Goal: Information Seeking & Learning: Learn about a topic

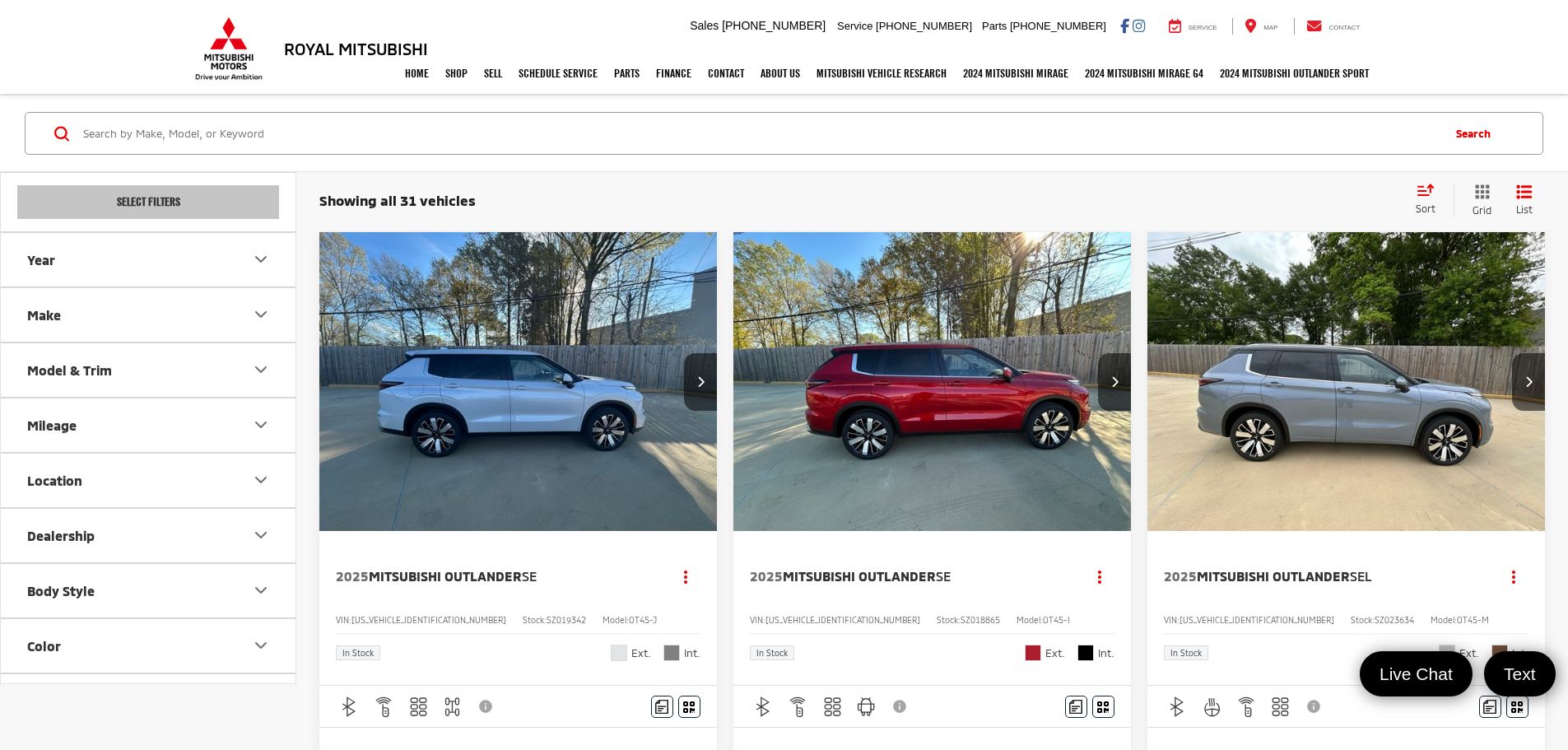
click at [157, 367] on button "Model & Trim" at bounding box center [149, 371] width 296 height 54
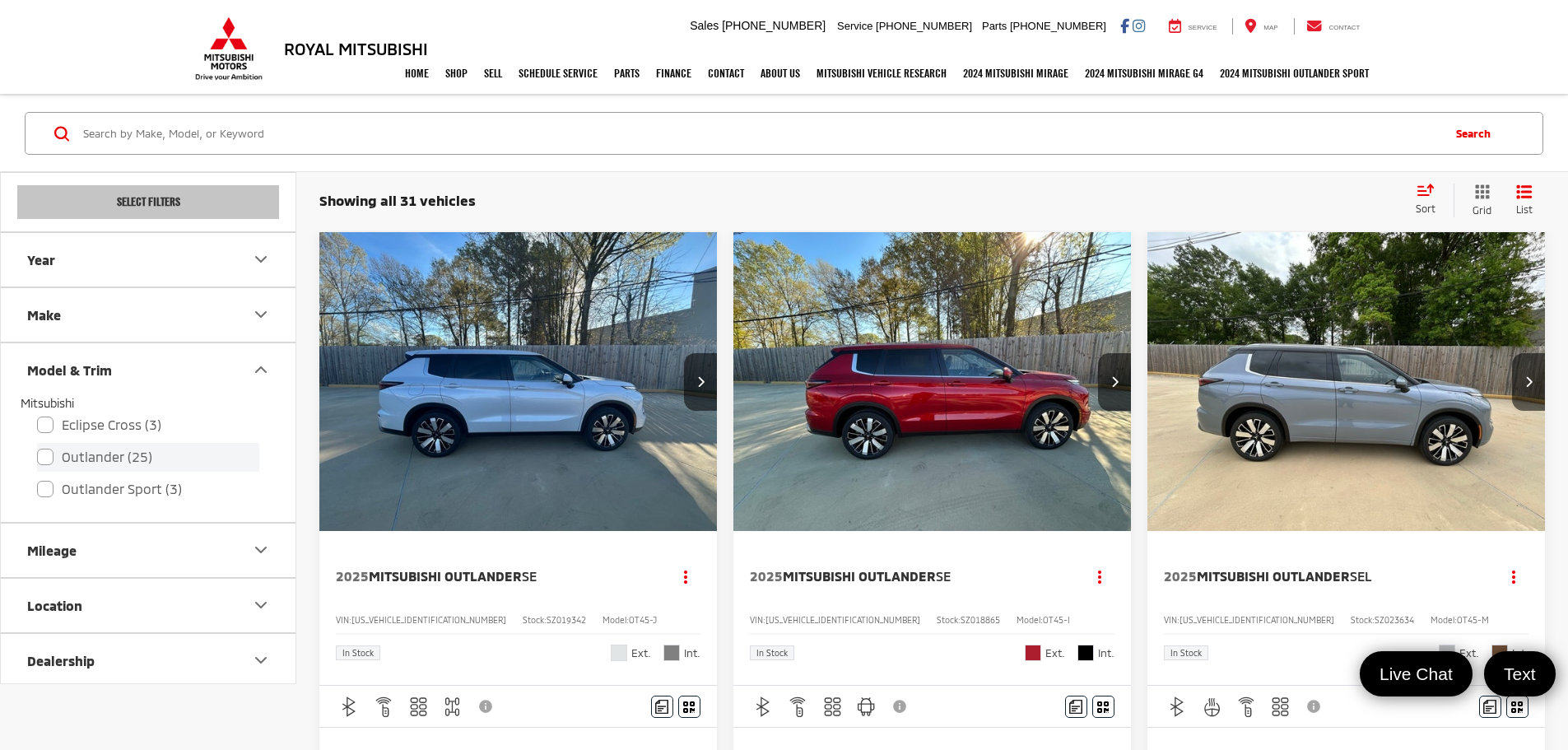
click at [54, 457] on label "Outlander (25)" at bounding box center [147, 457] width 222 height 29
click at [37, 447] on input "Outlander (25)" at bounding box center [37, 446] width 1 height 1
checkbox input "true"
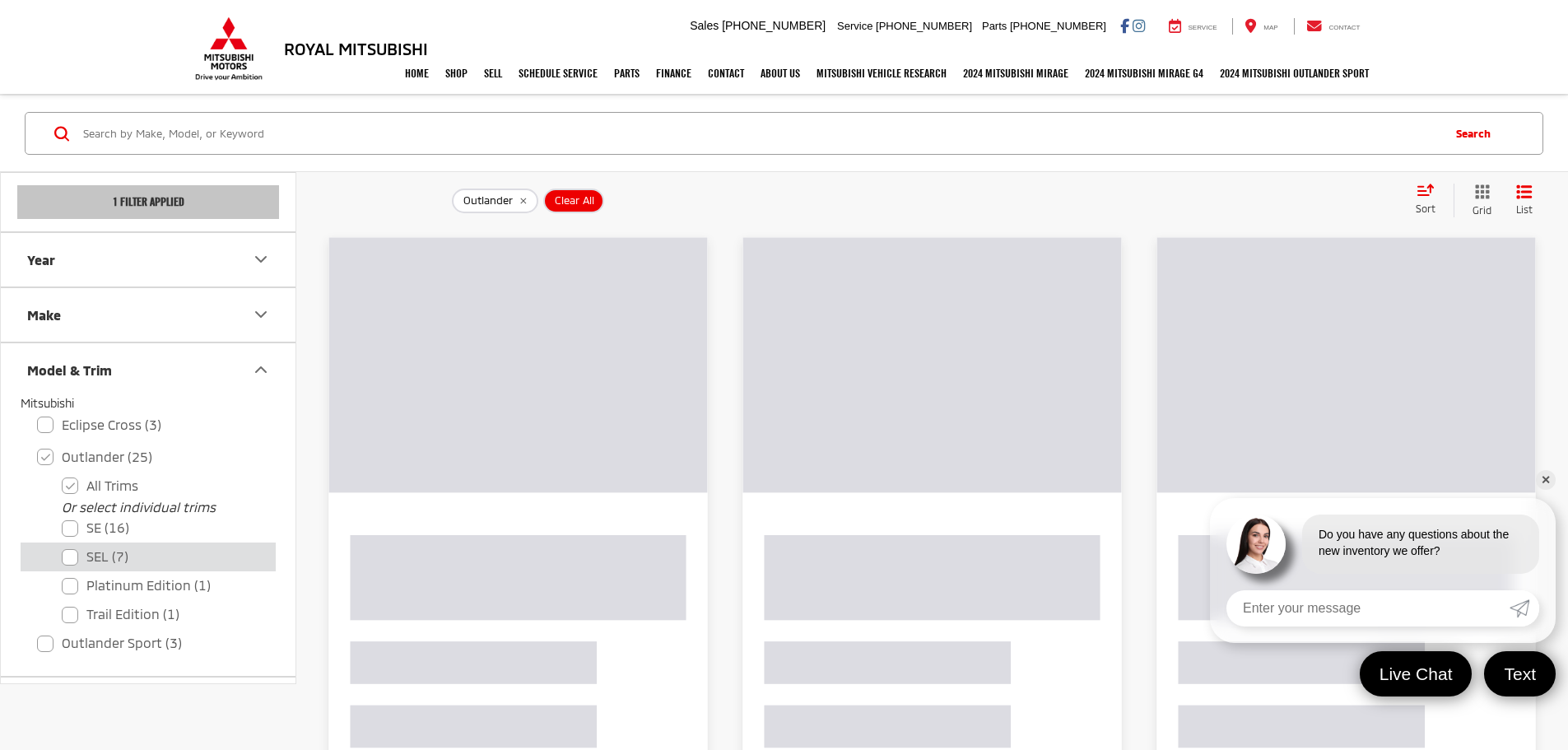
click at [69, 563] on label "SEL (7)" at bounding box center [160, 557] width 197 height 29
click at [62, 546] on input "SEL (7)" at bounding box center [62, 546] width 1 height 1
checkbox input "true"
checkbox input "false"
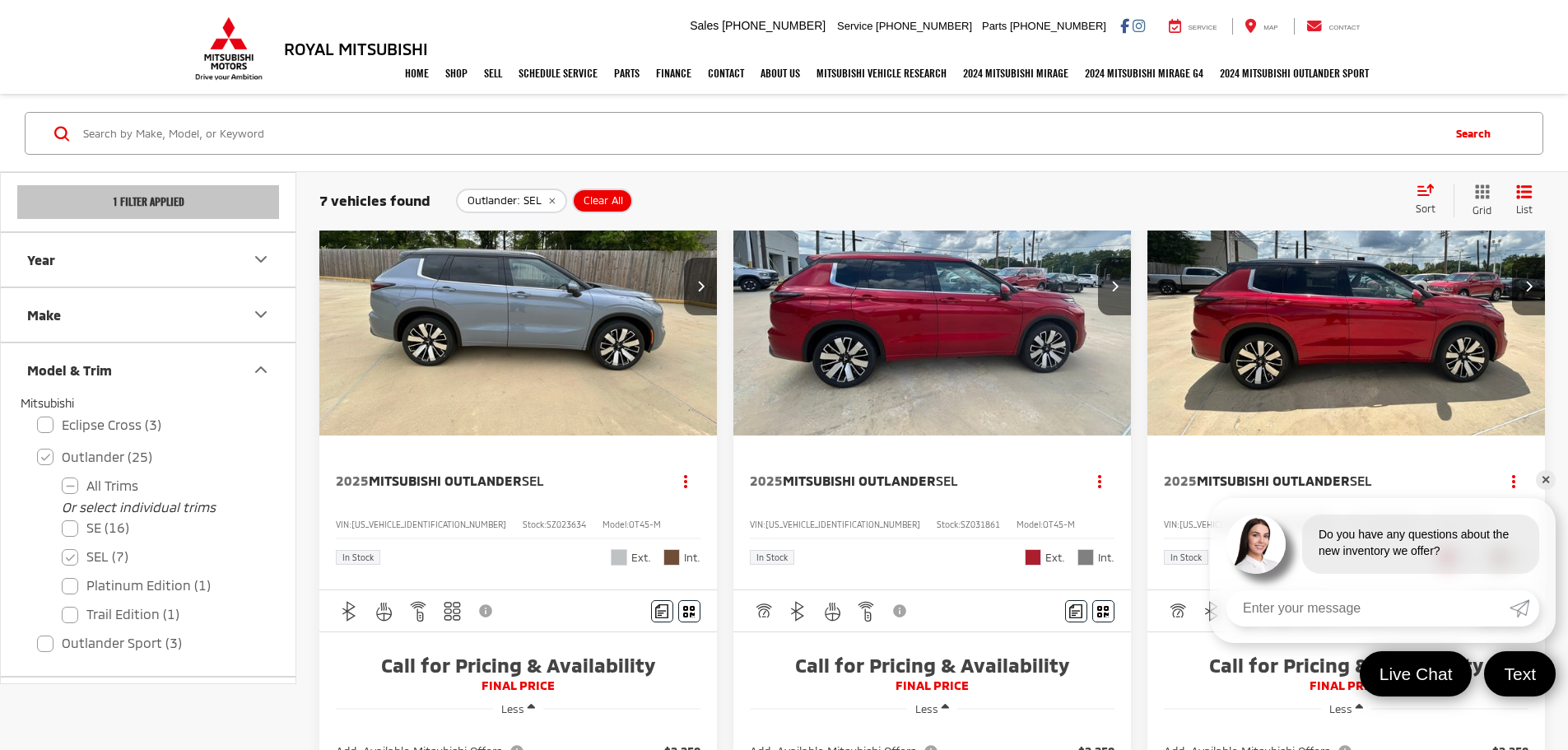
scroll to position [82, 0]
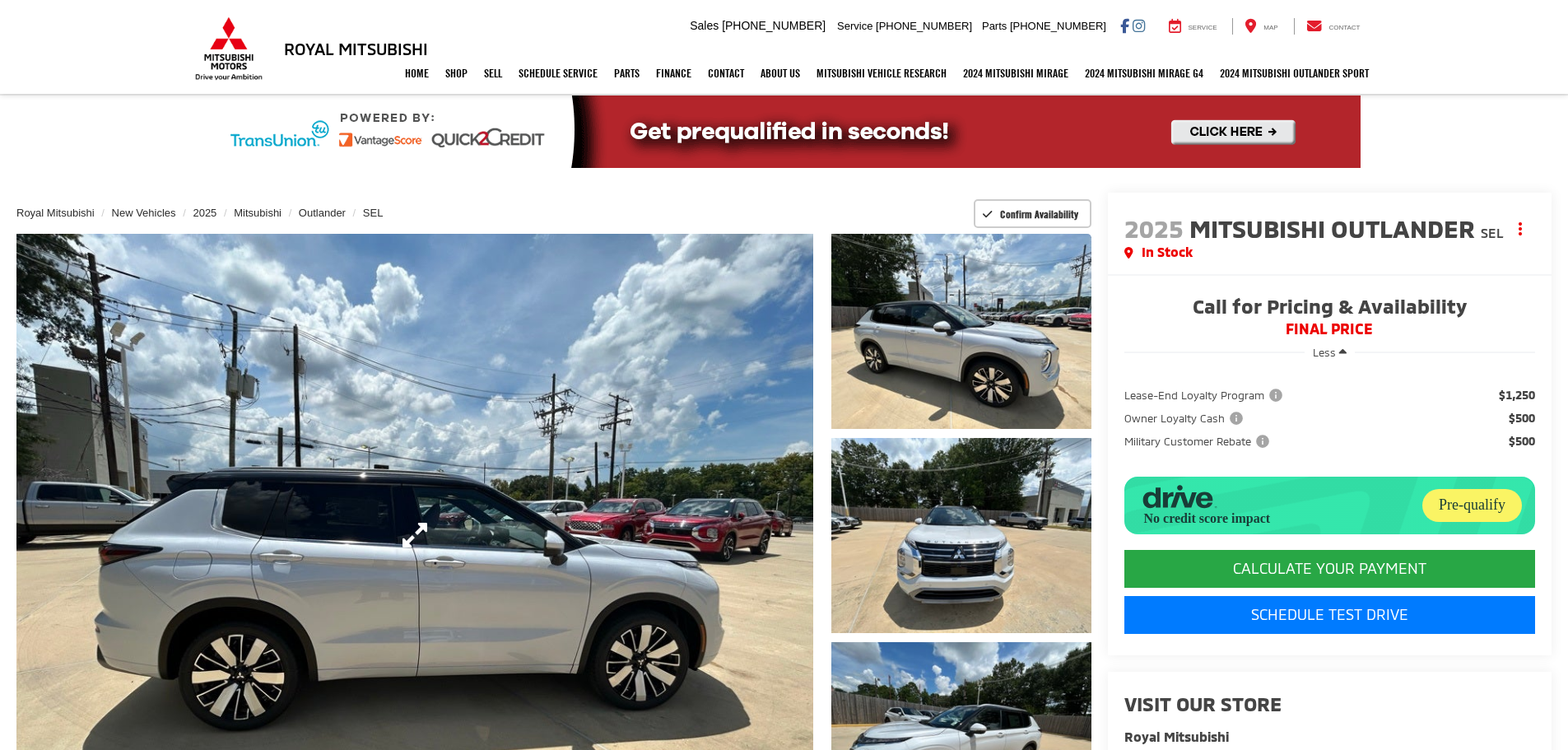
click at [465, 579] on link "Expand Photo 0" at bounding box center [414, 535] width 797 height 603
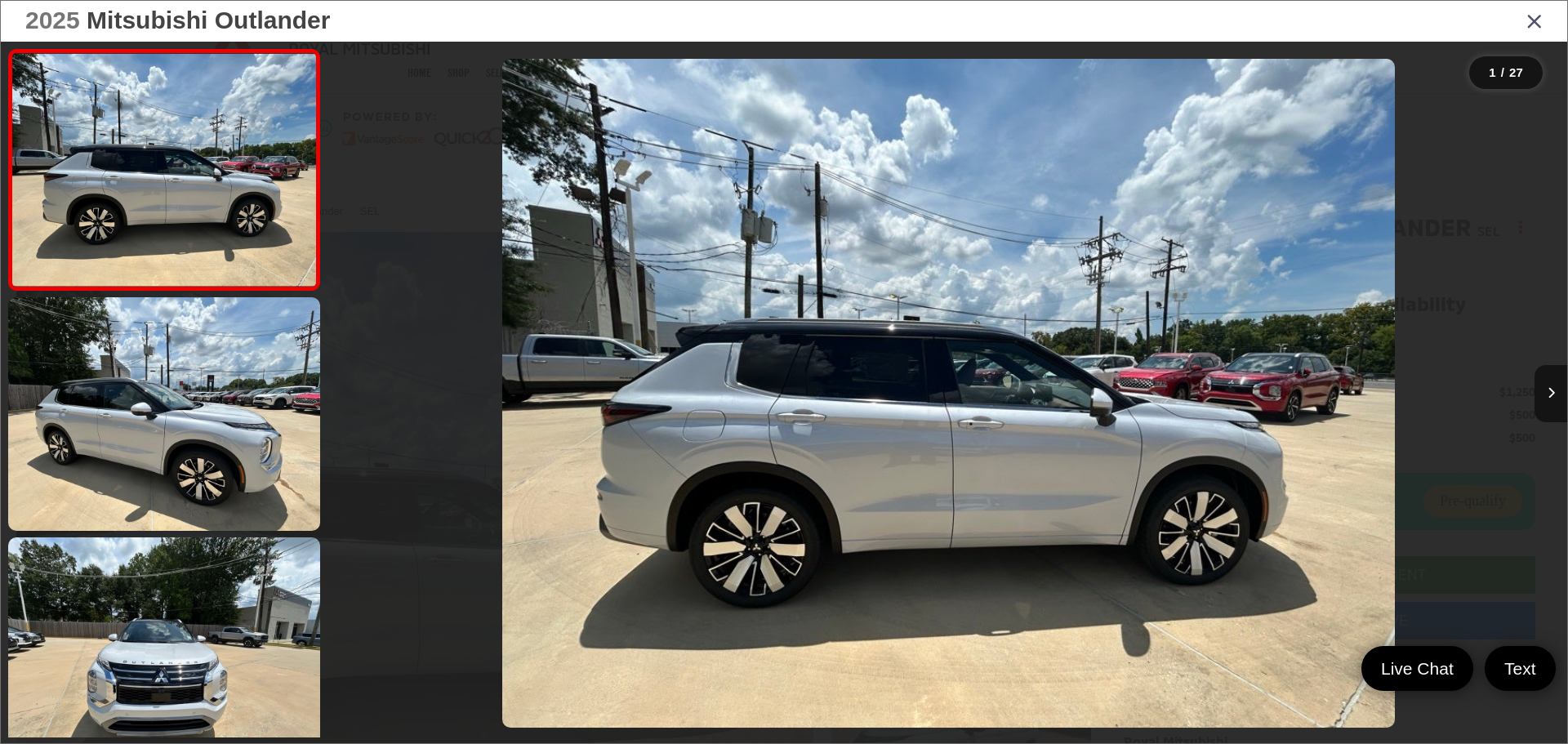
click at [957, 446] on img "2025 Mitsubishi Outlander SEL 0" at bounding box center [949, 393] width 893 height 670
click at [952, 447] on img "2025 Mitsubishi Outlander SEL 0" at bounding box center [949, 393] width 893 height 670
click at [1556, 384] on button "Next image" at bounding box center [1551, 393] width 33 height 58
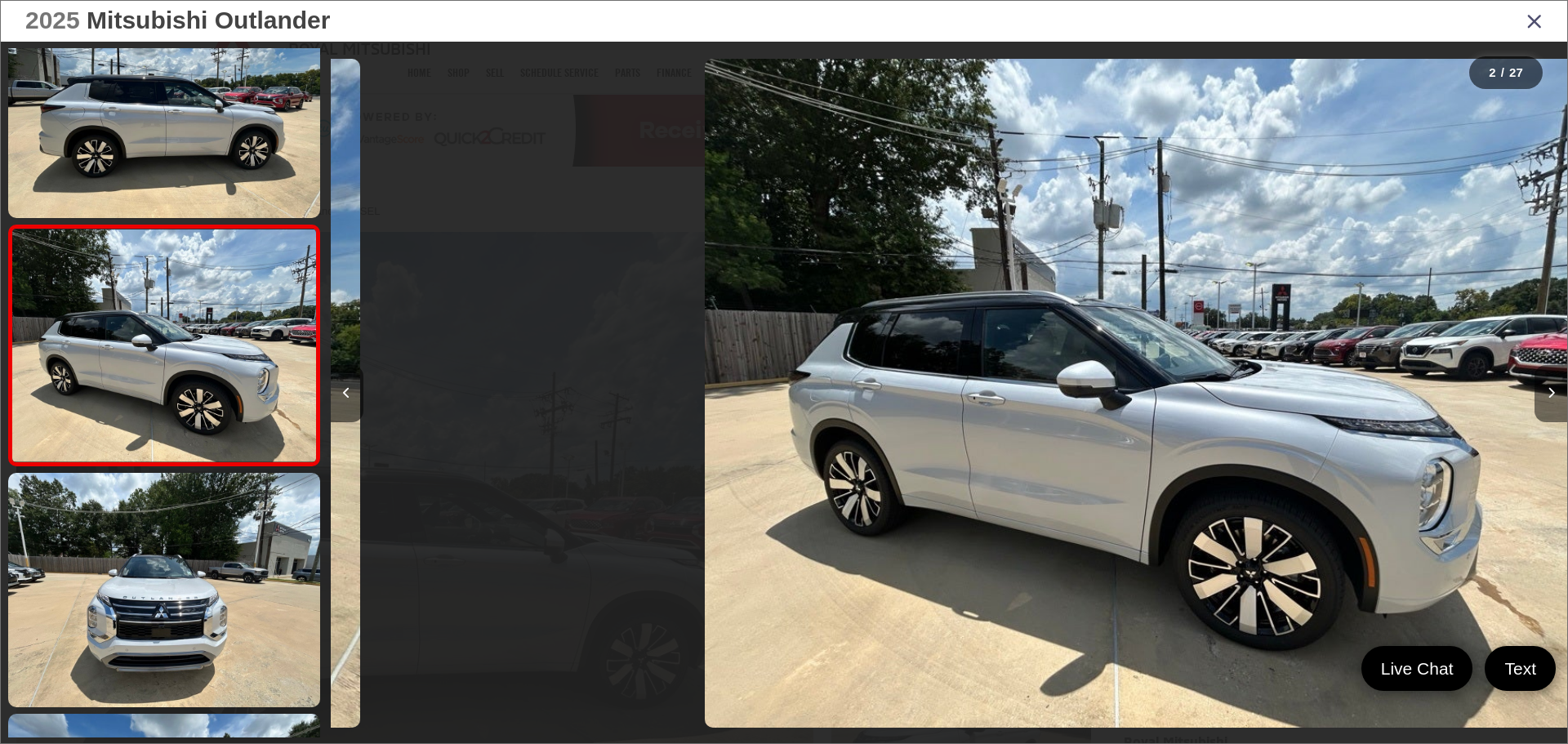
scroll to position [0, 1237]
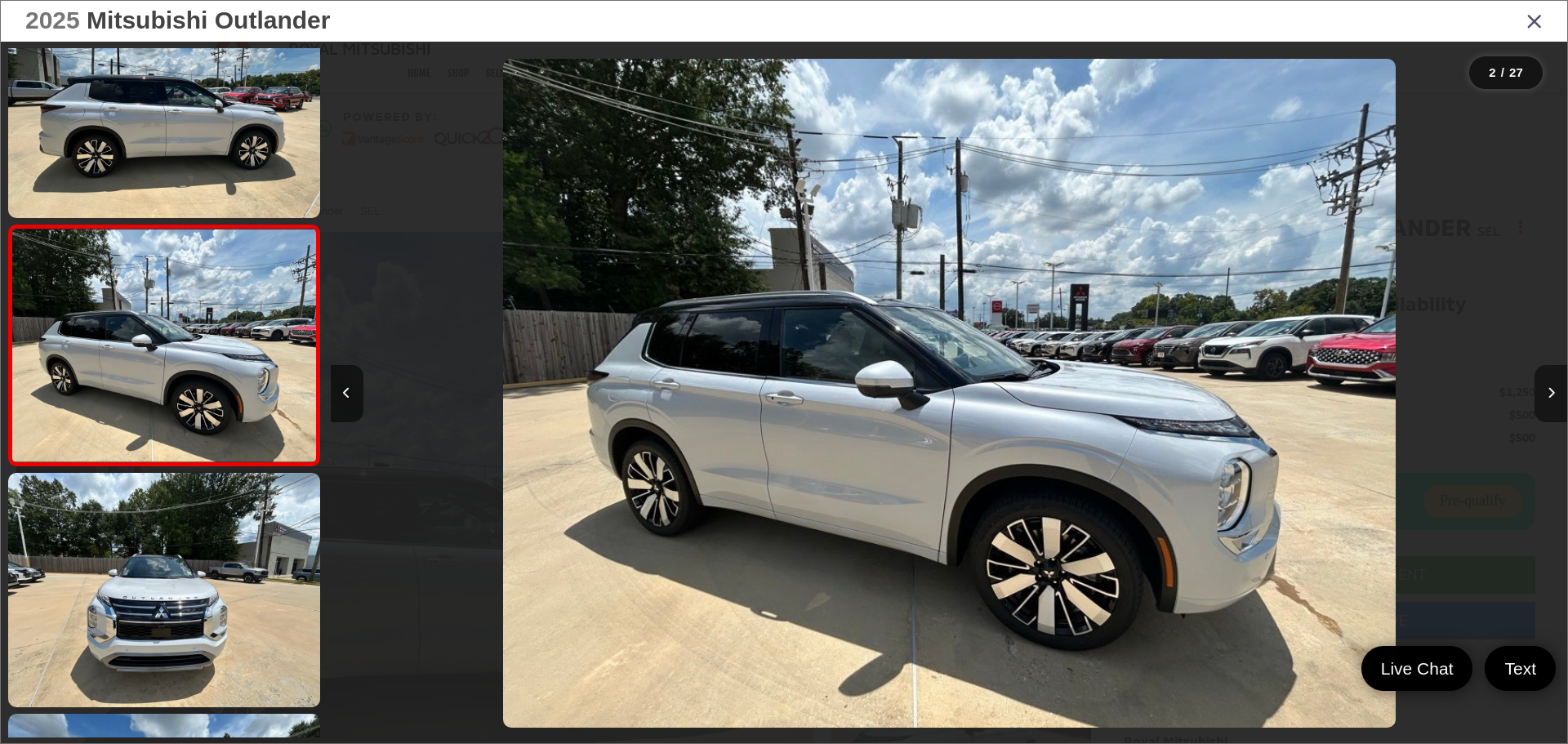
click at [1556, 385] on button "Next image" at bounding box center [1551, 393] width 33 height 58
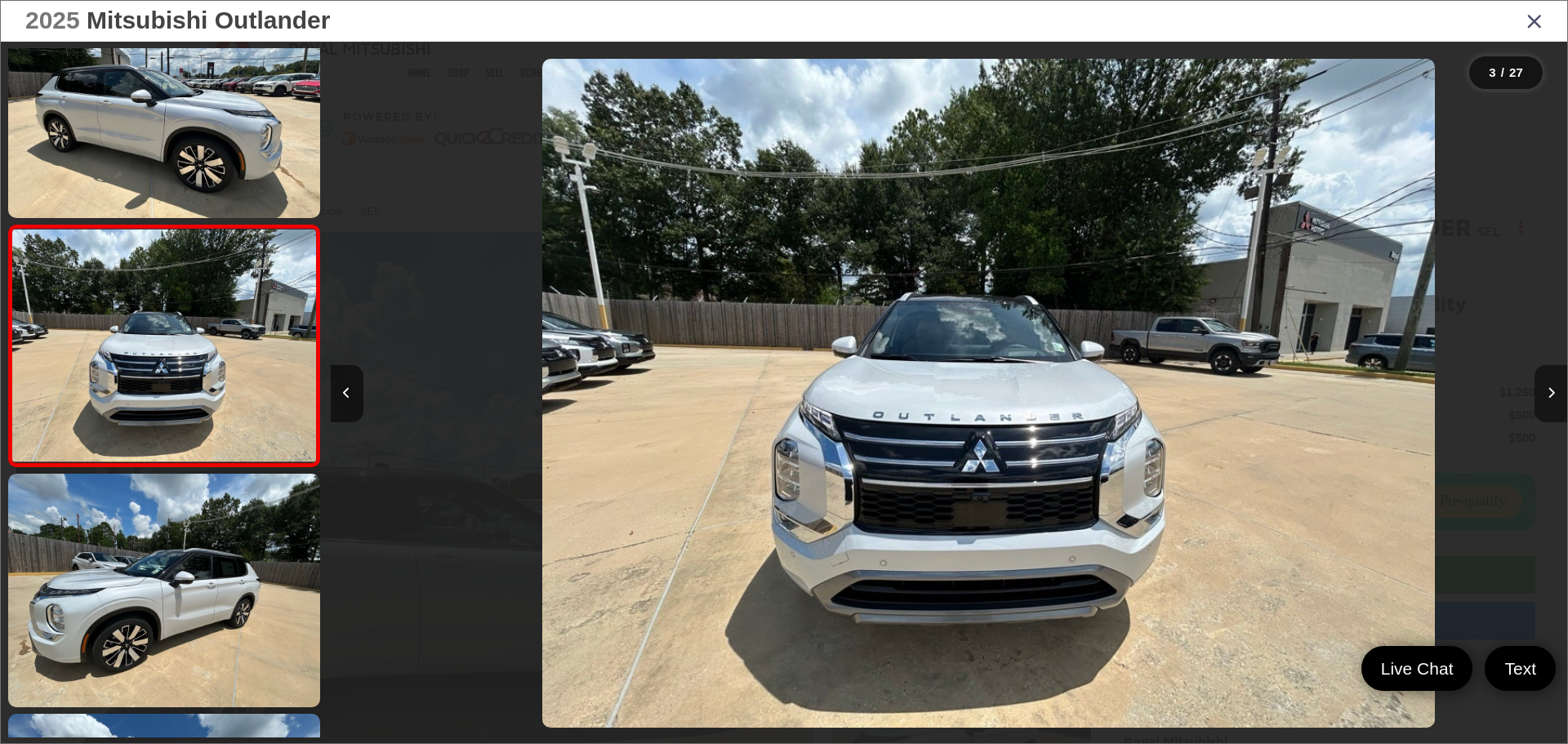
scroll to position [0, 2474]
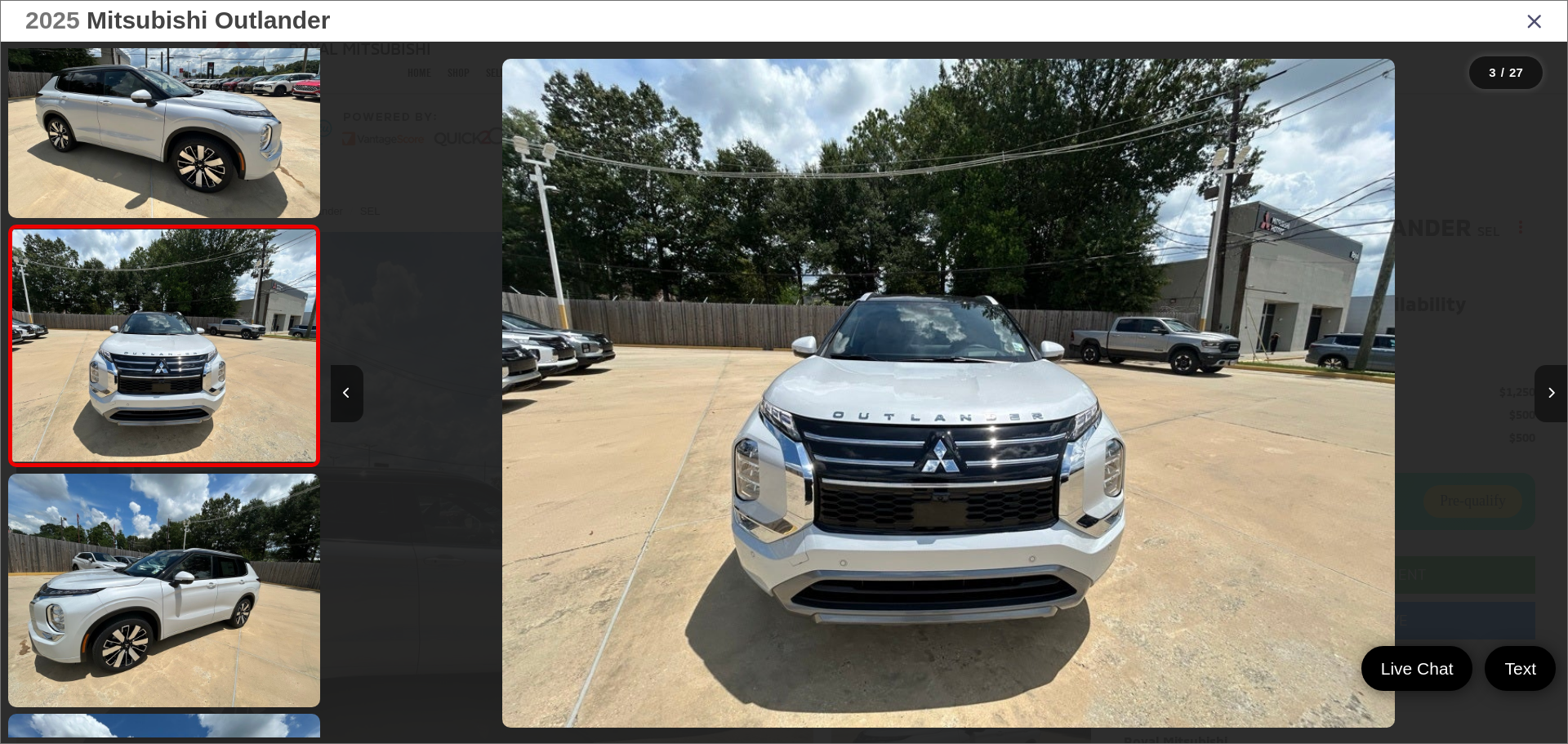
click at [1556, 385] on button "Next image" at bounding box center [1551, 393] width 33 height 58
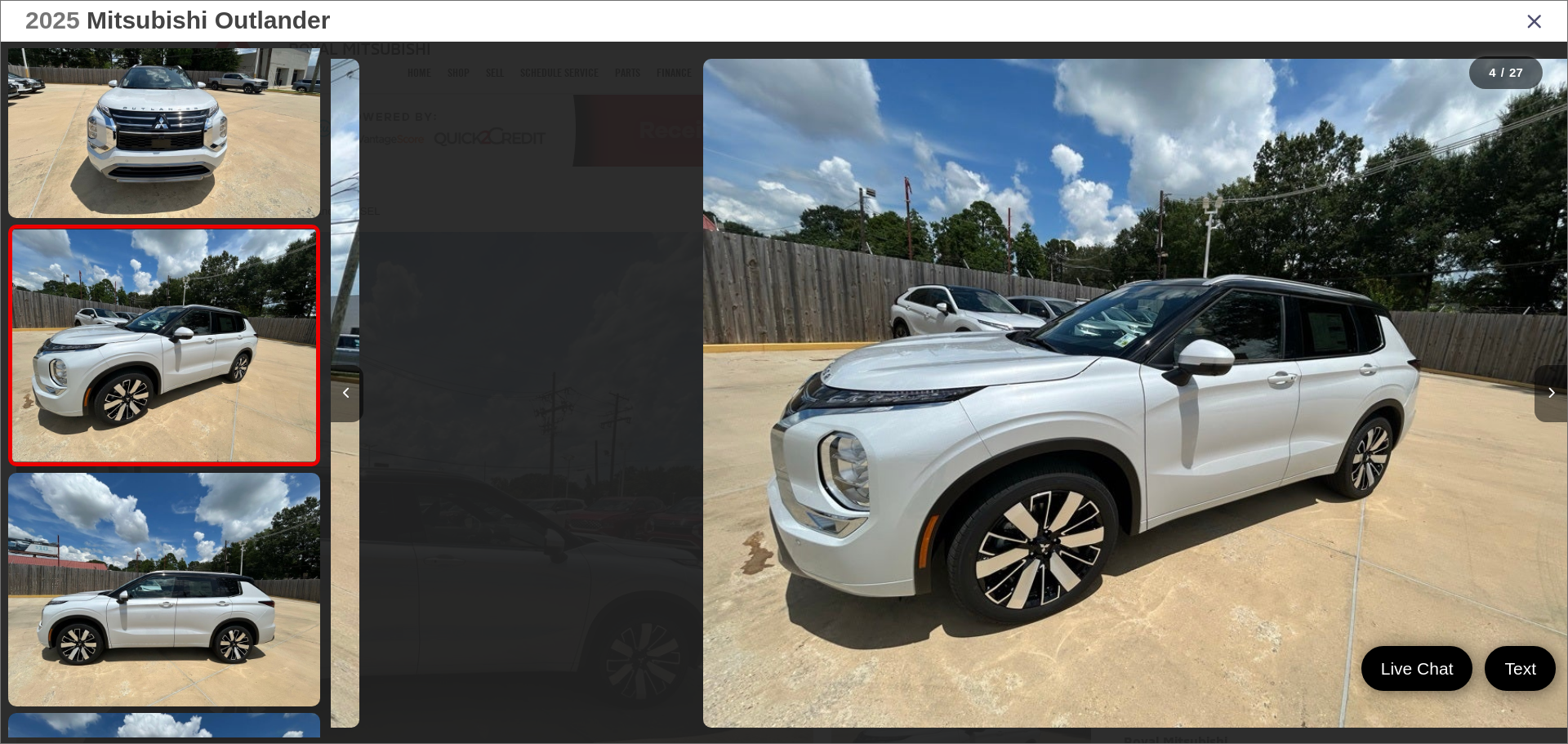
scroll to position [0, 3711]
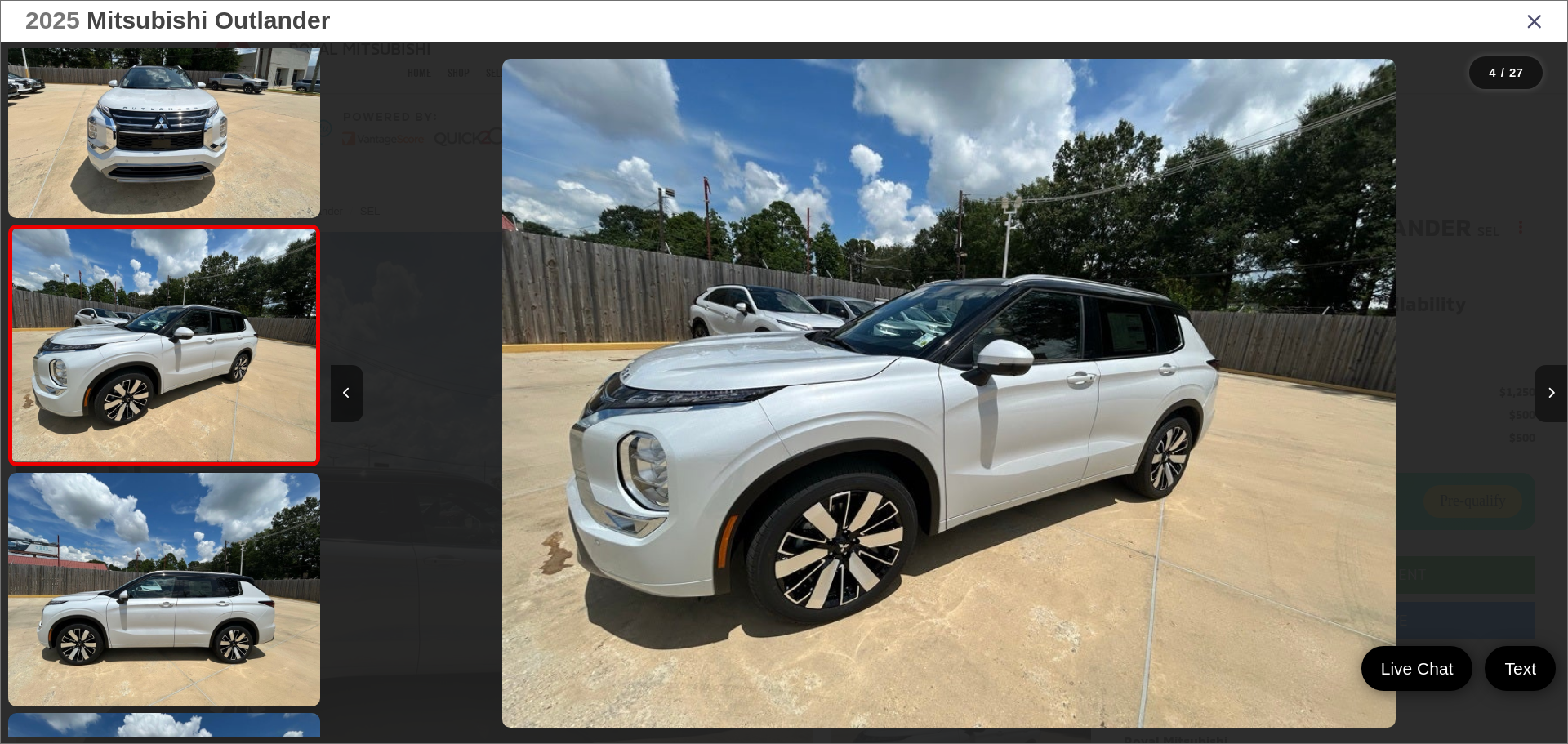
click at [1556, 385] on button "Next image" at bounding box center [1551, 393] width 33 height 58
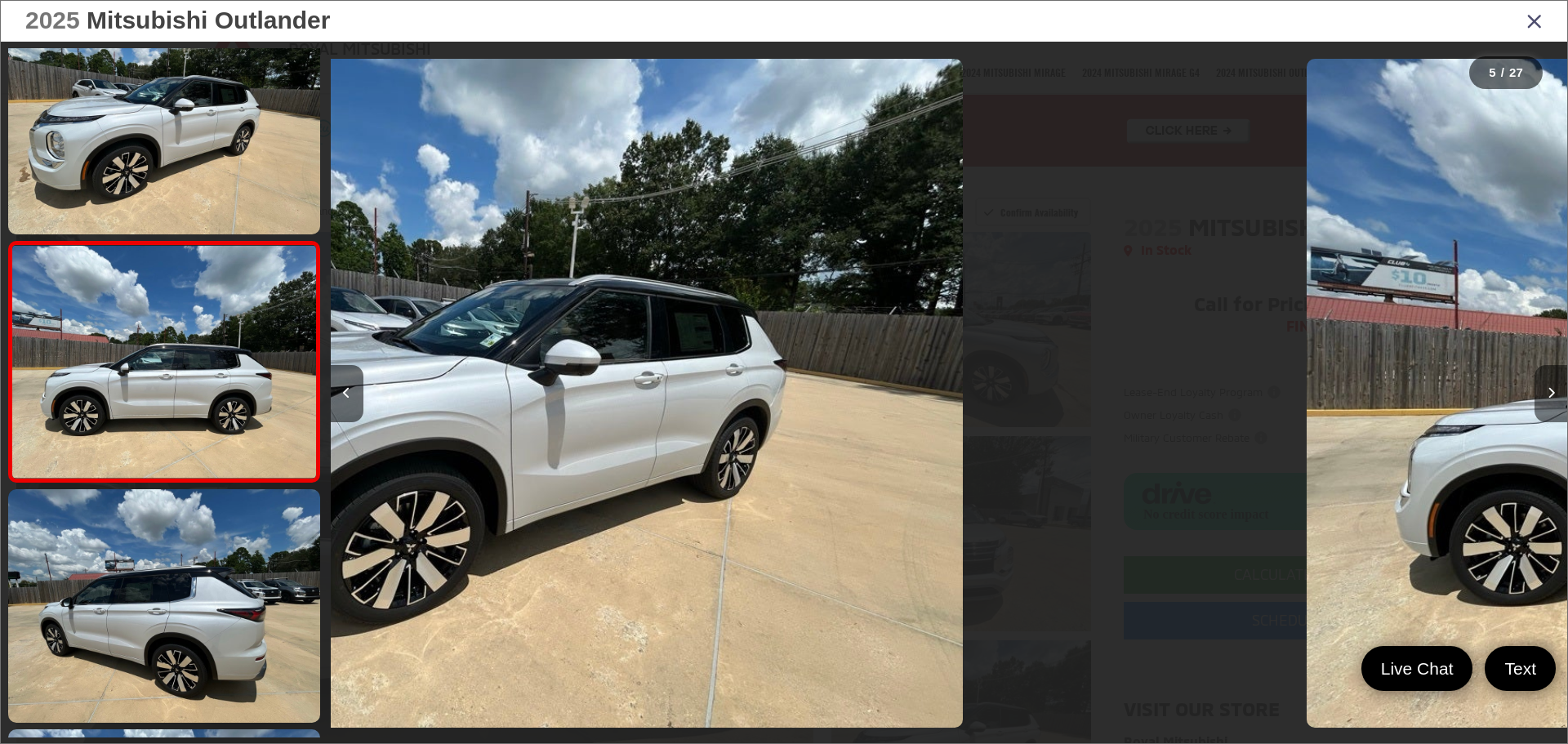
scroll to position [786, 0]
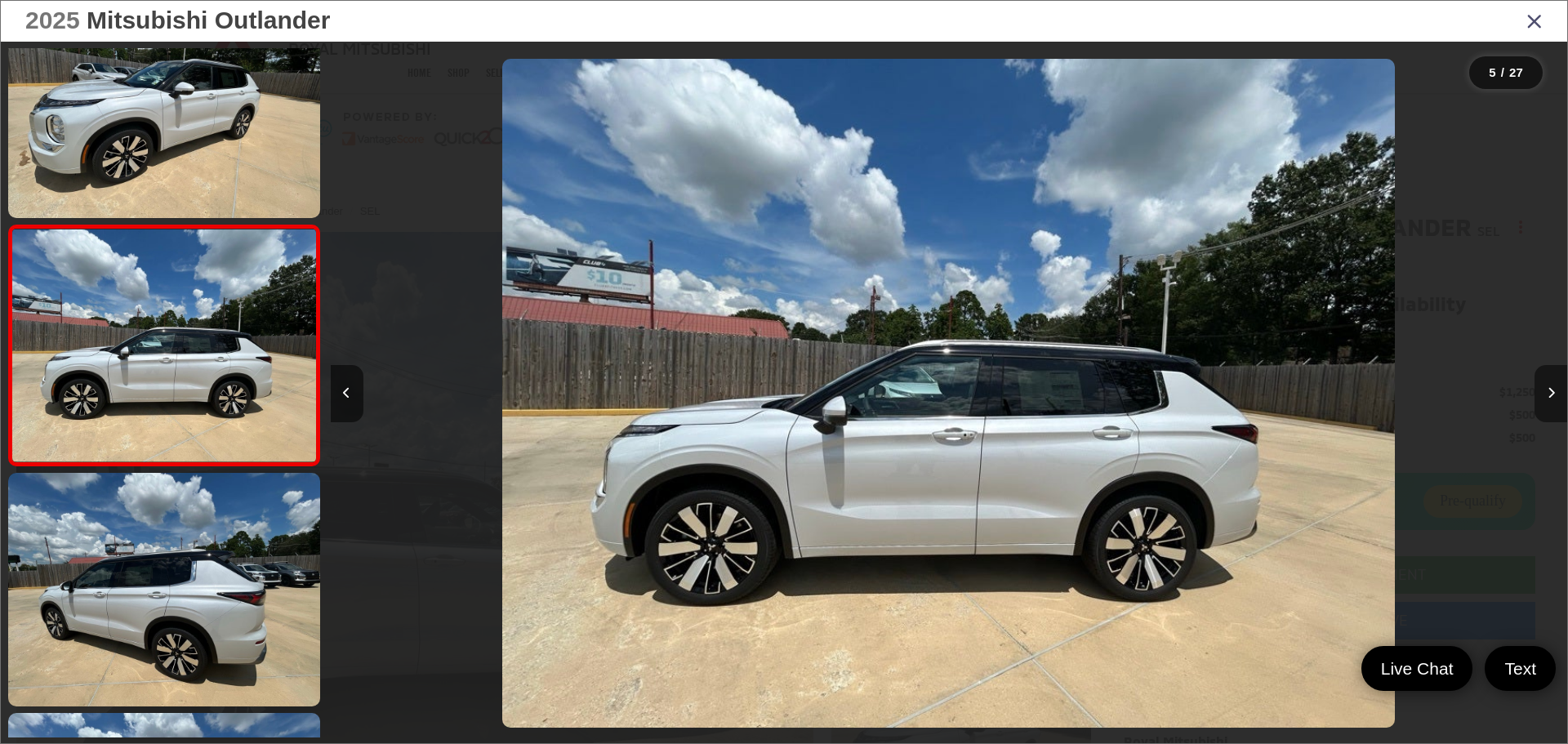
click at [1556, 385] on button "Next image" at bounding box center [1551, 393] width 33 height 58
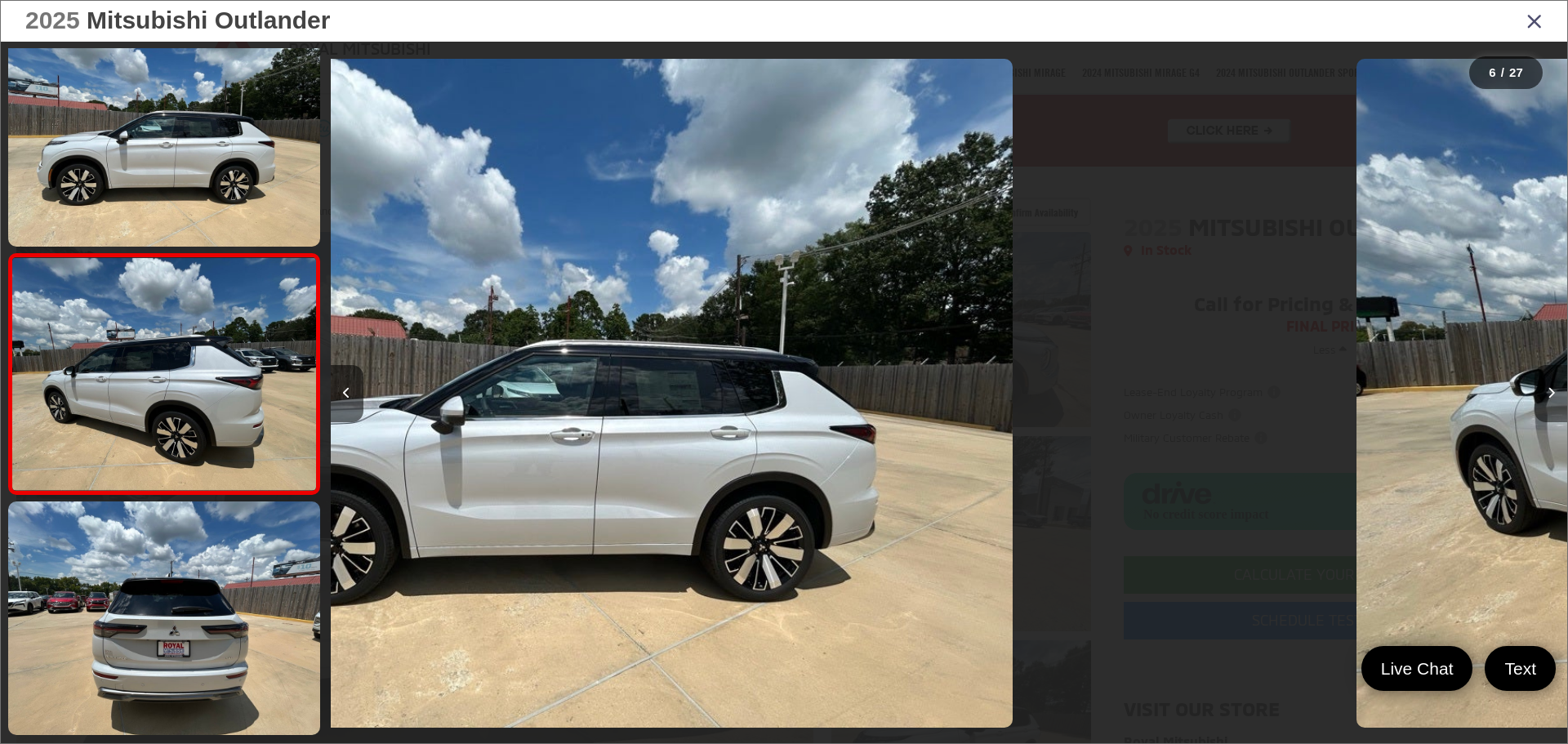
scroll to position [1026, 0]
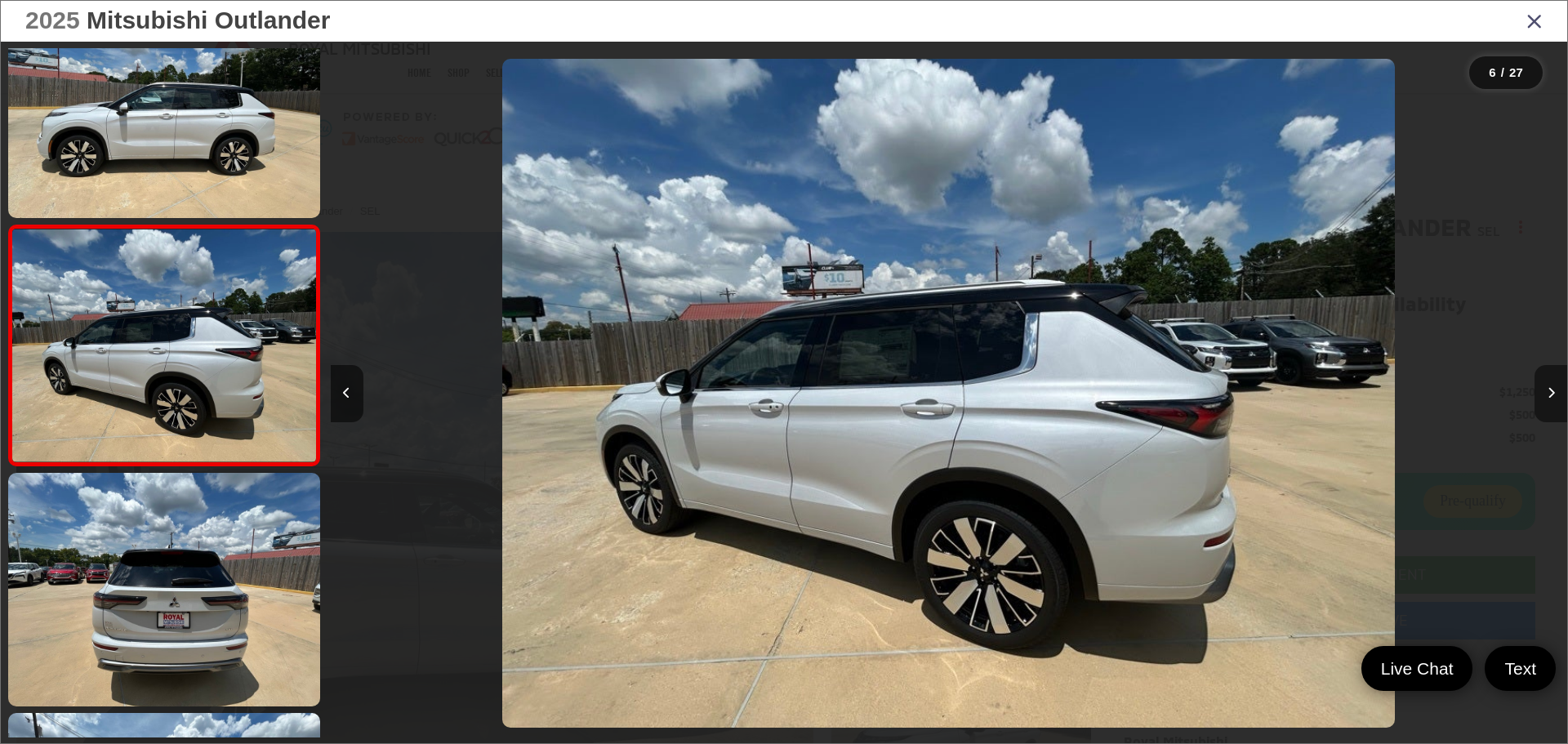
click at [1556, 385] on button "Next image" at bounding box center [1551, 393] width 33 height 58
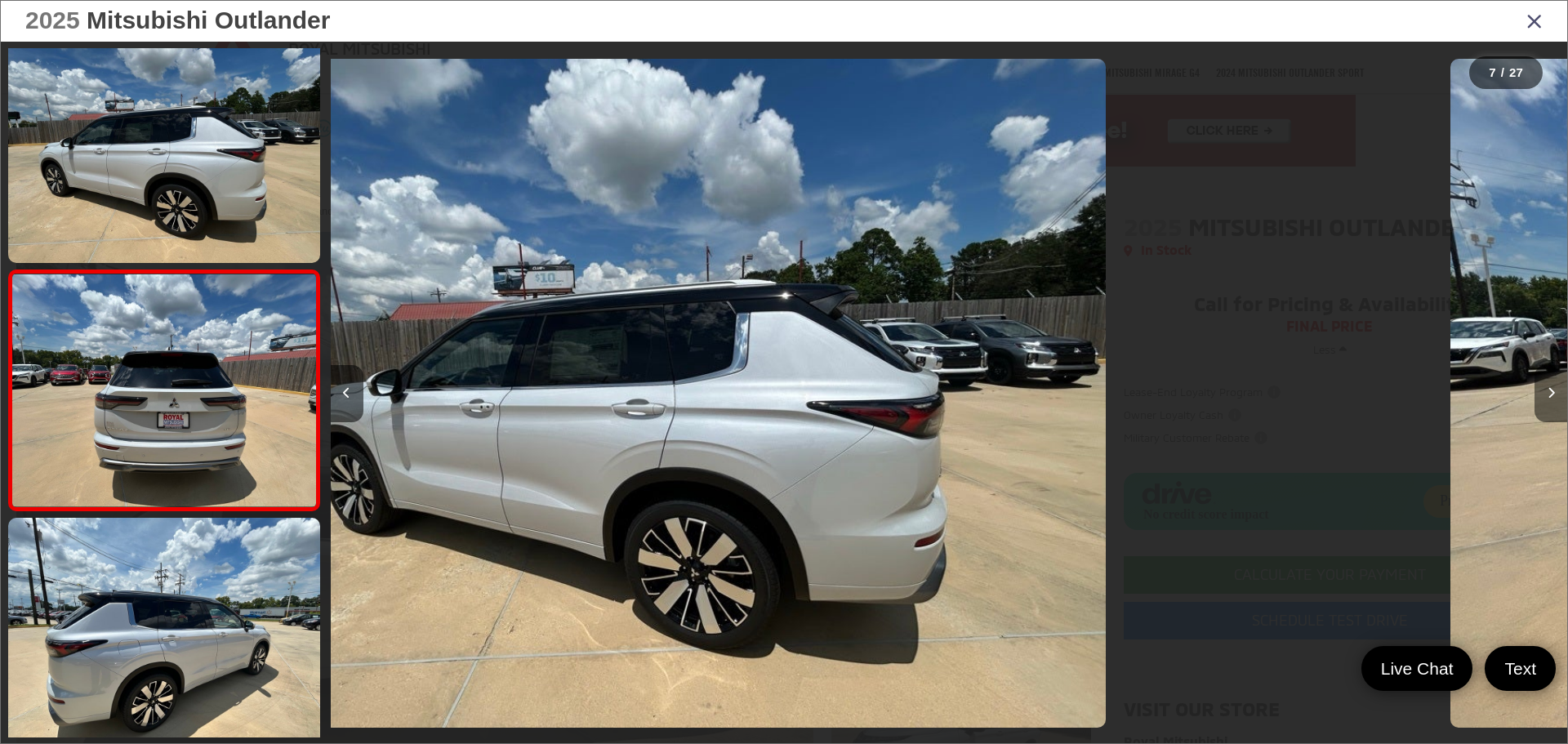
scroll to position [1266, 0]
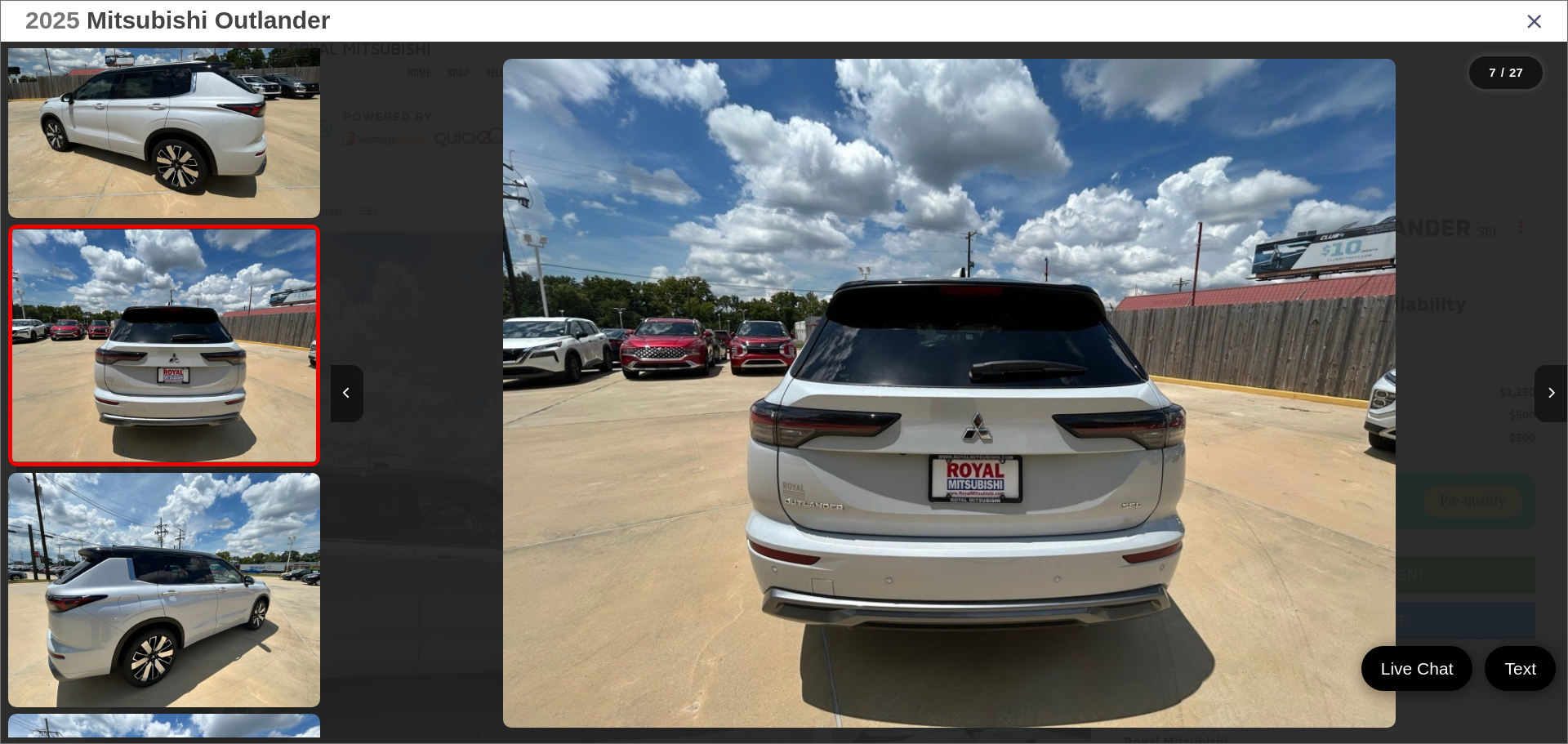
click at [1556, 385] on button "Next image" at bounding box center [1551, 393] width 33 height 58
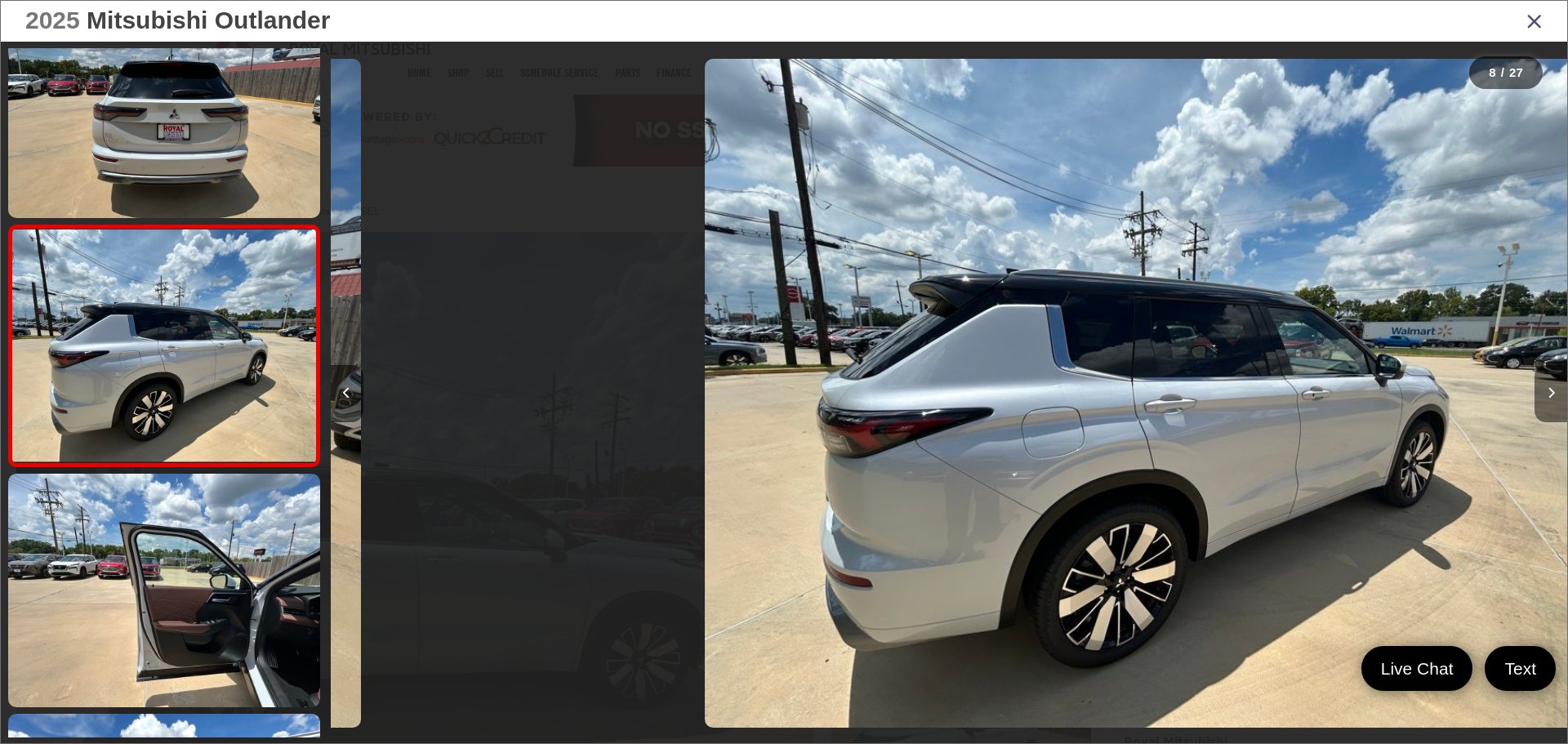
scroll to position [0, 8656]
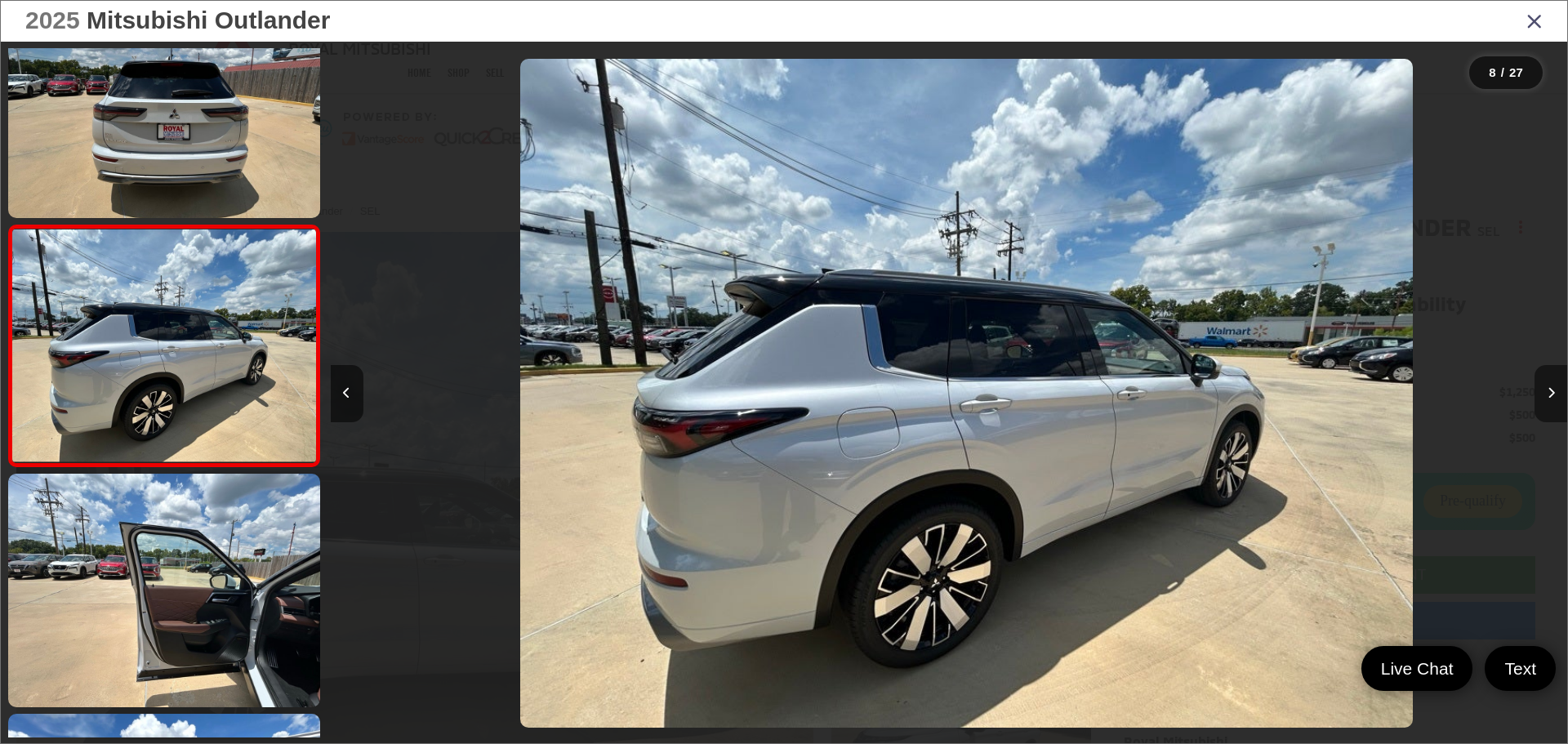
click at [1556, 385] on button "Next image" at bounding box center [1551, 393] width 33 height 58
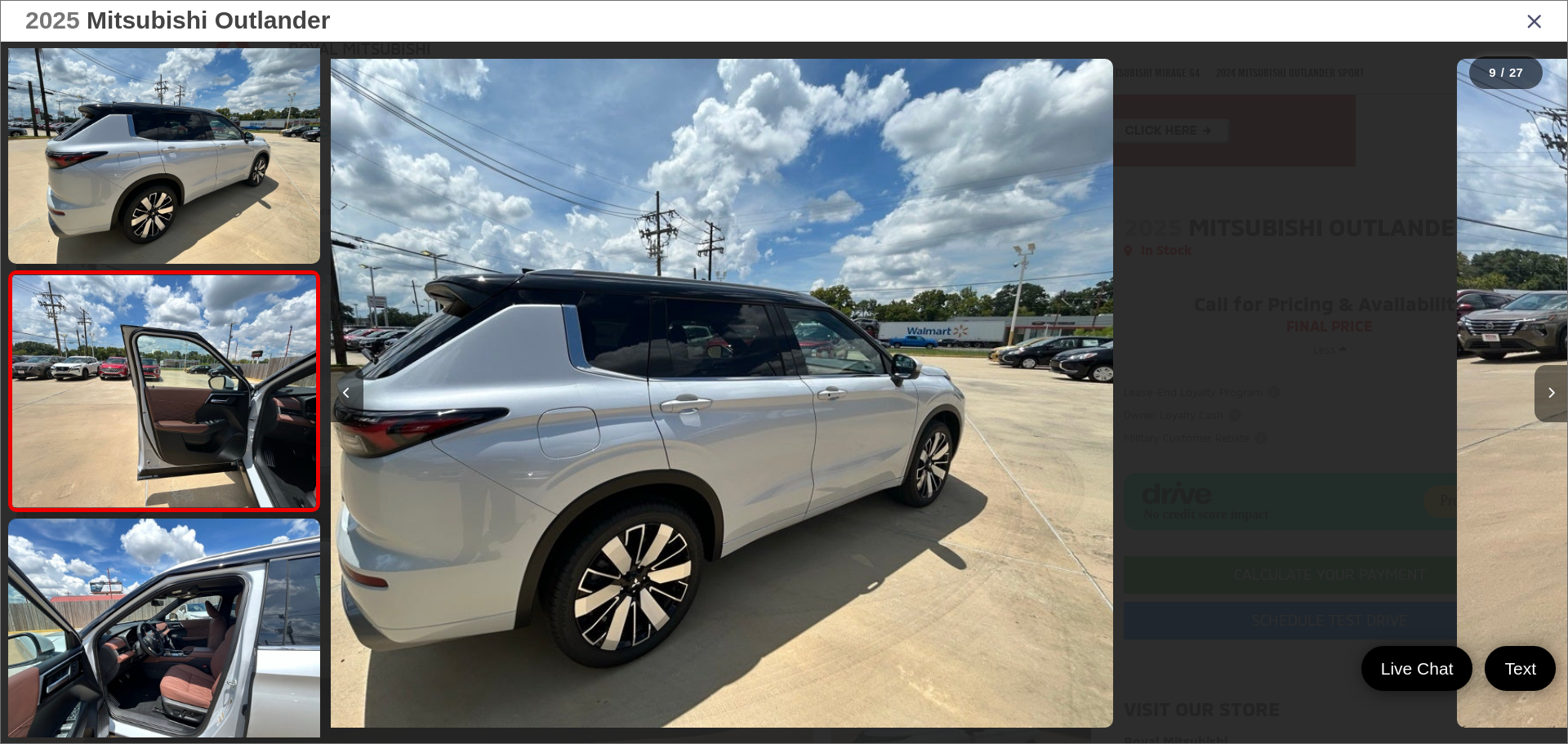
scroll to position [0, 0]
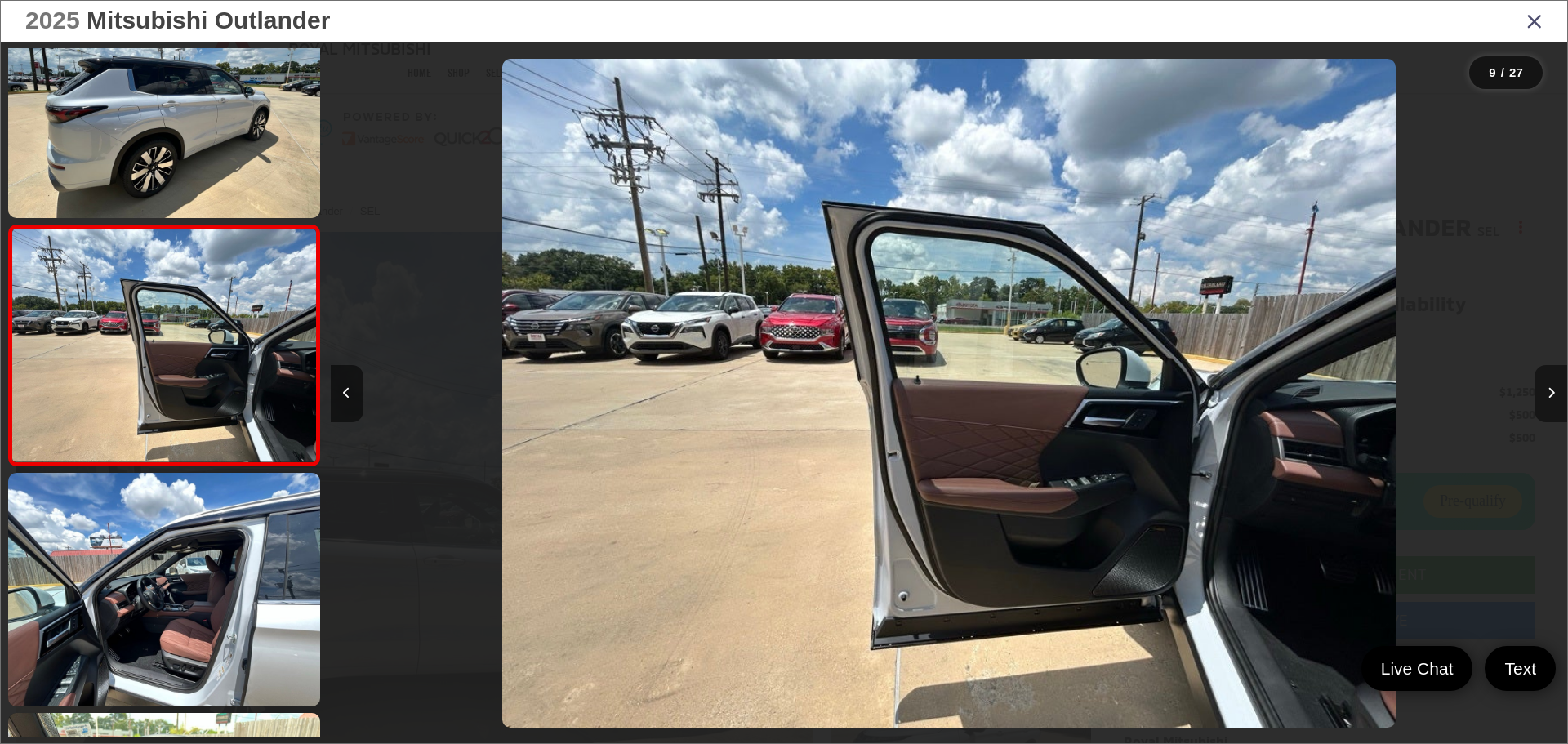
click at [1555, 386] on button "Next image" at bounding box center [1551, 393] width 33 height 58
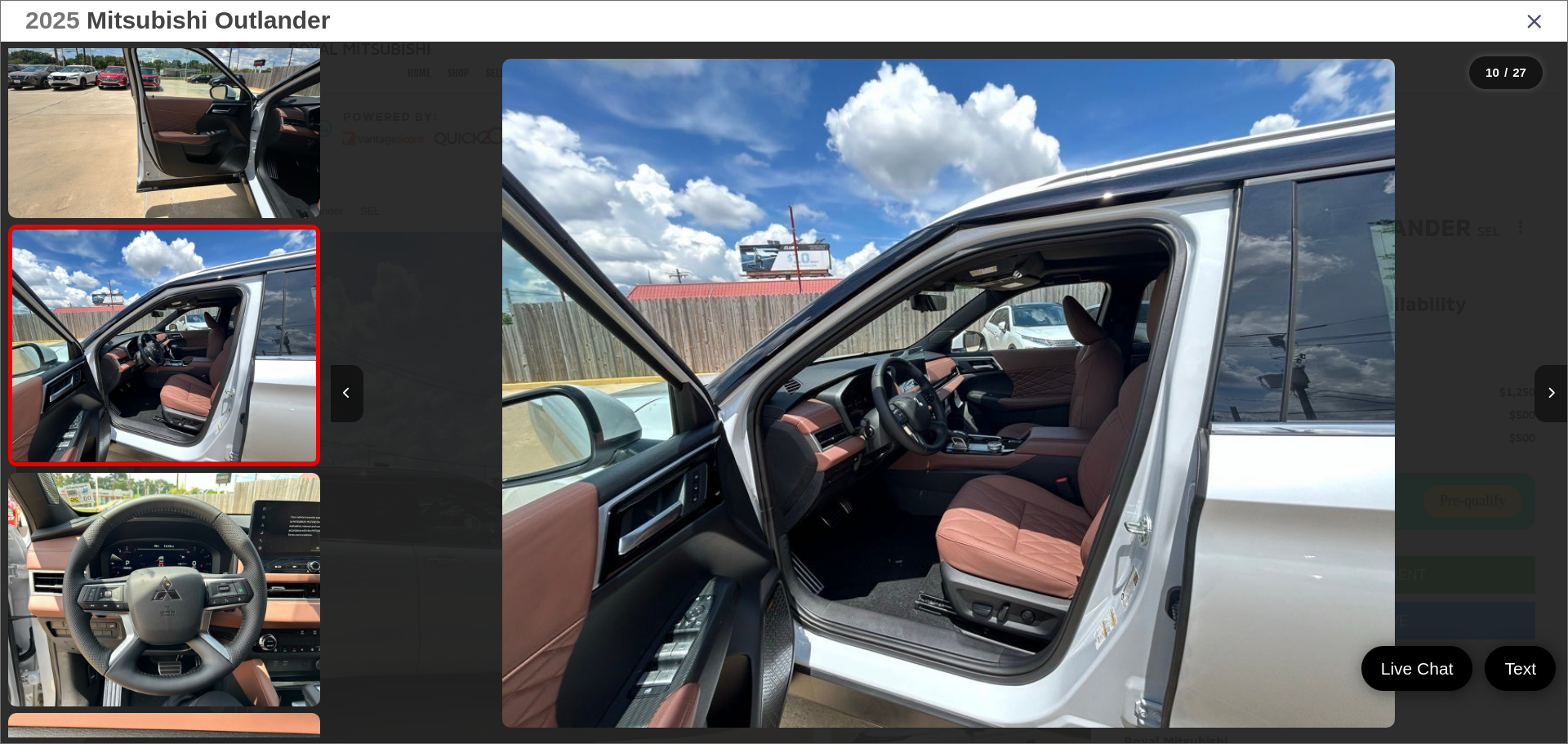
click at [1555, 386] on button "Next image" at bounding box center [1551, 393] width 33 height 58
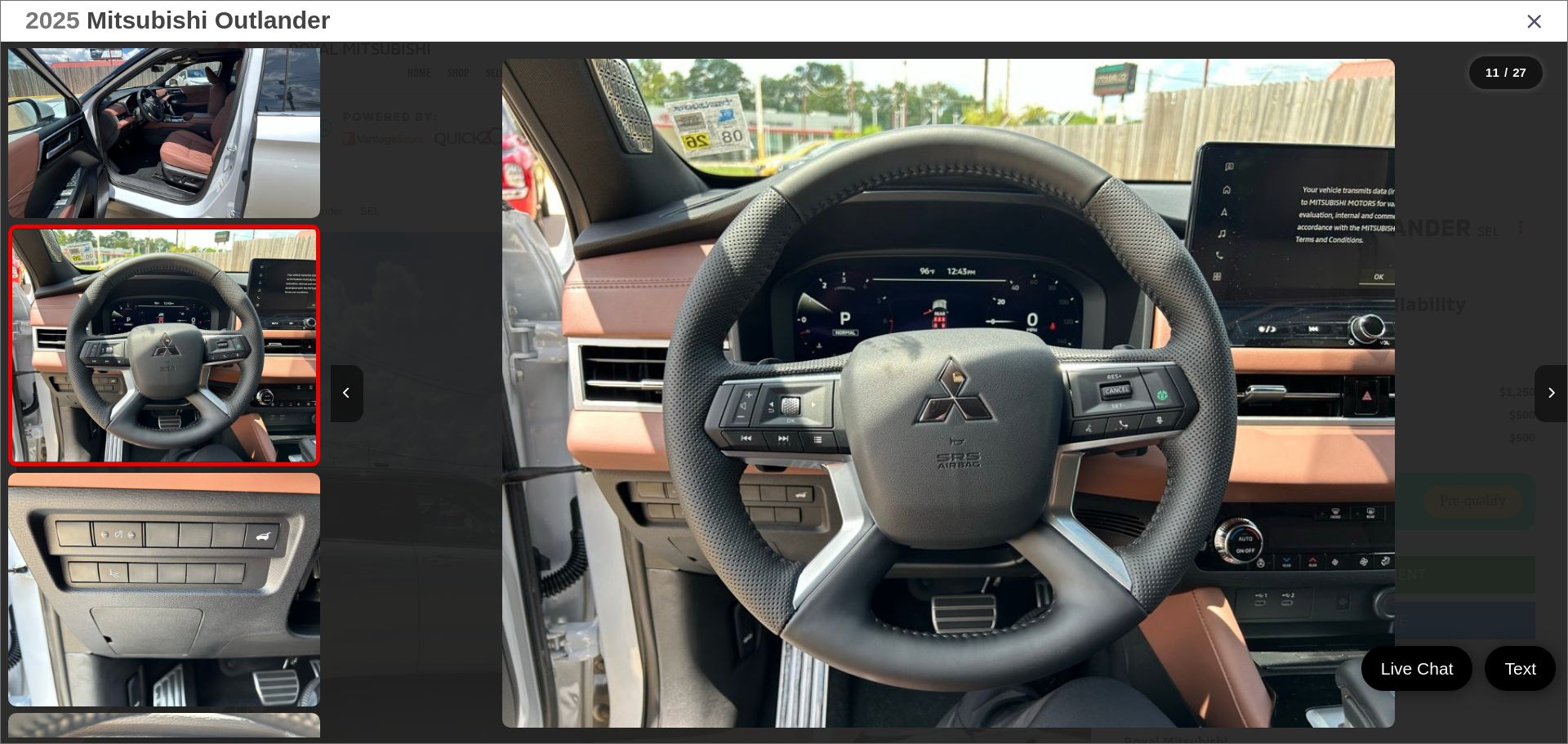
click at [1555, 386] on button "Next image" at bounding box center [1551, 393] width 33 height 58
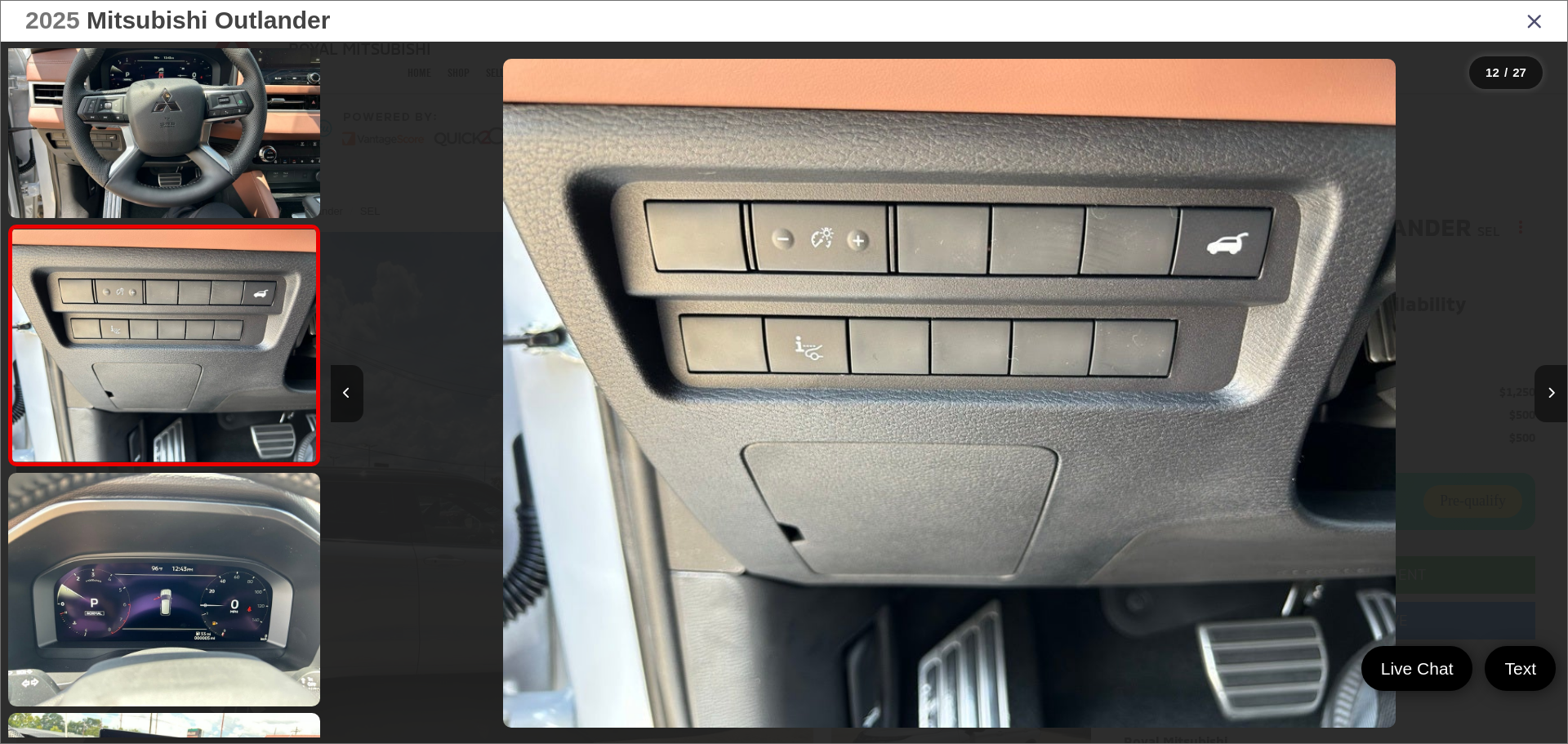
click at [1555, 386] on button "Next image" at bounding box center [1551, 393] width 33 height 58
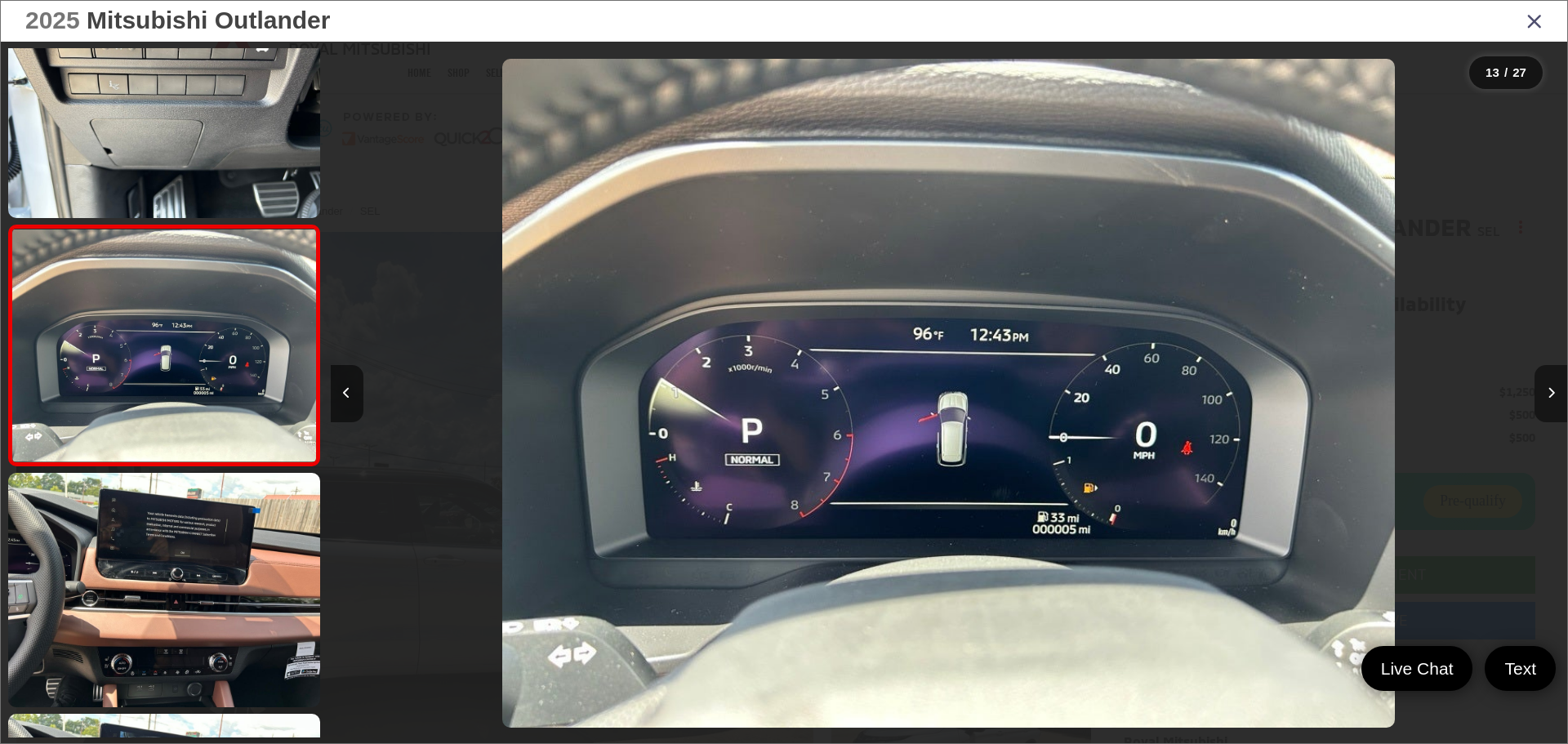
click at [1555, 386] on button "Next image" at bounding box center [1551, 393] width 33 height 58
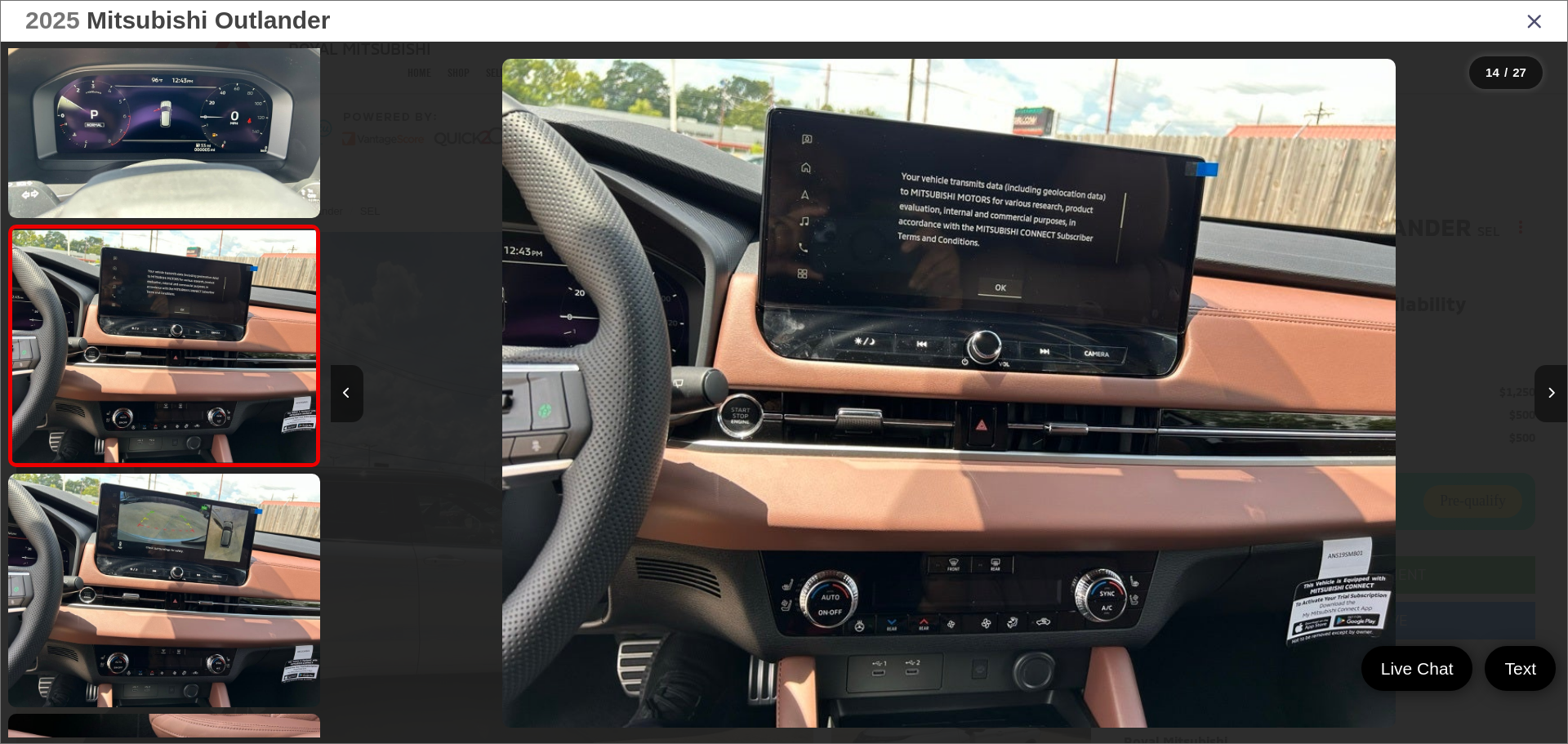
click at [1555, 386] on button "Next image" at bounding box center [1551, 393] width 33 height 58
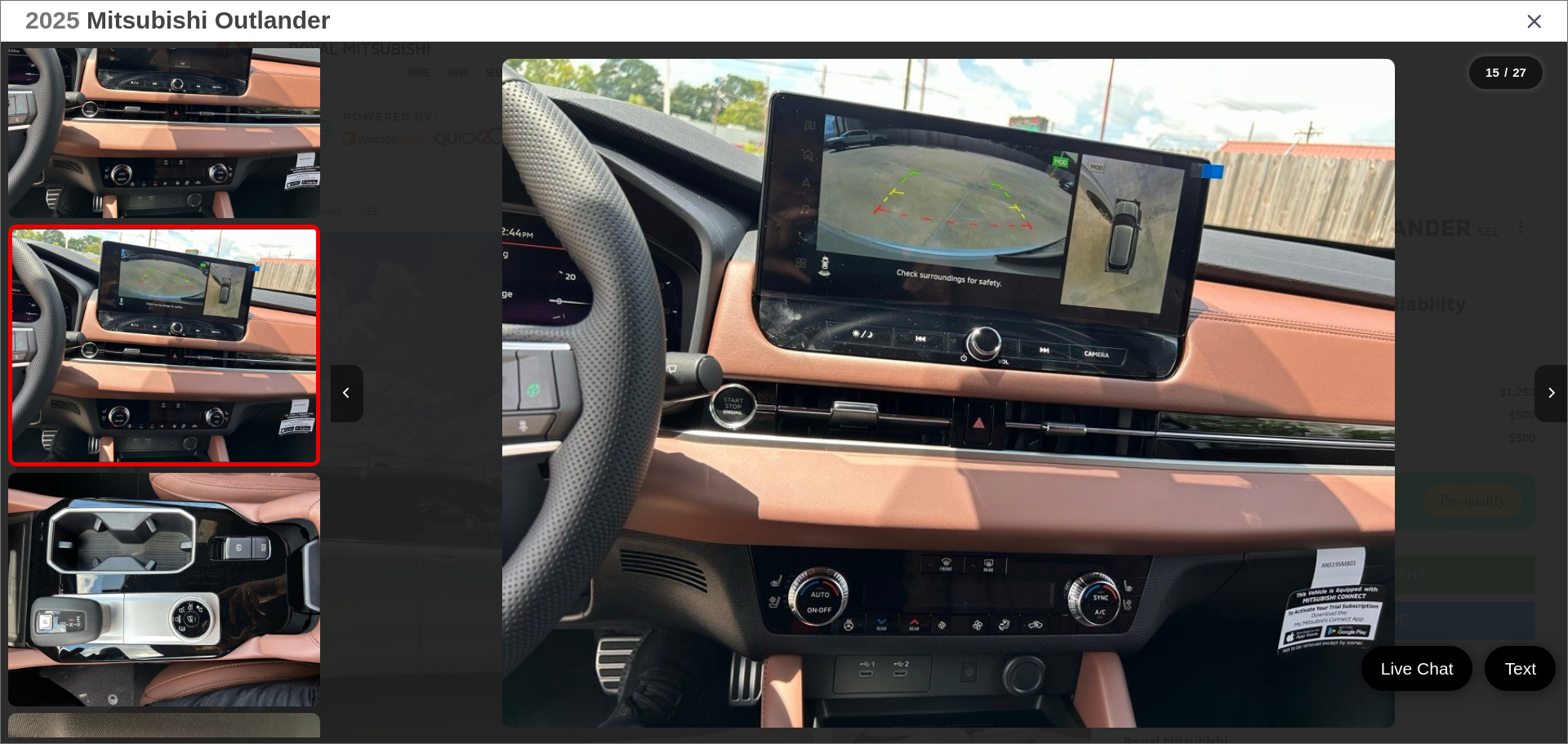
click at [1555, 386] on button "Next image" at bounding box center [1551, 393] width 33 height 58
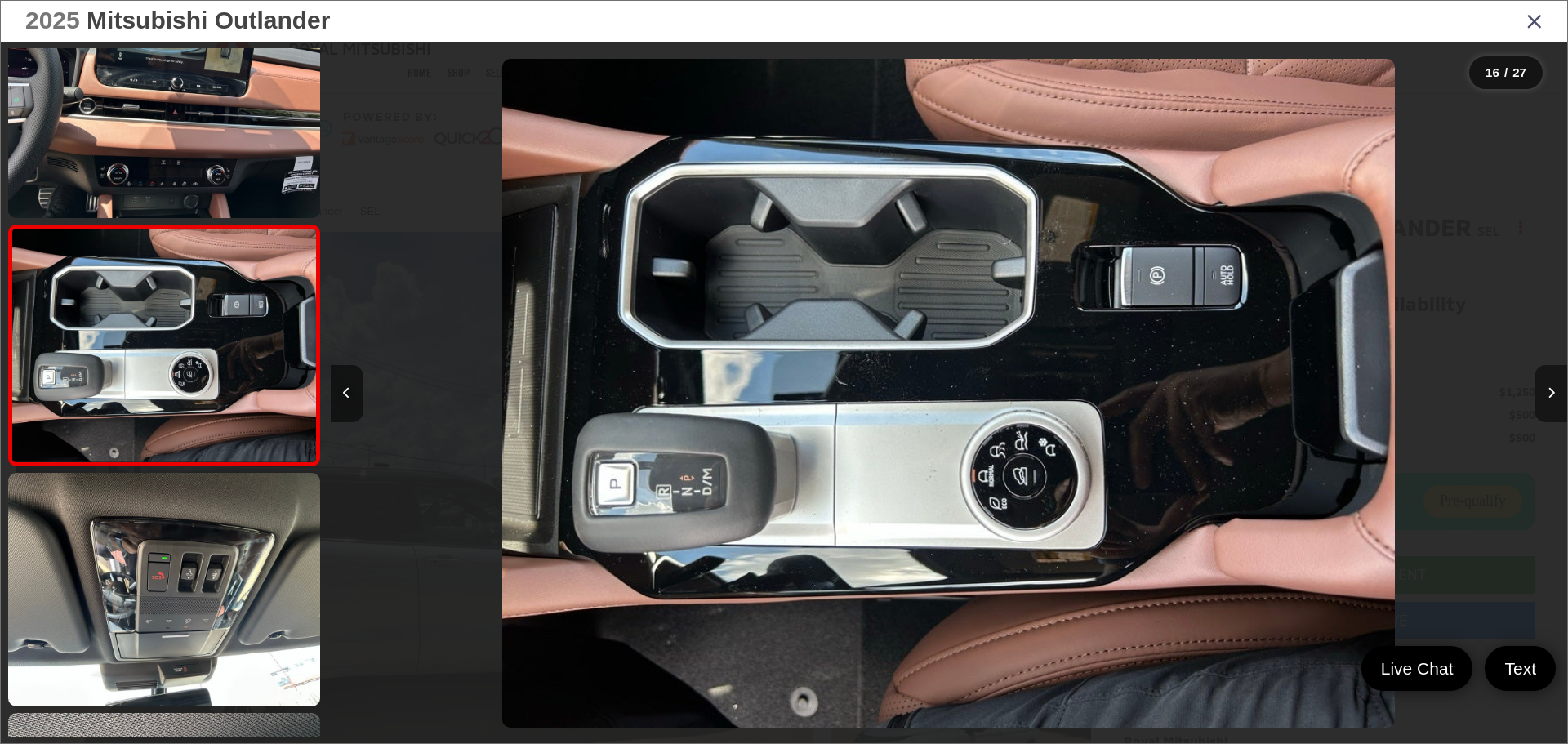
click at [1555, 386] on button "Next image" at bounding box center [1551, 393] width 33 height 58
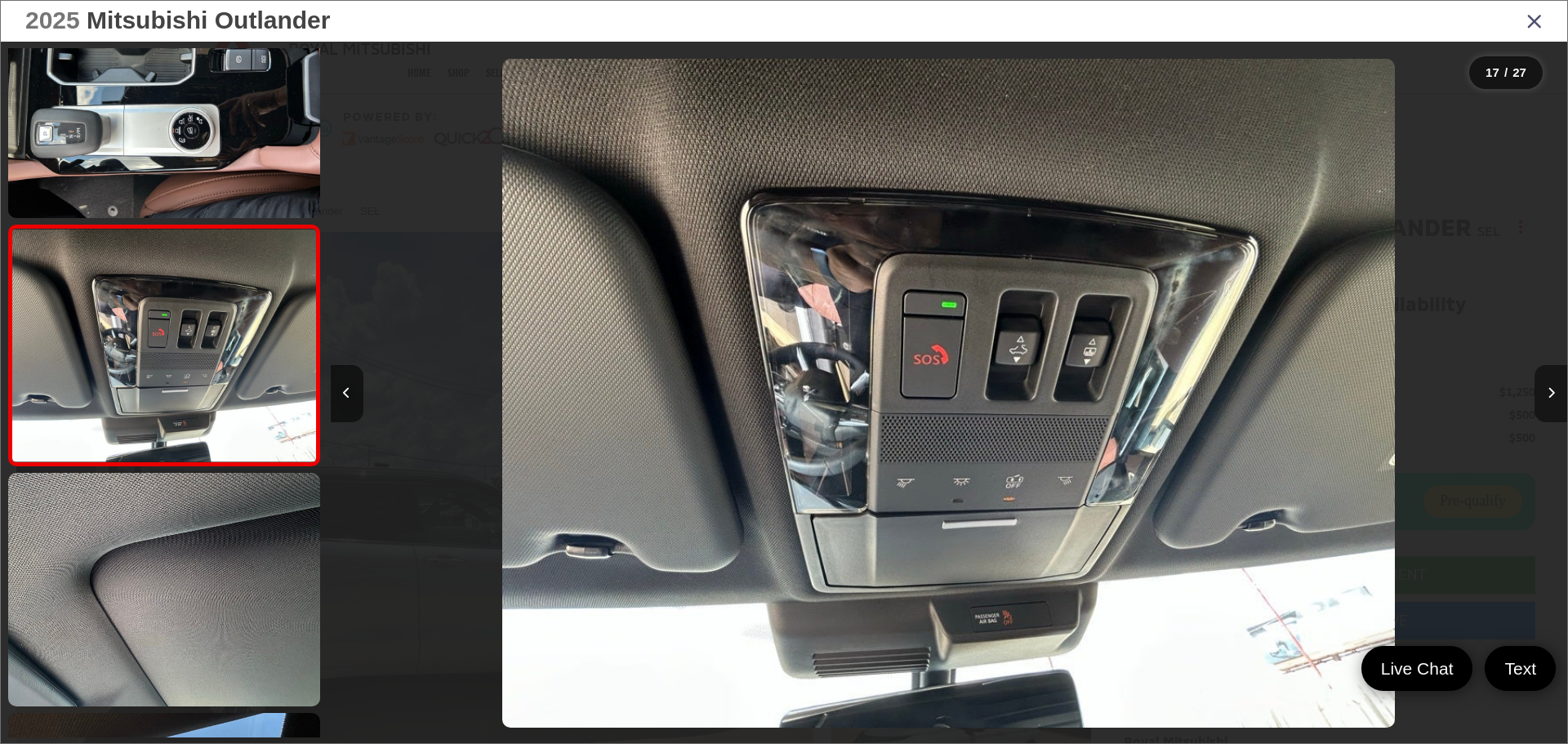
click at [1555, 386] on button "Next image" at bounding box center [1551, 393] width 33 height 58
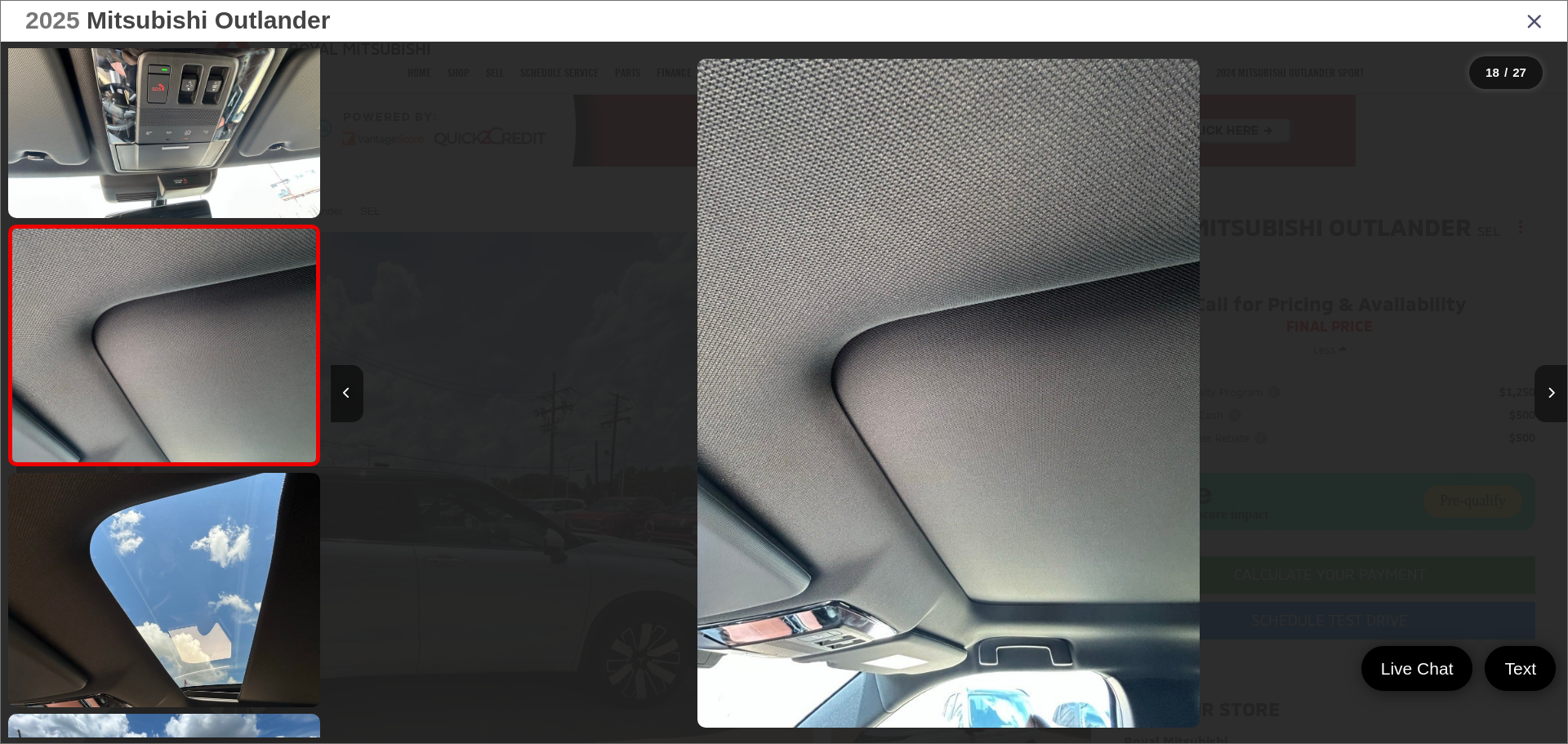
click at [1555, 386] on button "Next image" at bounding box center [1551, 393] width 33 height 58
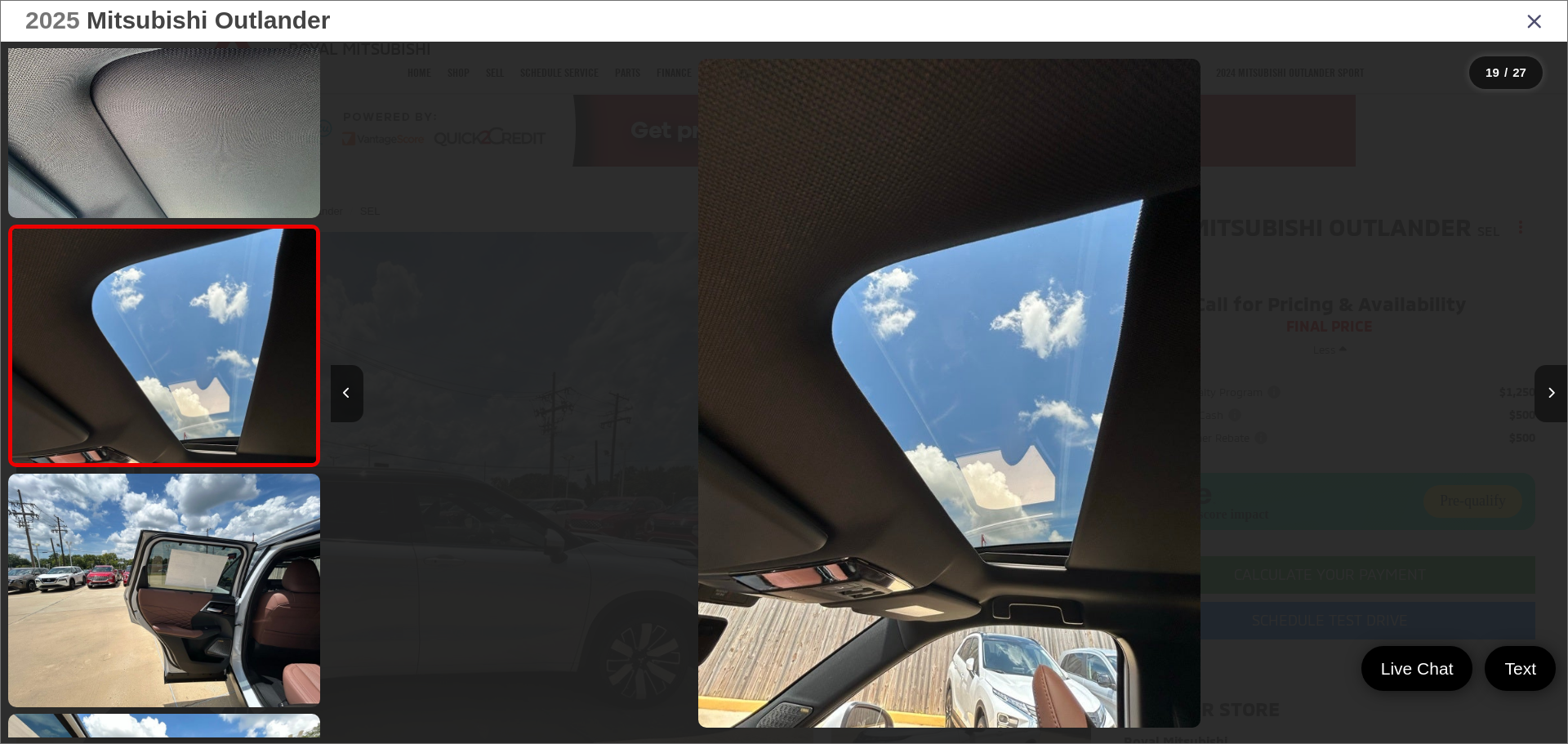
click at [1555, 386] on button "Next image" at bounding box center [1551, 393] width 33 height 58
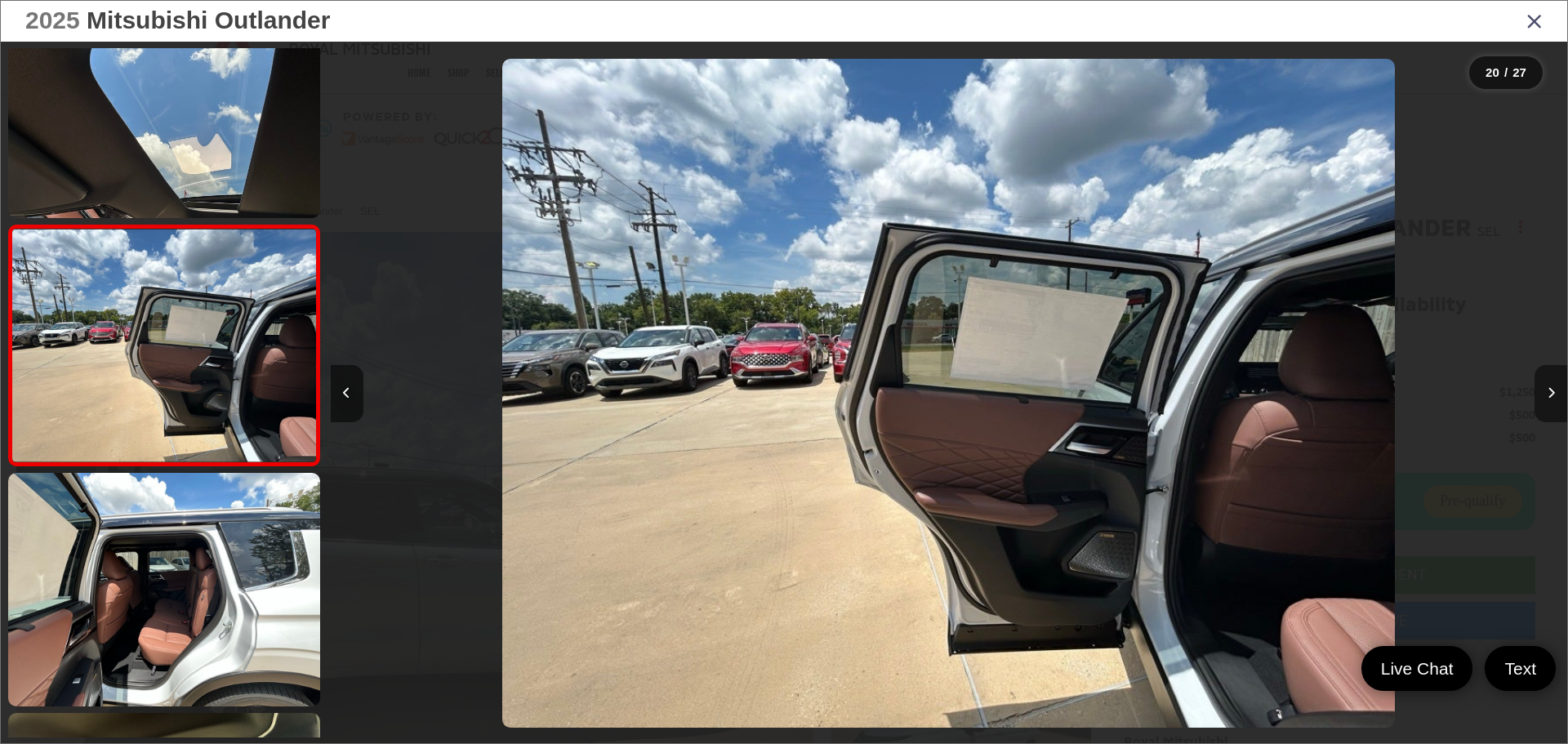
click at [1555, 386] on button "Next image" at bounding box center [1551, 393] width 33 height 58
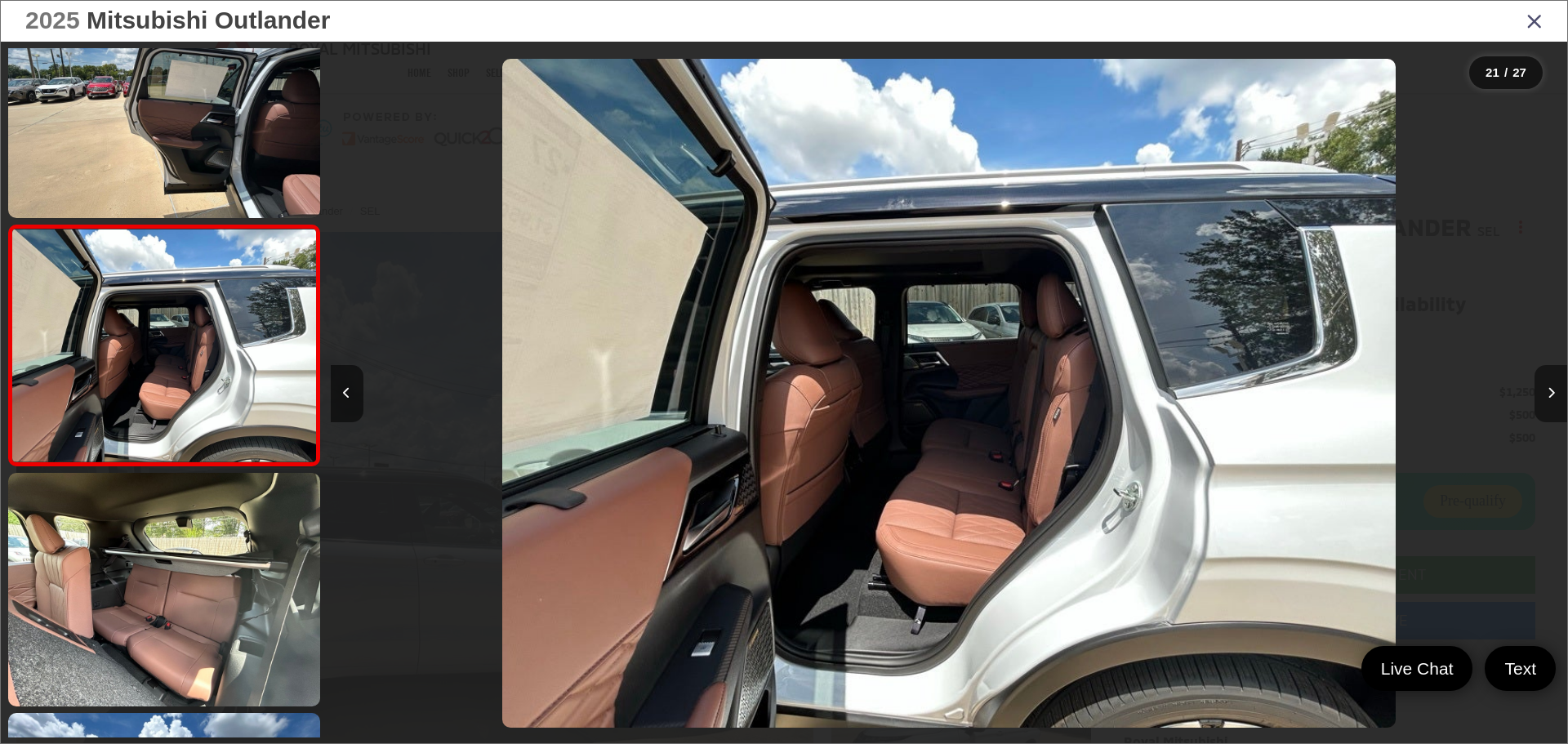
click at [1555, 386] on button "Next image" at bounding box center [1551, 393] width 33 height 58
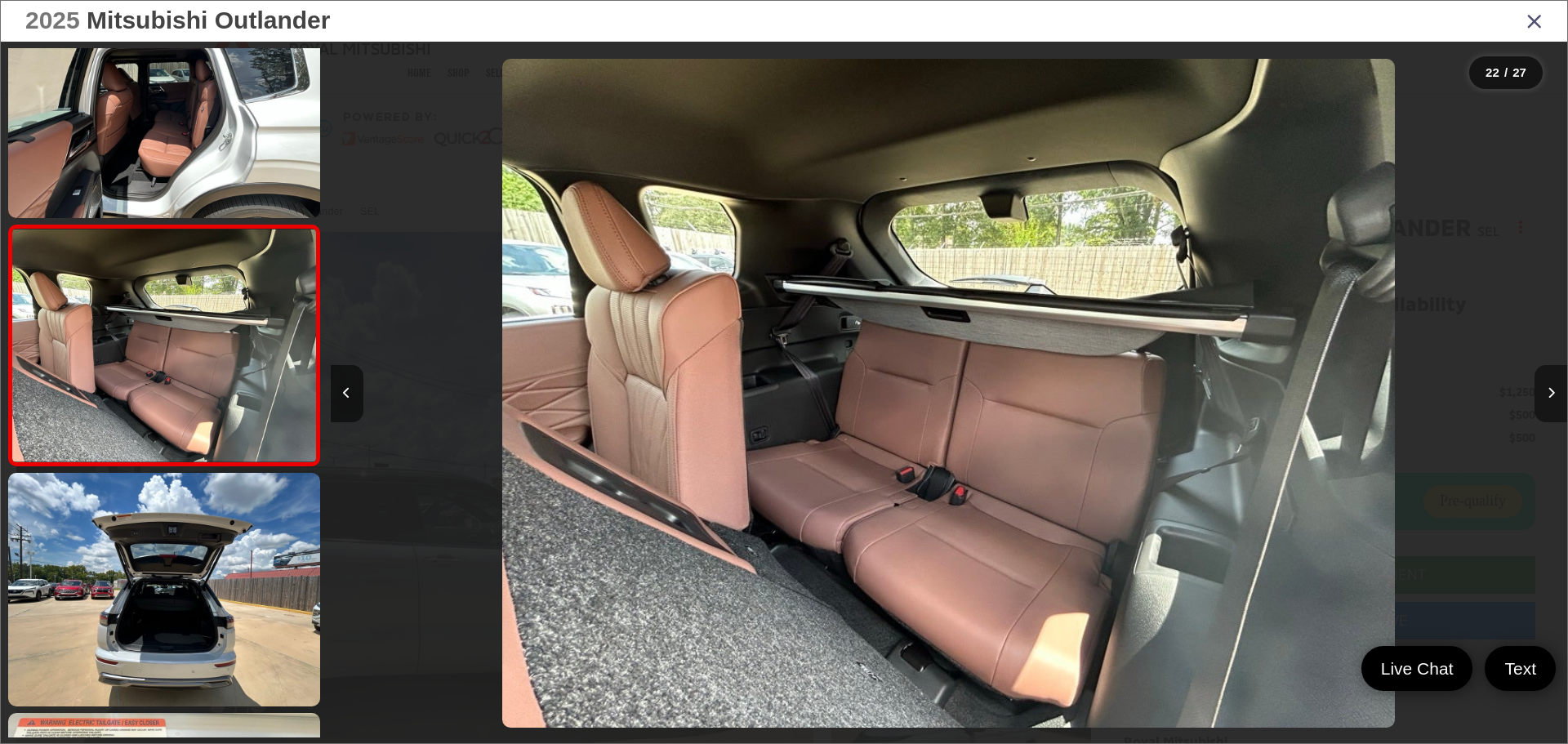
click at [1555, 386] on button "Next image" at bounding box center [1551, 393] width 33 height 58
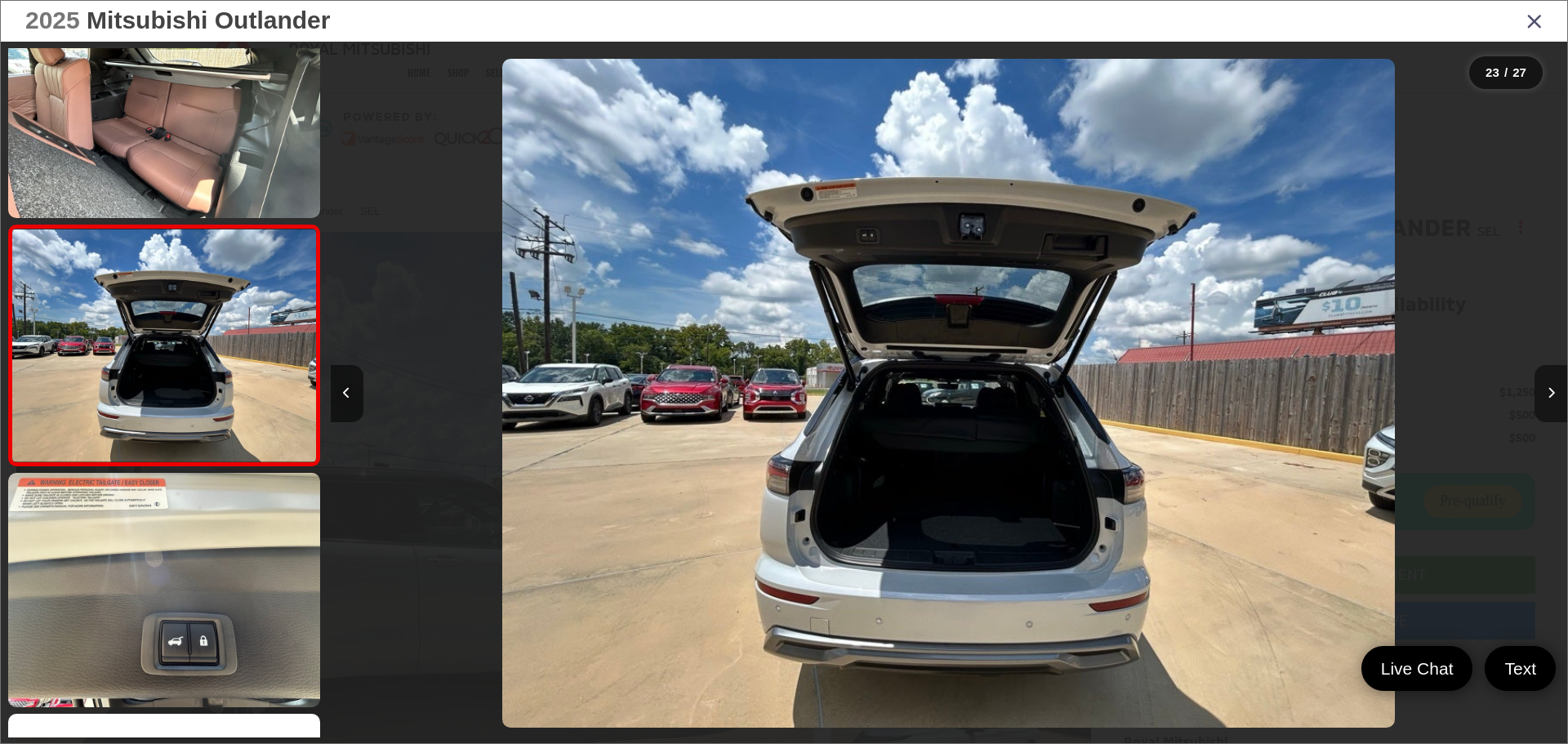
click at [1555, 386] on button "Next image" at bounding box center [1551, 393] width 33 height 58
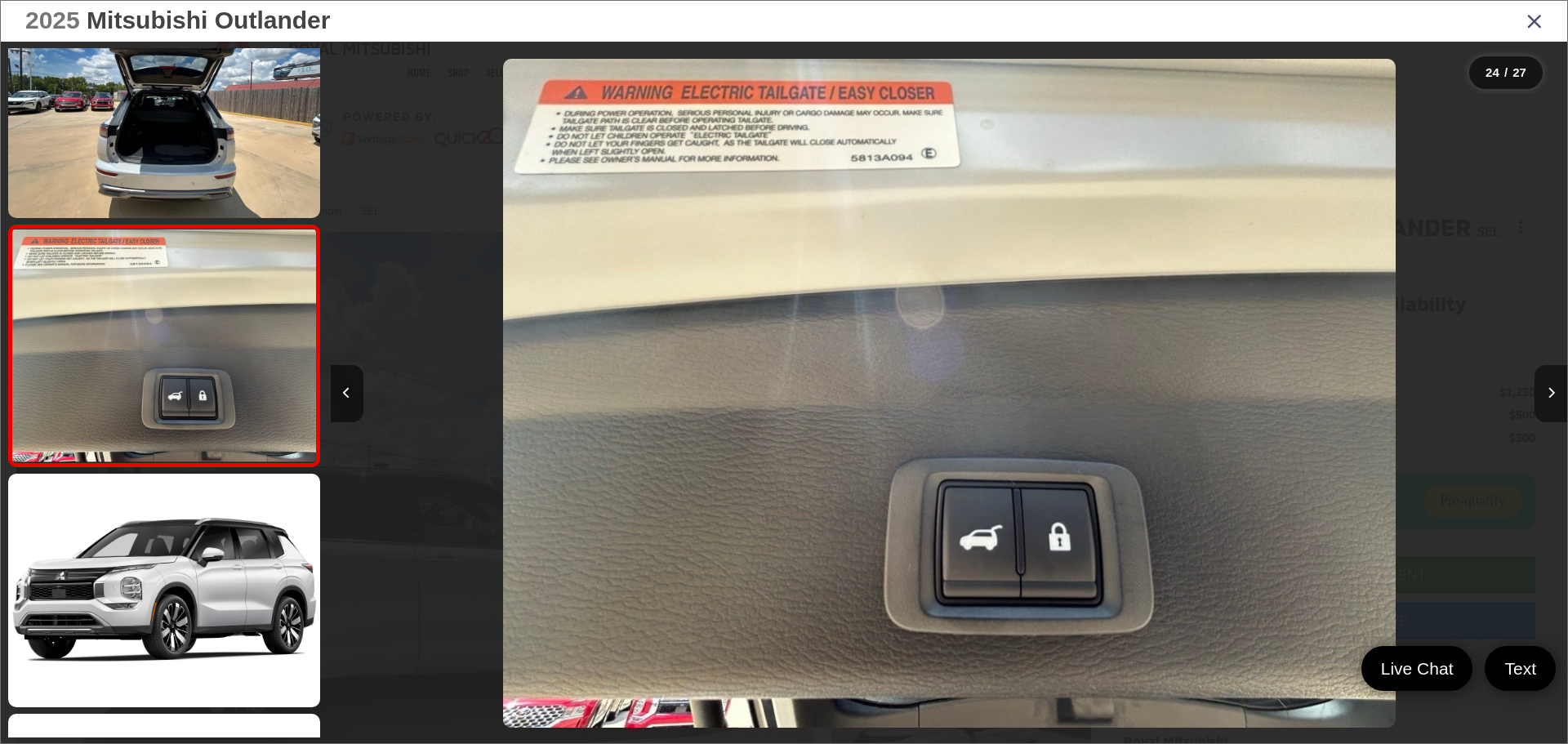
click at [1555, 386] on button "Next image" at bounding box center [1551, 393] width 33 height 58
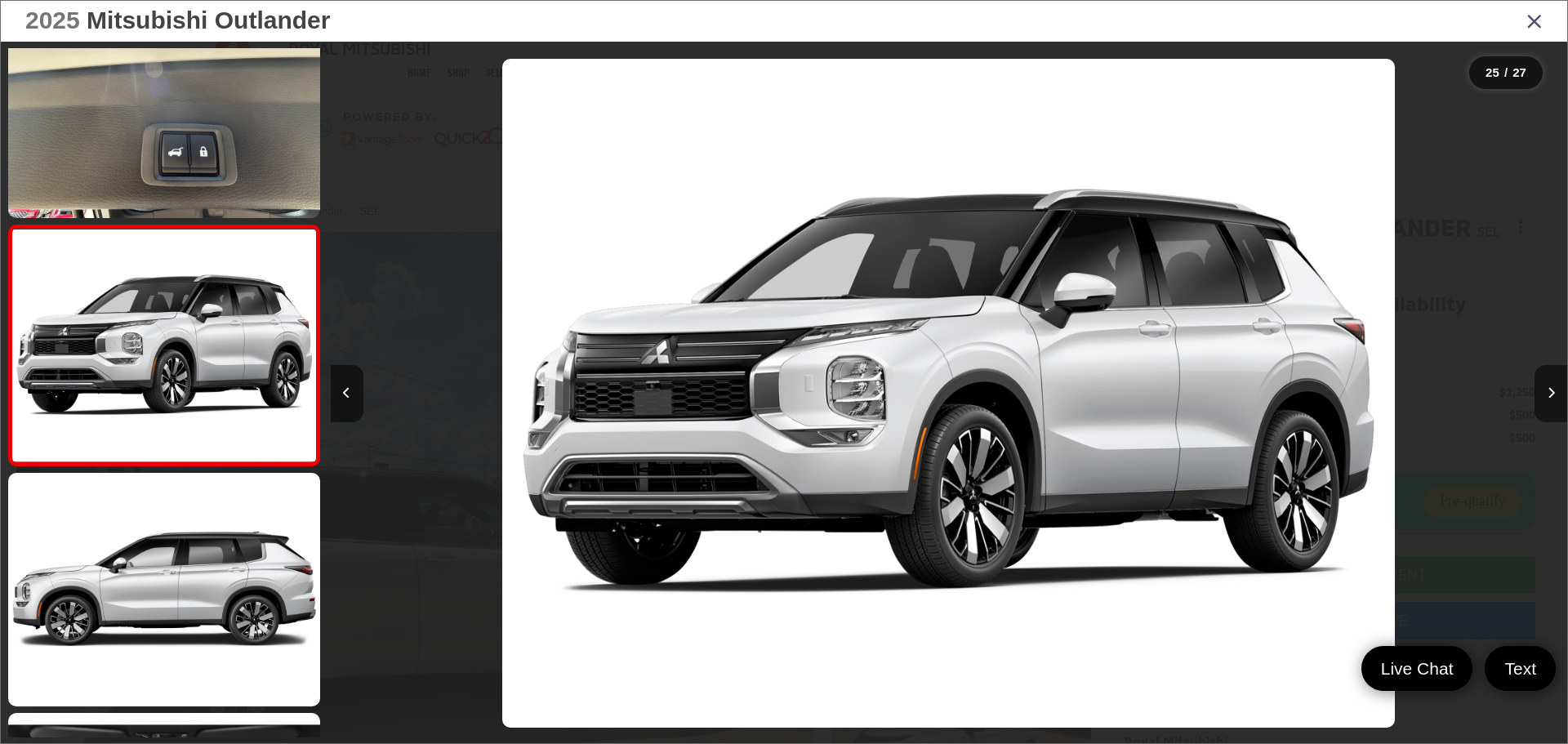
click at [1555, 386] on button "Next image" at bounding box center [1551, 393] width 33 height 58
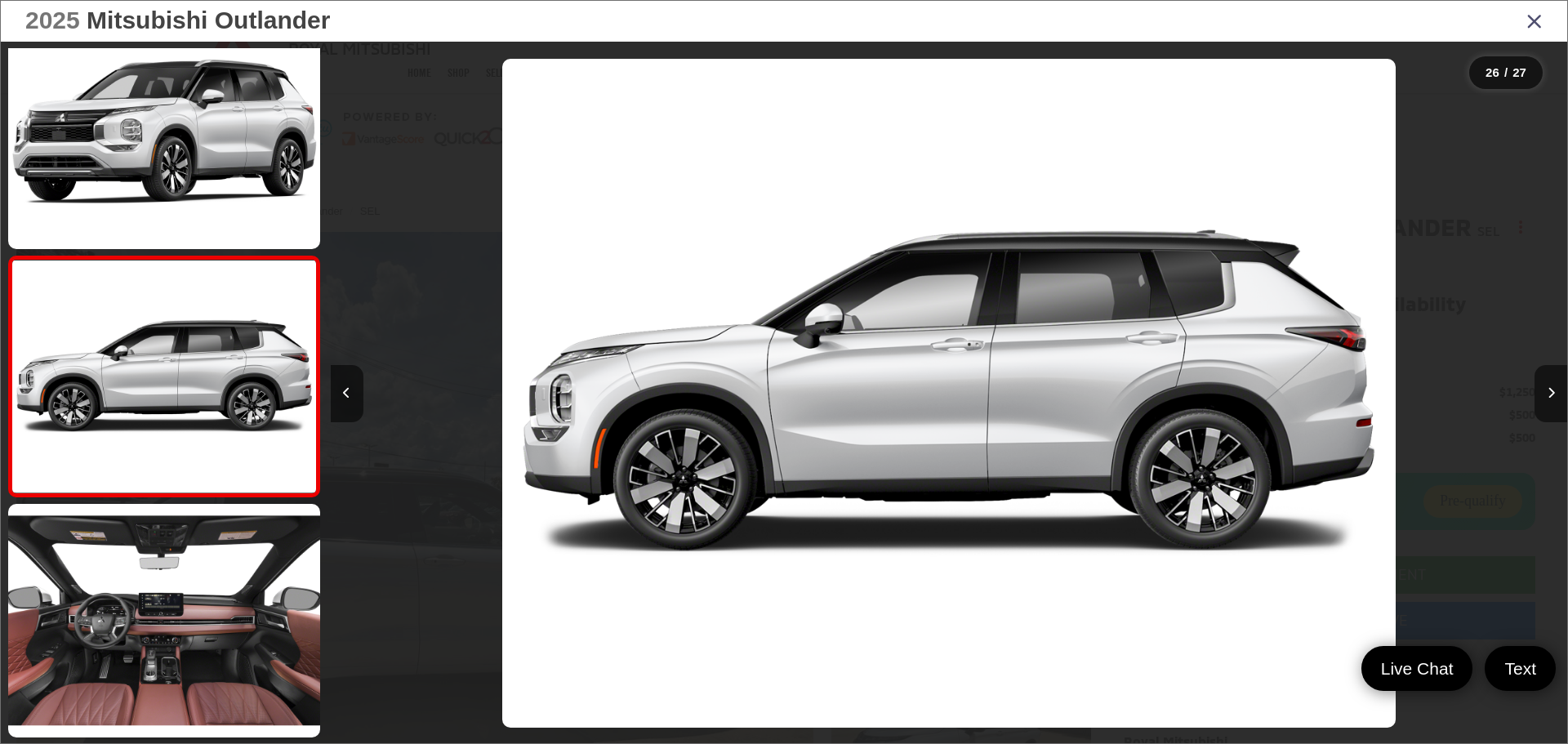
click at [1538, 27] on icon "Close gallery" at bounding box center [1534, 20] width 16 height 21
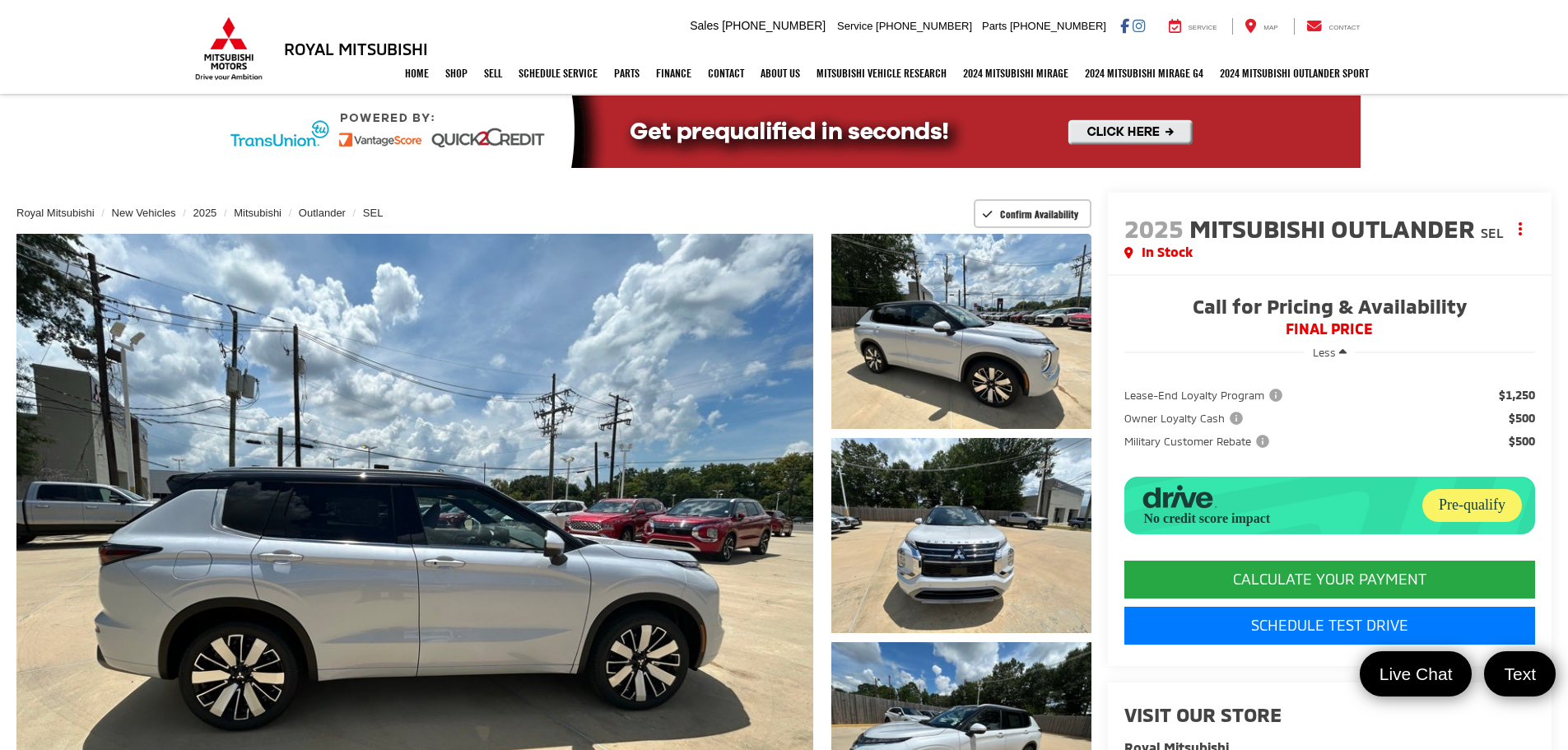
click at [56, 68] on nav "Home Shop Shop New Vehicles Pre-Owned Vehicles New Specials Demo Specials Sell …" at bounding box center [784, 73] width 1568 height 41
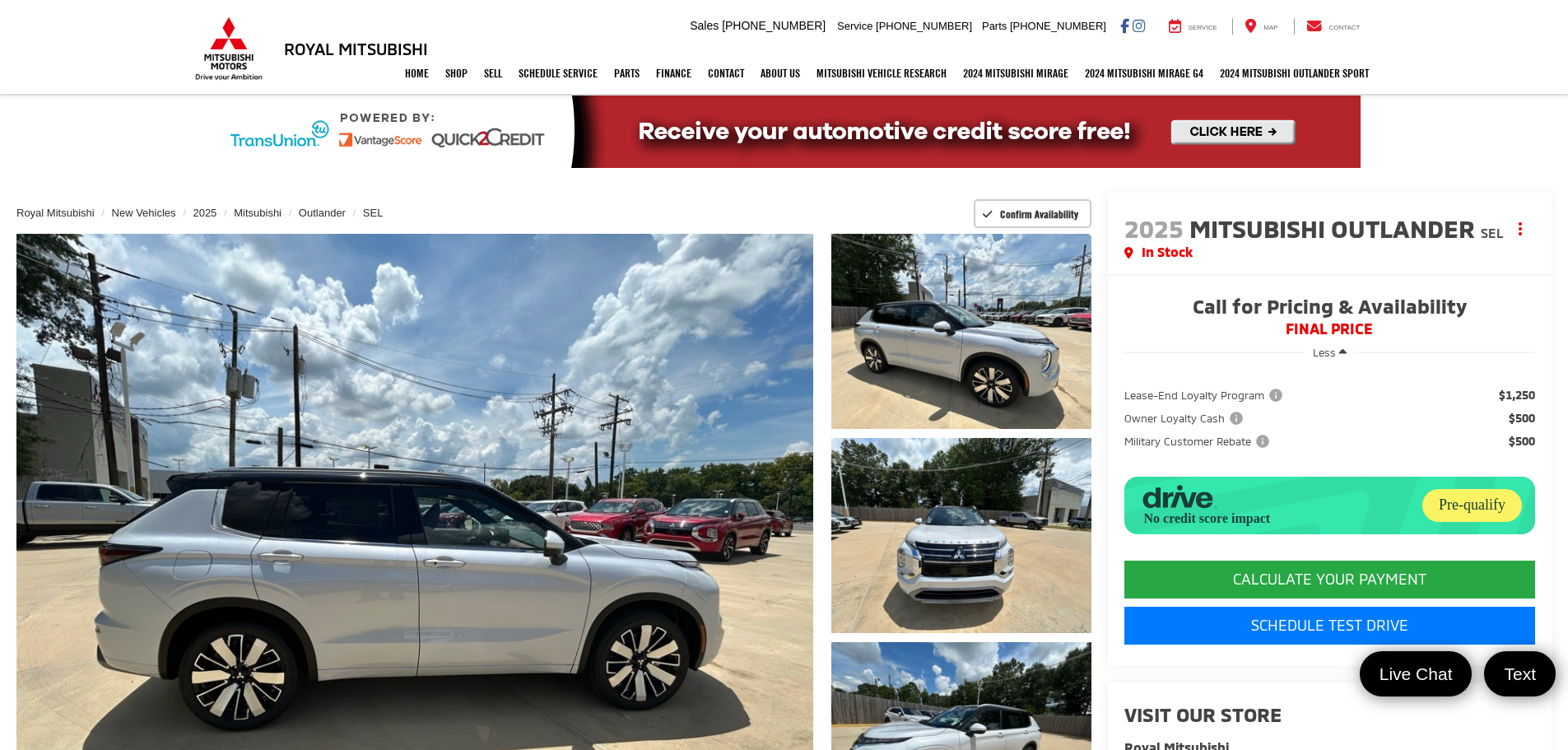
click at [95, 48] on div "Royal Mitsubishi 9255 Airline Hwy, Baton Rouge, LA 70815 Sales Mobile Sales 225…" at bounding box center [784, 26] width 1568 height 53
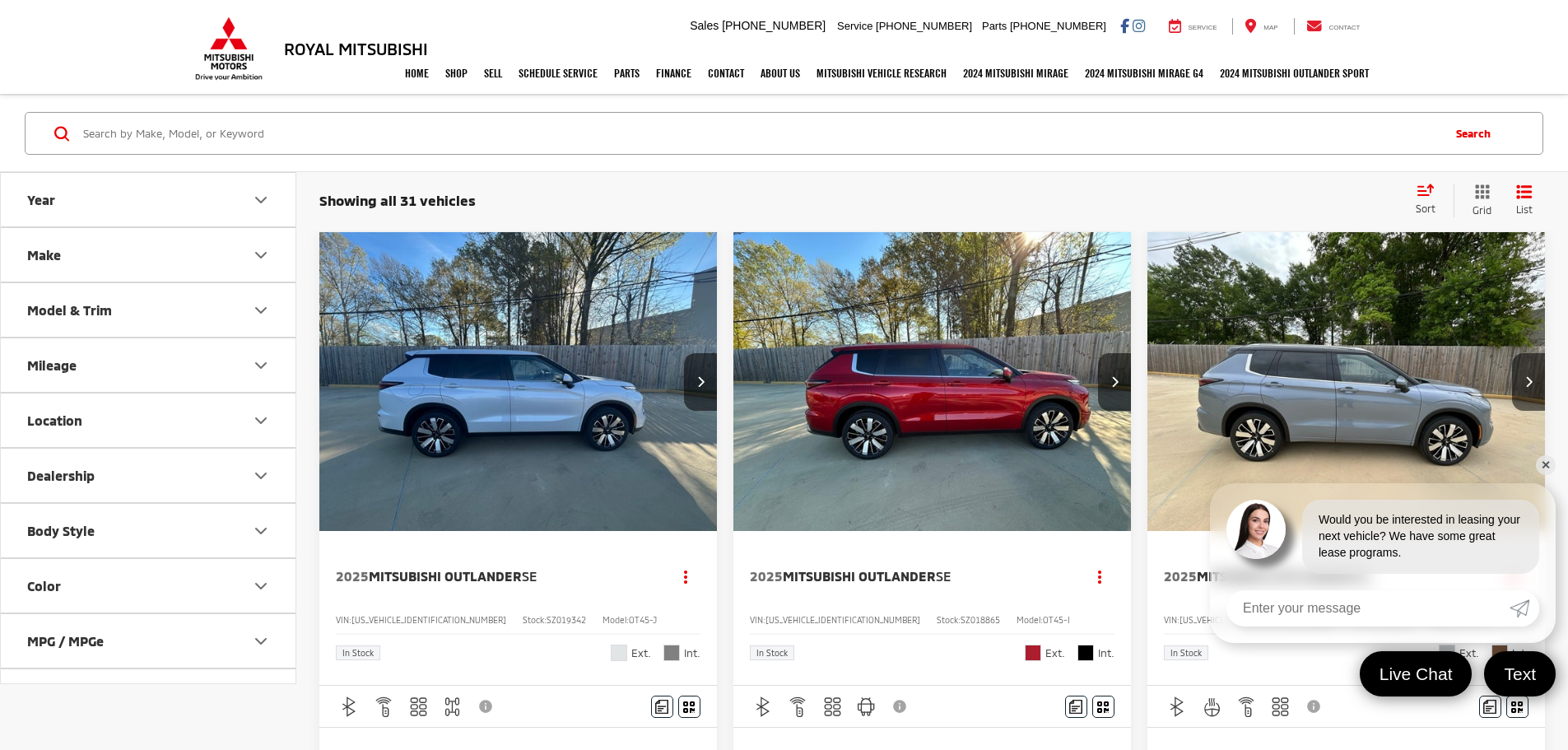
click at [162, 329] on button "Model & Trim" at bounding box center [149, 310] width 296 height 54
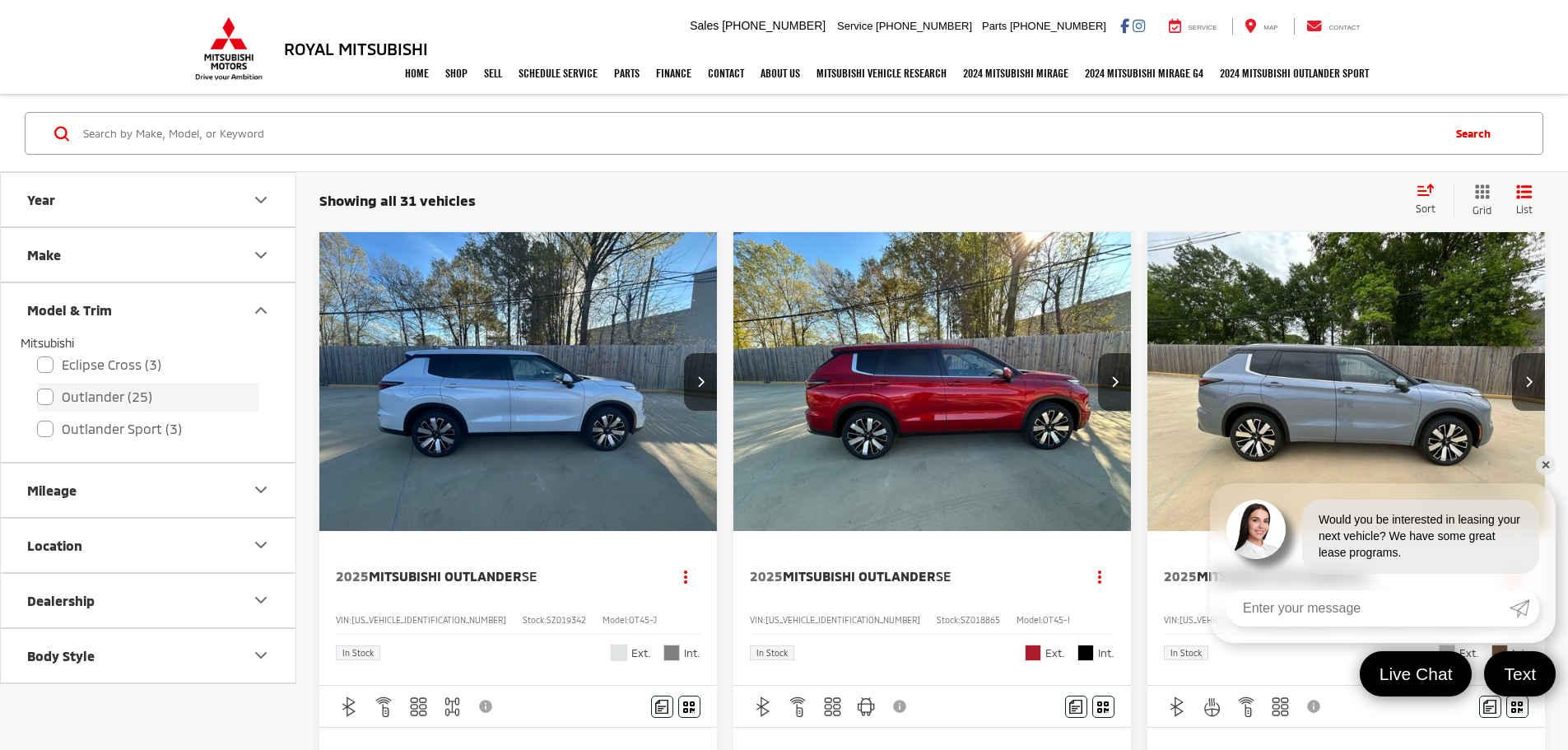
click at [55, 390] on label "Outlander (25)" at bounding box center [147, 397] width 222 height 29
click at [37, 387] on input "Outlander (25)" at bounding box center [37, 386] width 1 height 1
checkbox input "true"
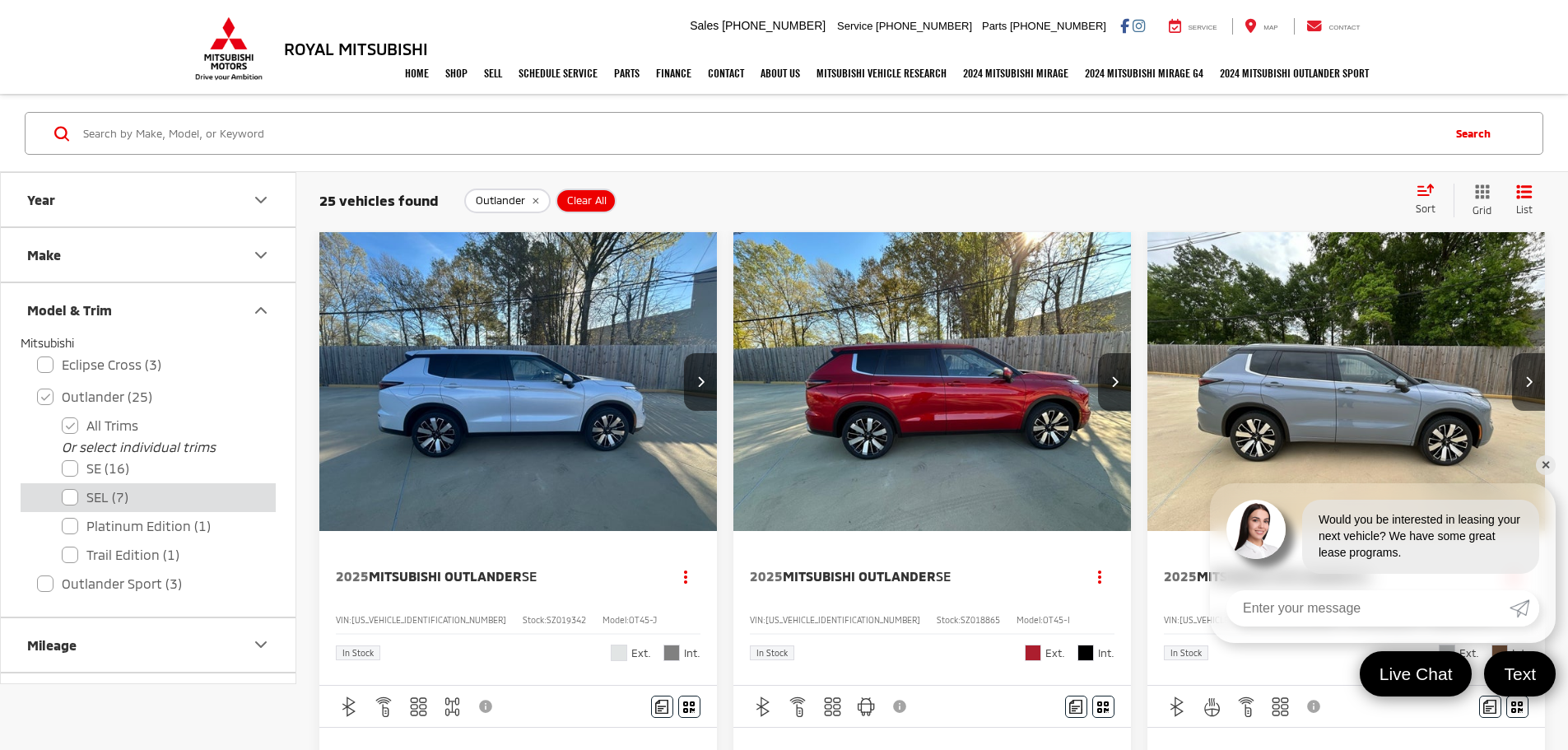
click at [68, 498] on label "SEL (7)" at bounding box center [160, 497] width 197 height 29
click at [62, 488] on input "SEL (7)" at bounding box center [62, 487] width 1 height 1
checkbox input "true"
checkbox input "false"
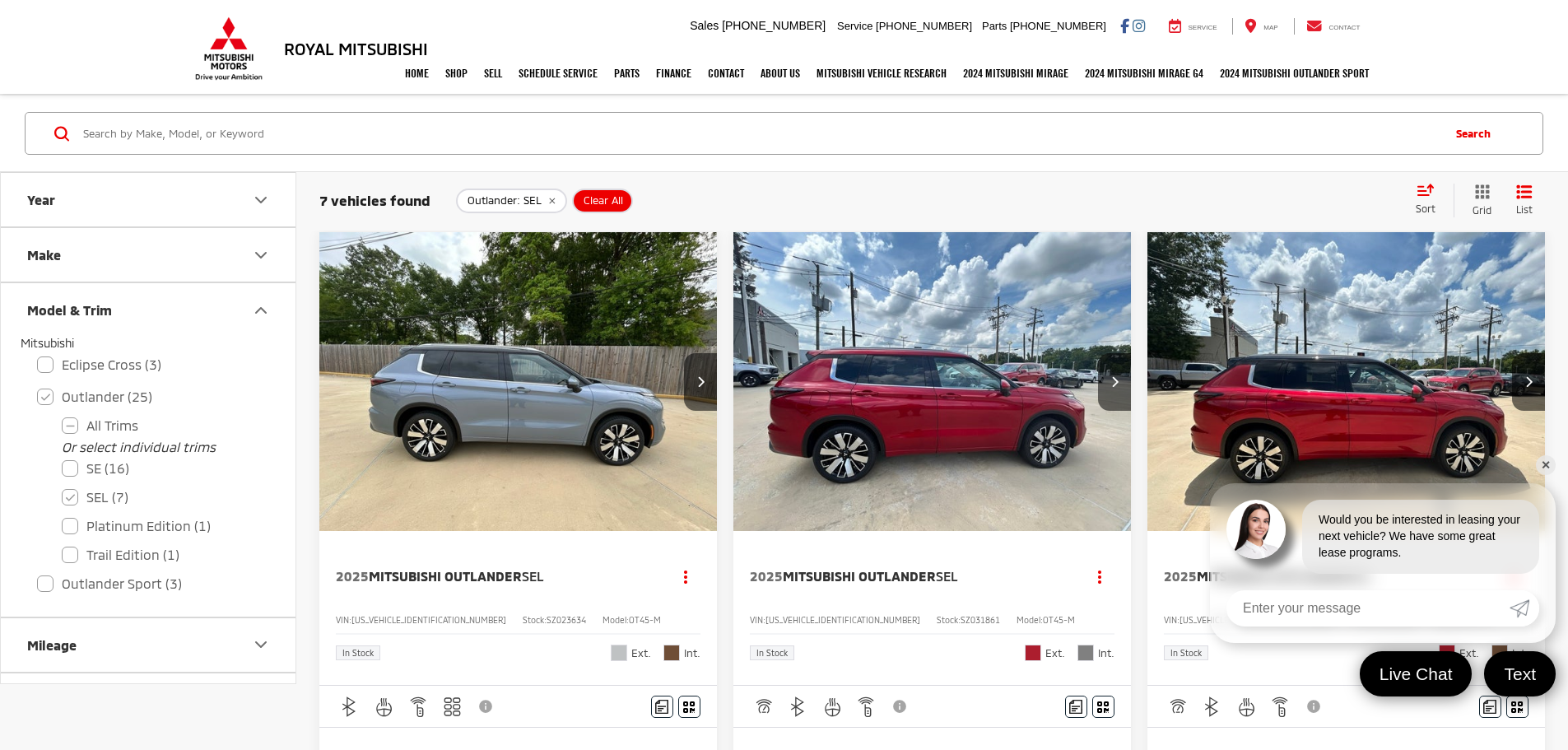
click at [1547, 461] on link "✕" at bounding box center [1546, 465] width 20 height 20
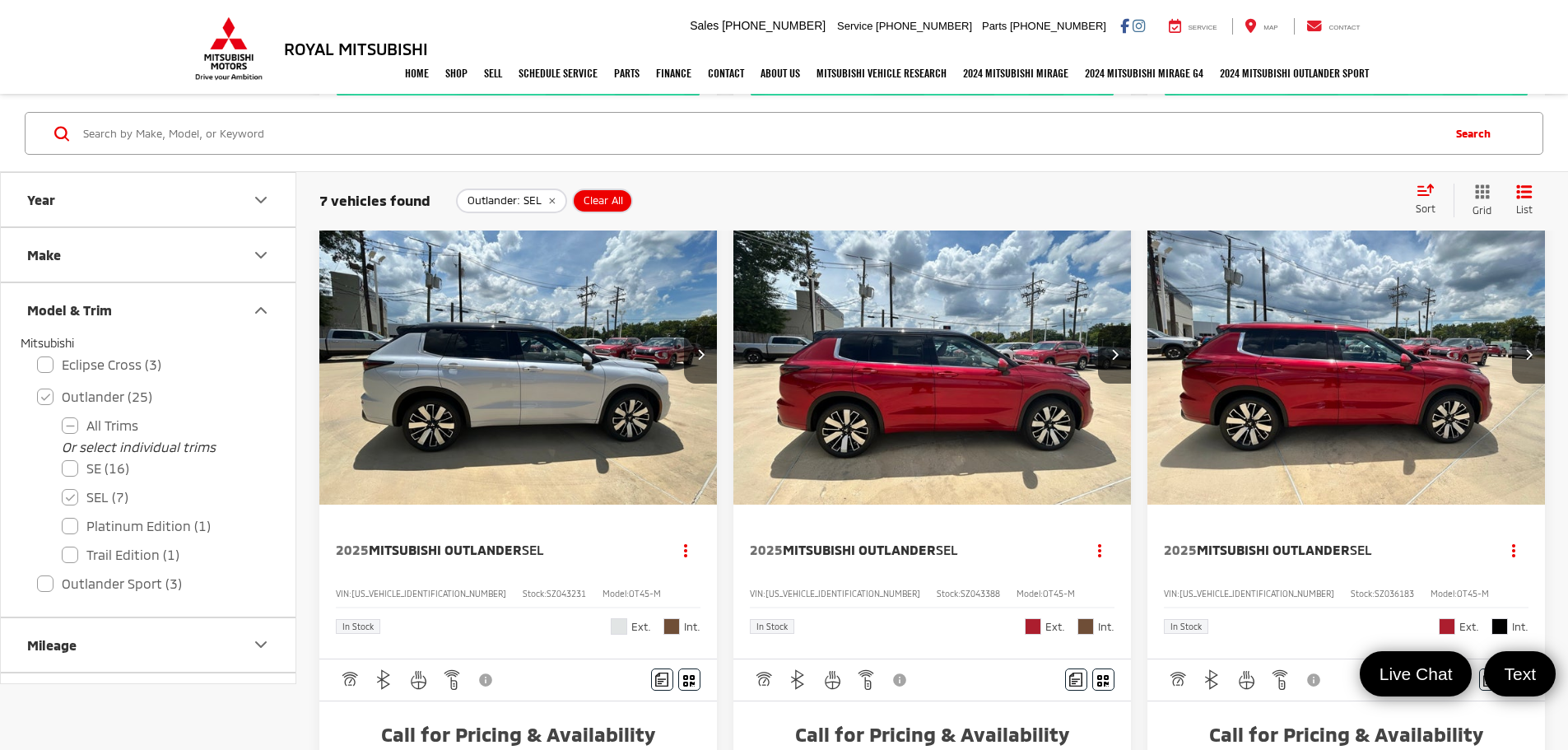
scroll to position [905, 0]
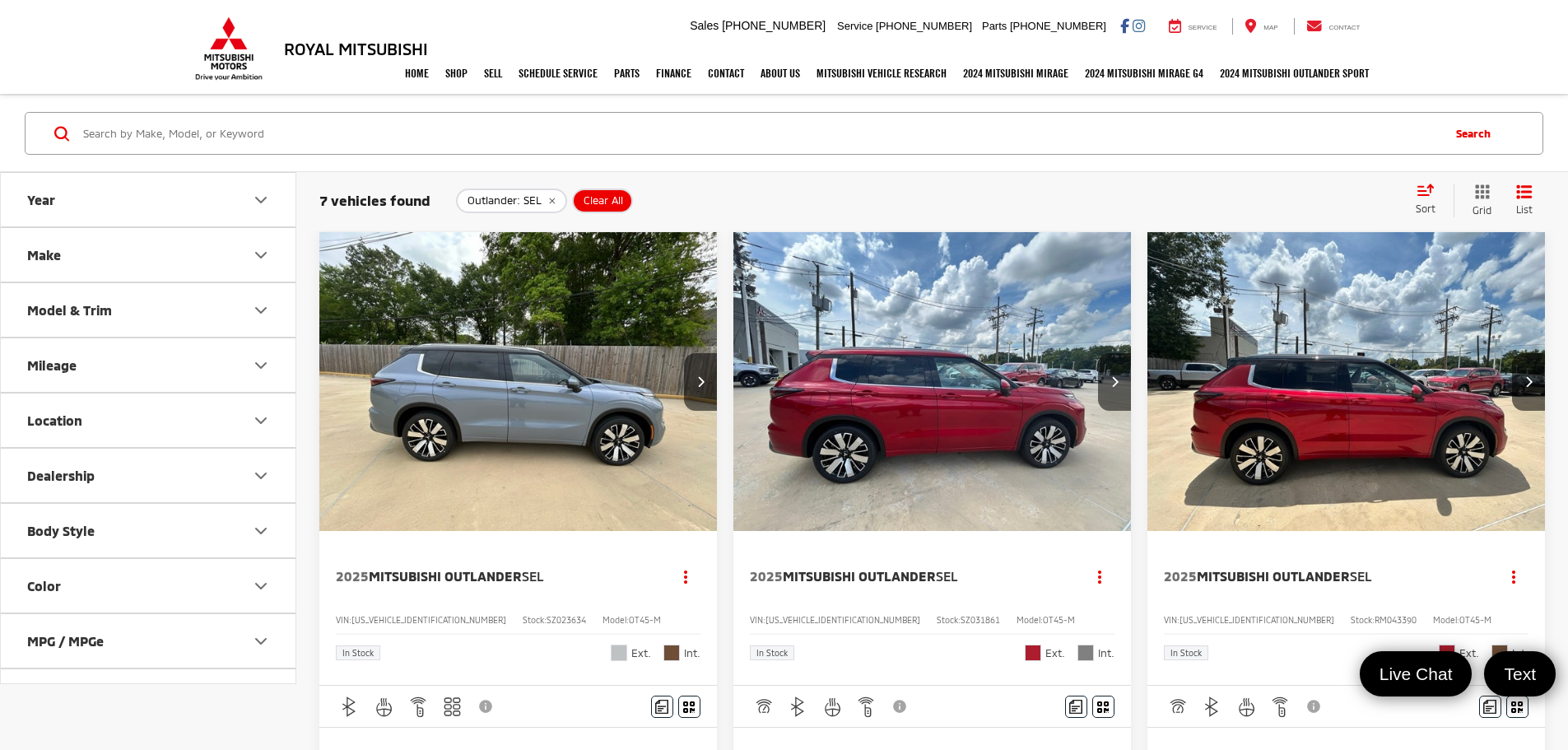
click at [153, 312] on button "Model & Trim" at bounding box center [149, 310] width 296 height 54
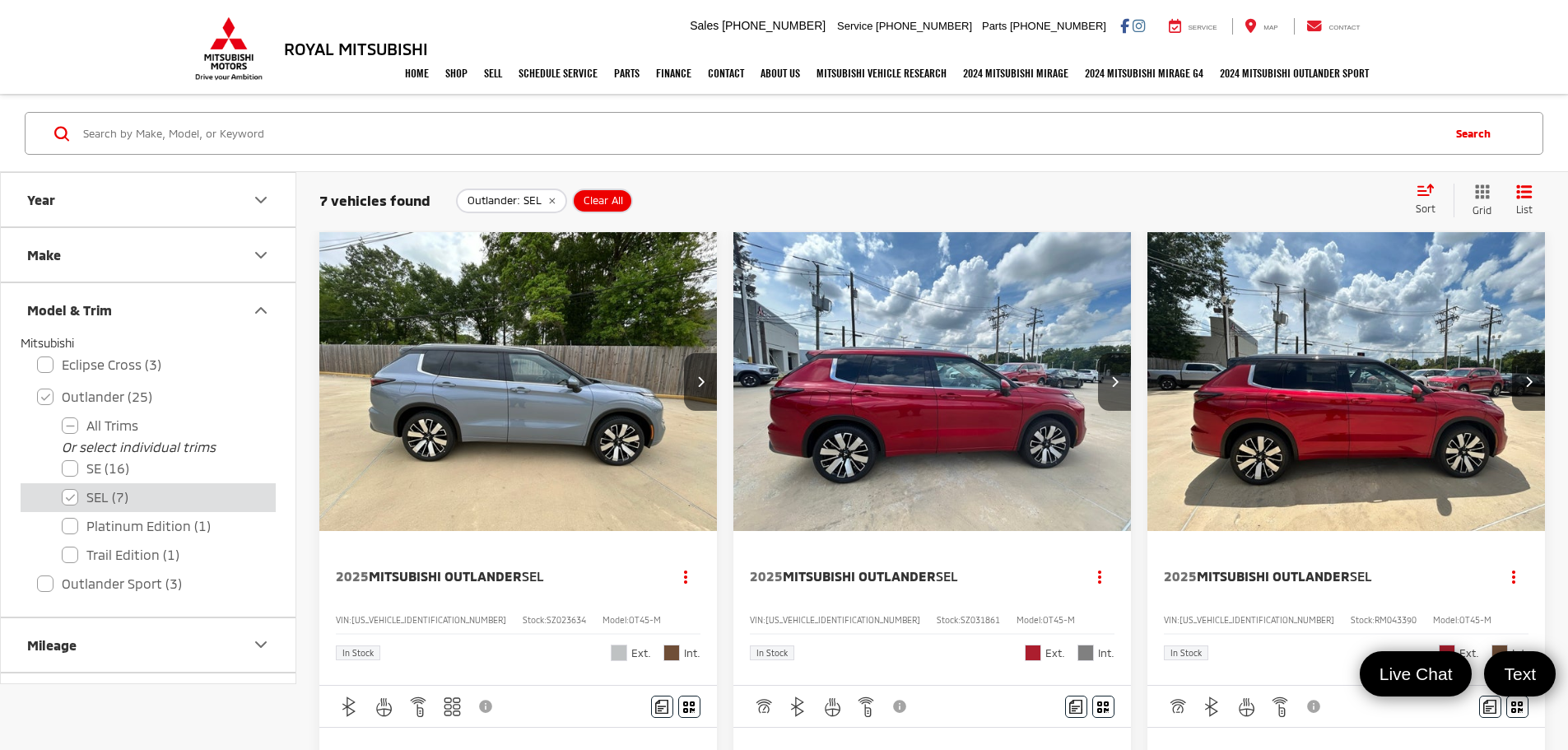
click at [74, 494] on label "SEL (7)" at bounding box center [160, 497] width 197 height 29
click at [62, 488] on input "SEL (7)" at bounding box center [62, 487] width 1 height 1
checkbox input "false"
checkbox input "true"
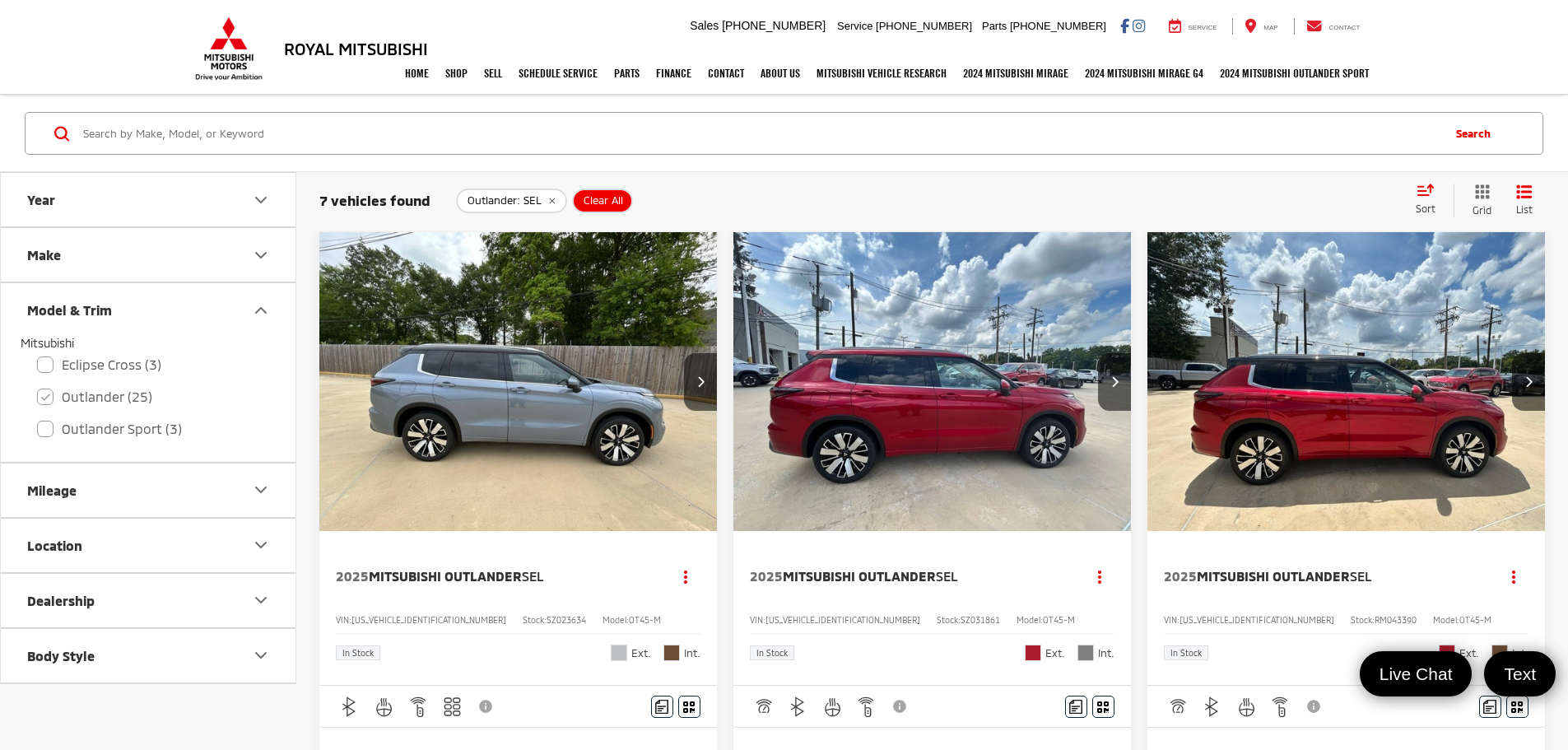
checkbox input "true"
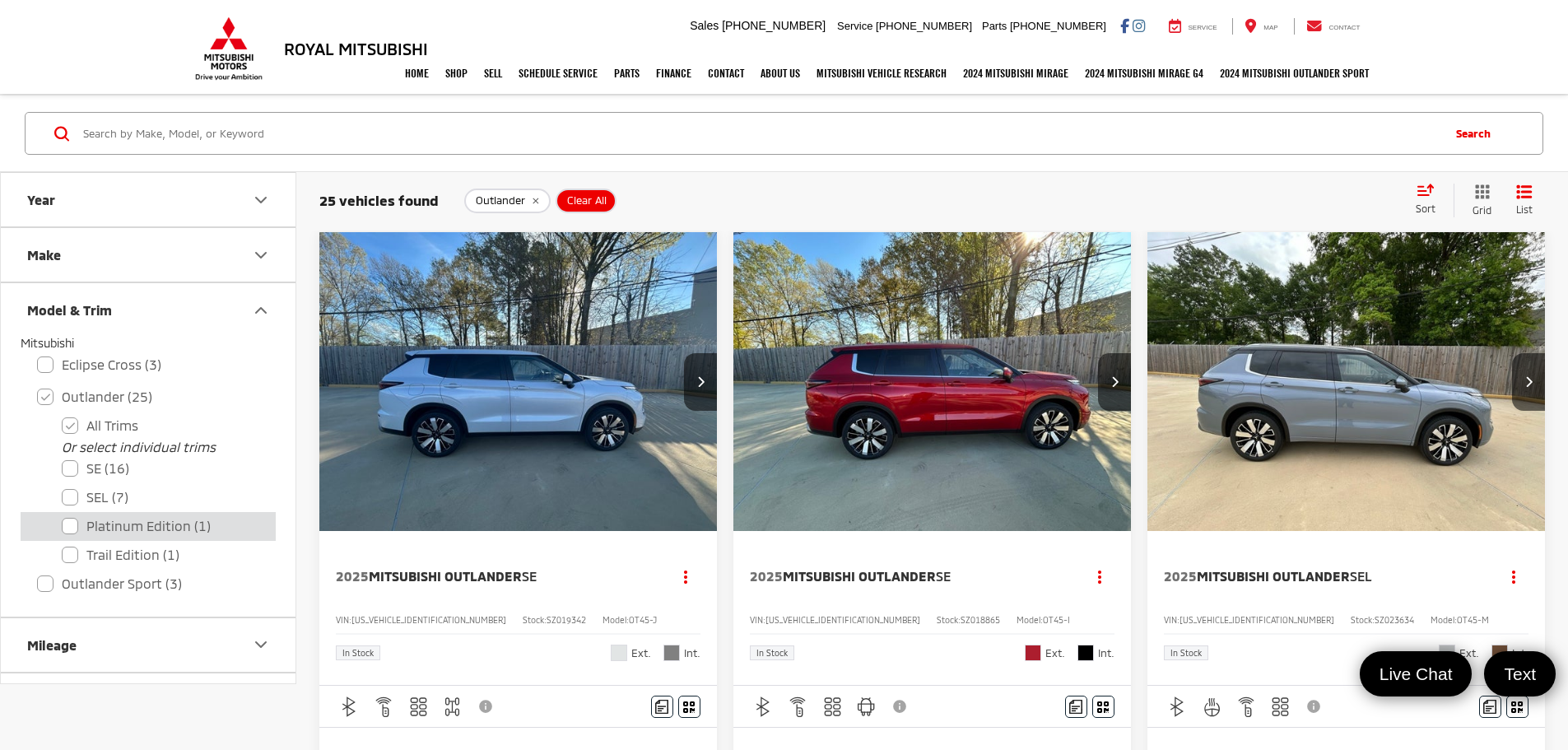
click at [71, 525] on label "Platinum Edition (1)" at bounding box center [160, 527] width 197 height 29
click at [62, 516] on Edition "Platinum Edition (1)" at bounding box center [62, 515] width 1 height 1
checkbox Edition "true"
checkbox input "false"
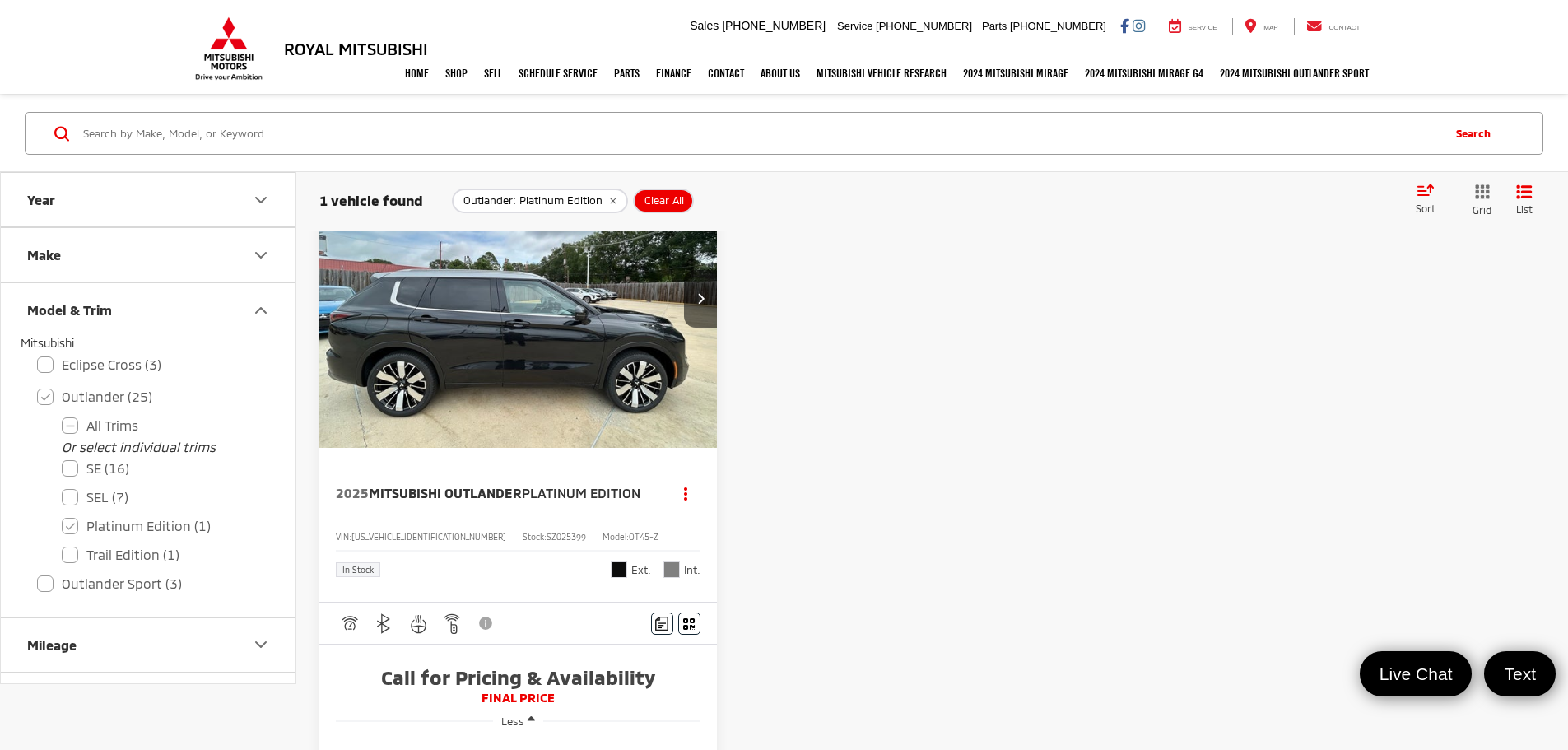
scroll to position [82, 0]
click at [481, 301] on img "2025 Mitsubishi Outlander Platinum Edition 0" at bounding box center [519, 300] width 400 height 301
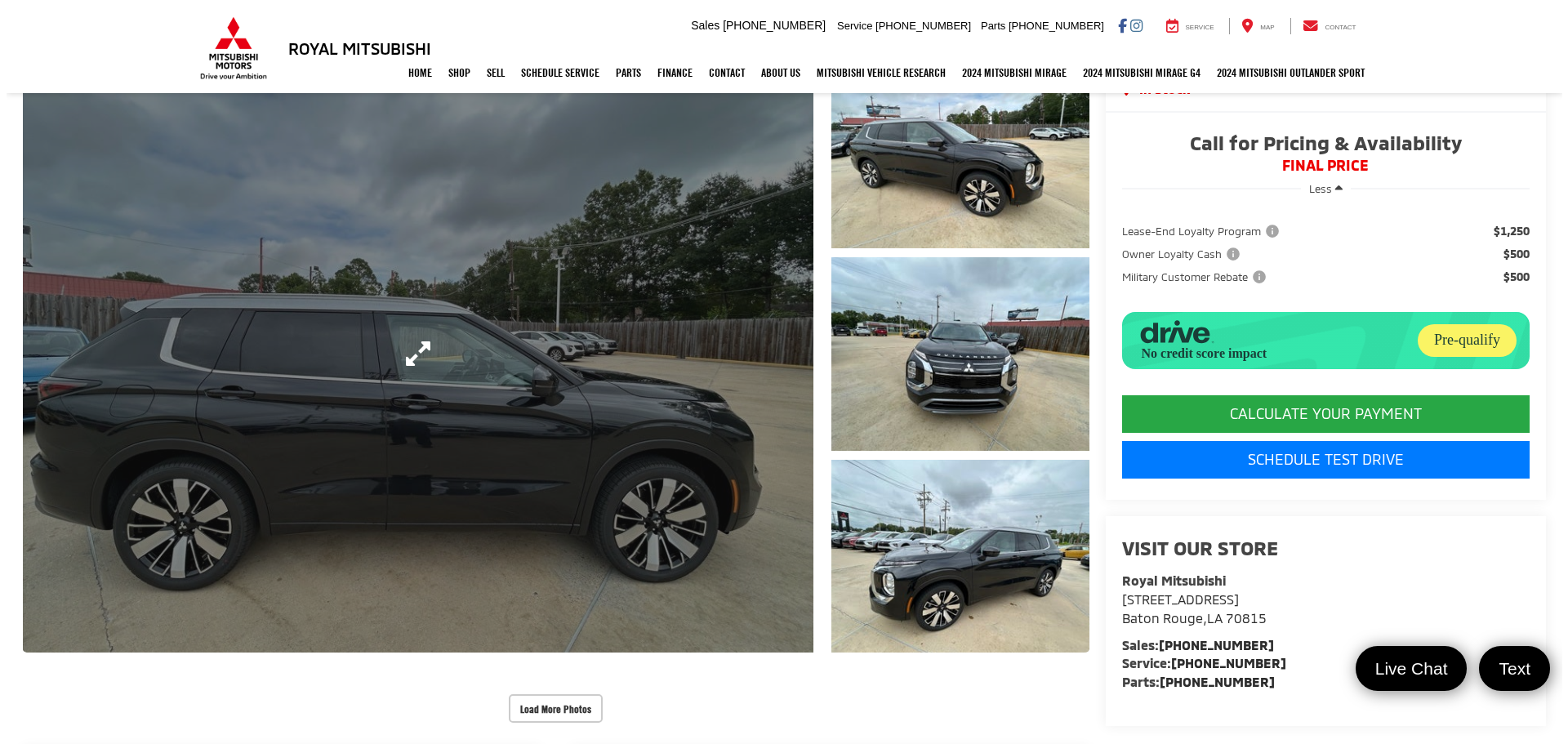
scroll to position [163, 0]
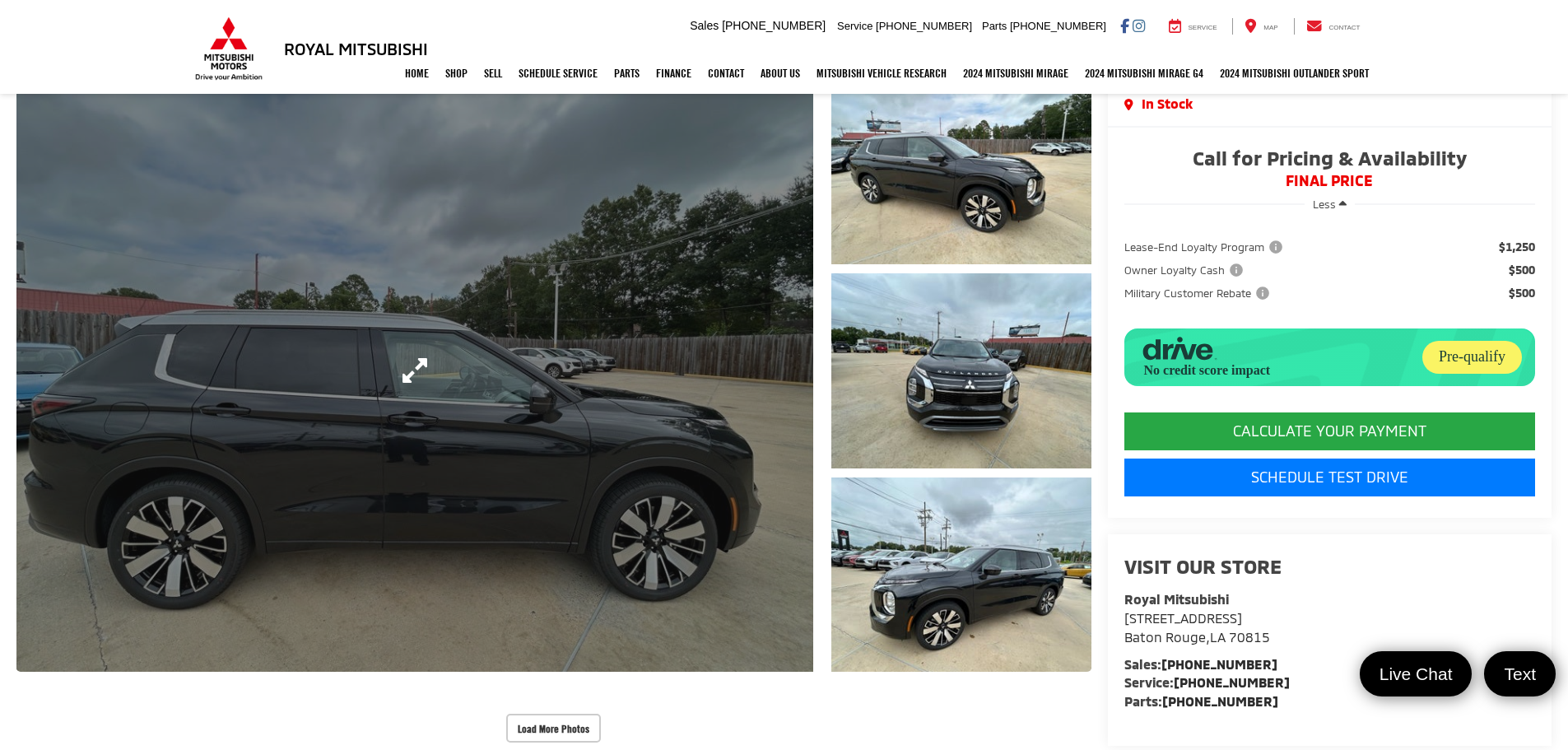
click at [373, 400] on link "Expand Photo 0" at bounding box center [414, 370] width 797 height 603
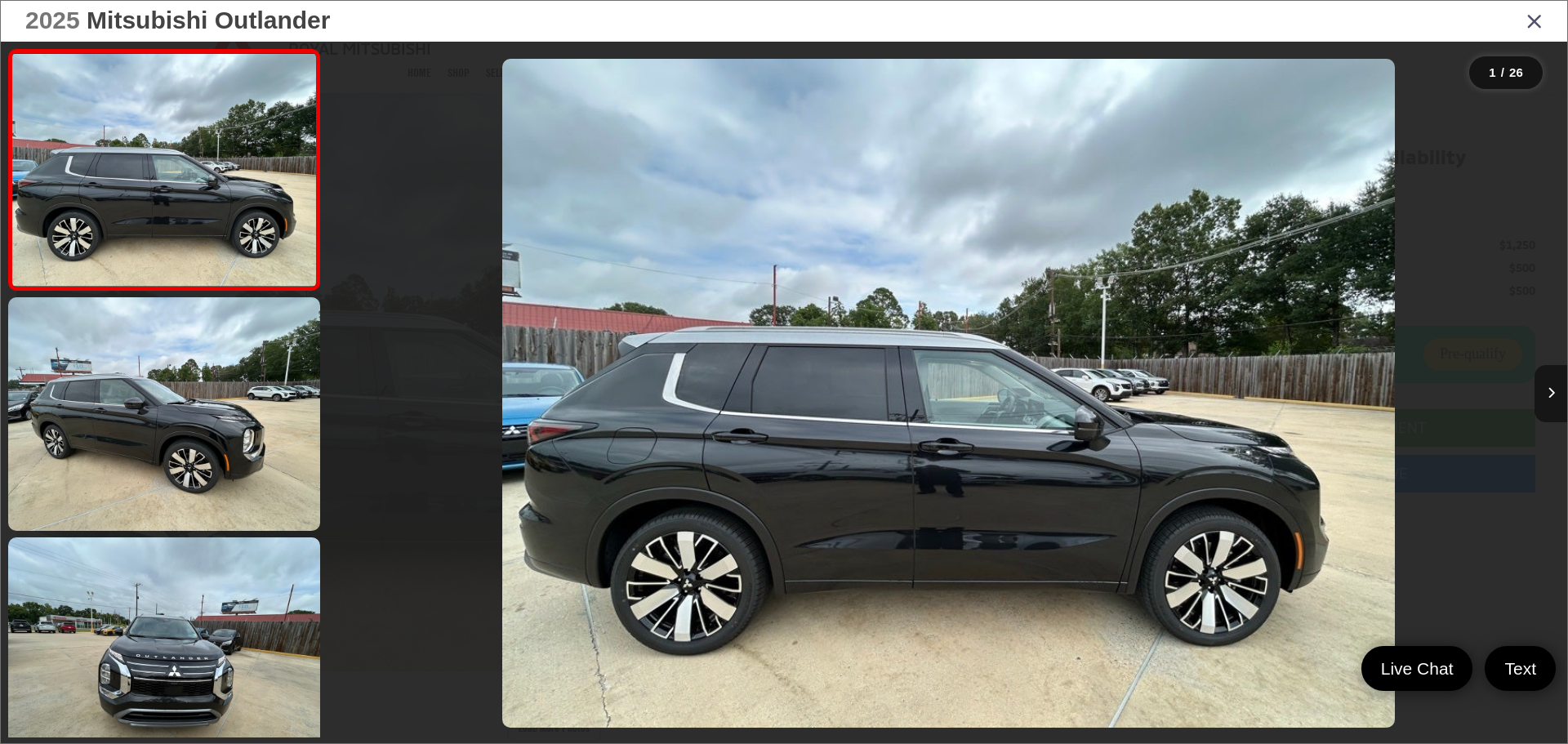
click at [1551, 390] on icon "Next image" at bounding box center [1551, 392] width 7 height 12
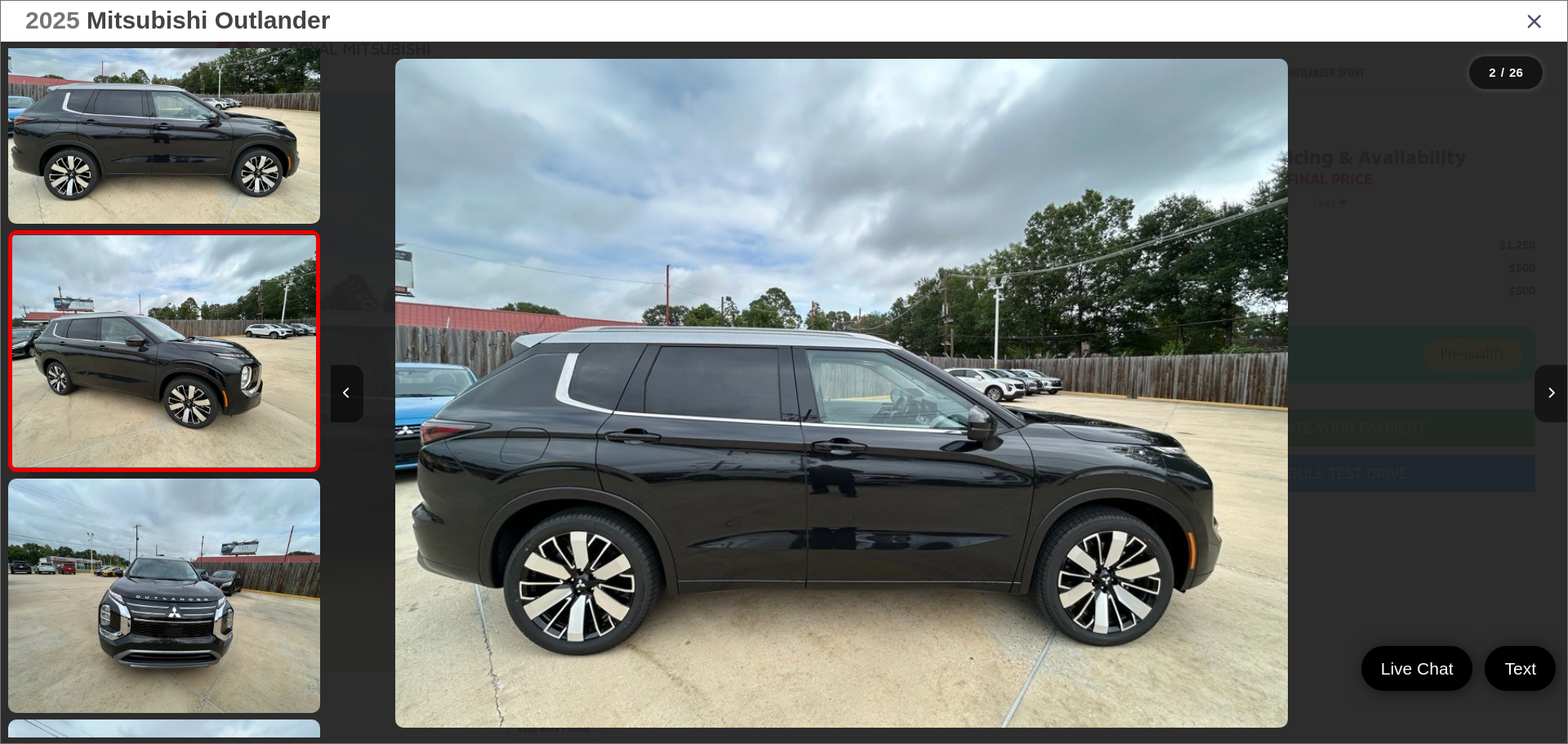
scroll to position [65, 0]
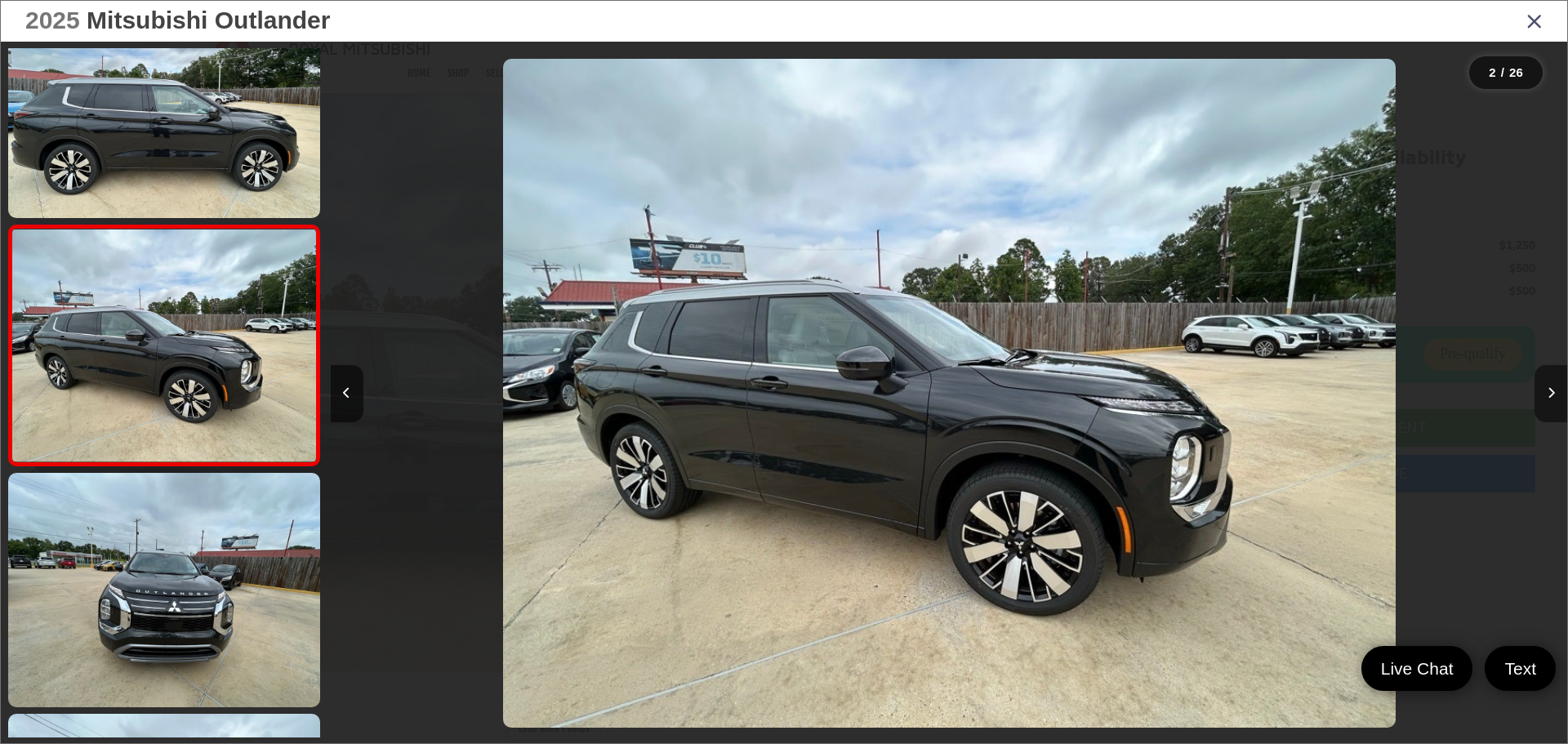
click at [1551, 390] on icon "Next image" at bounding box center [1551, 392] width 7 height 12
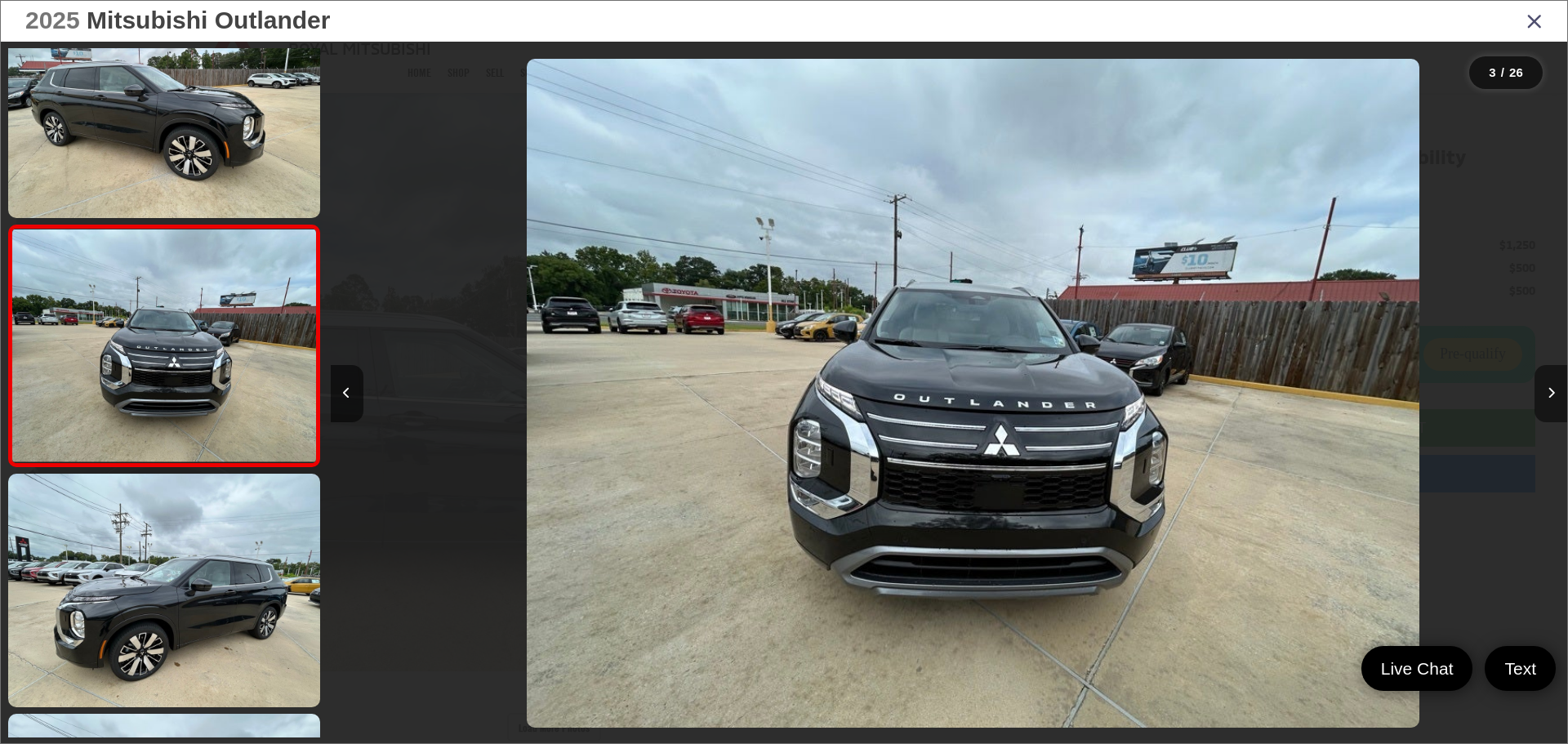
scroll to position [0, 2474]
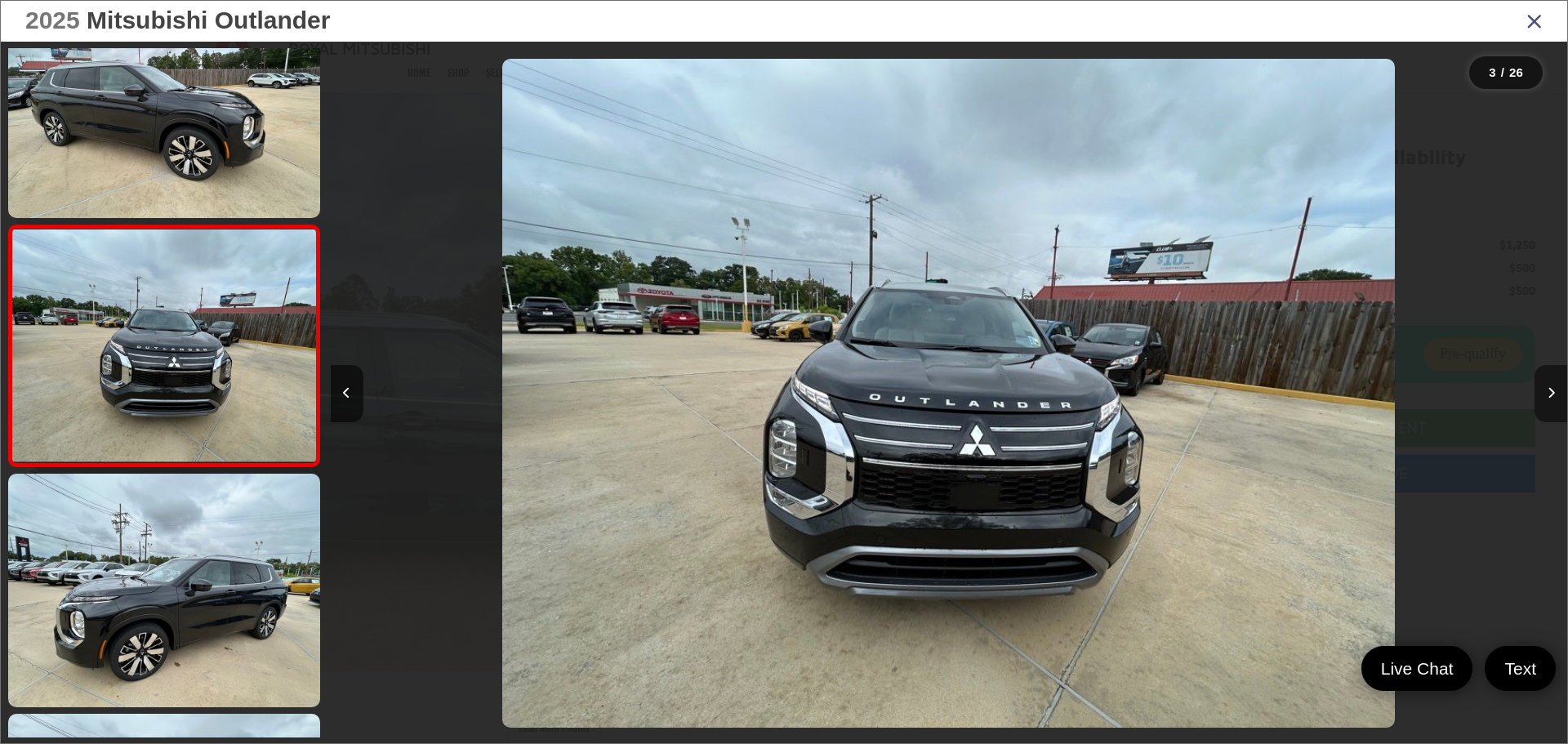
click at [1551, 390] on icon "Next image" at bounding box center [1551, 392] width 7 height 12
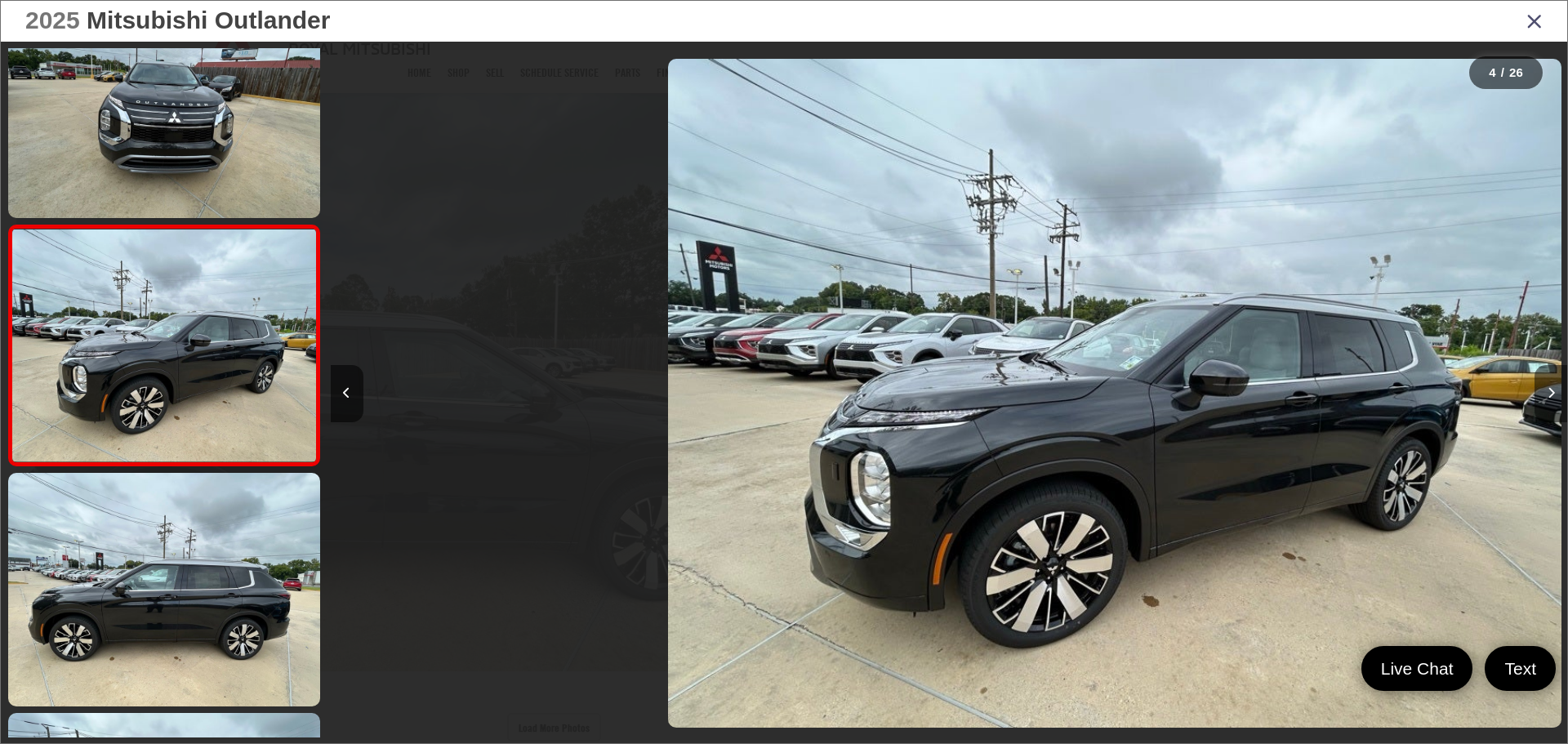
scroll to position [0, 3711]
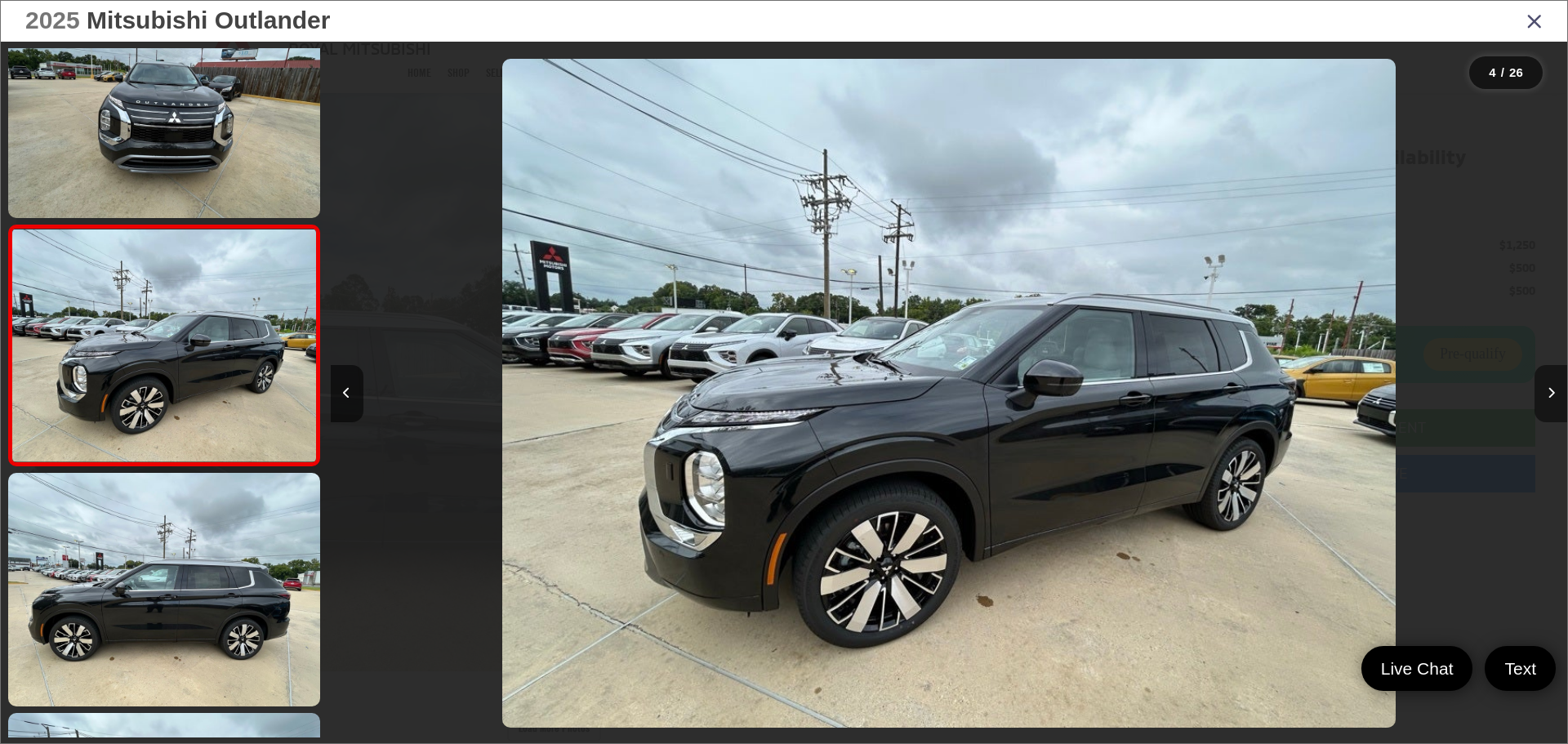
click at [1555, 388] on icon "Next image" at bounding box center [1551, 392] width 7 height 12
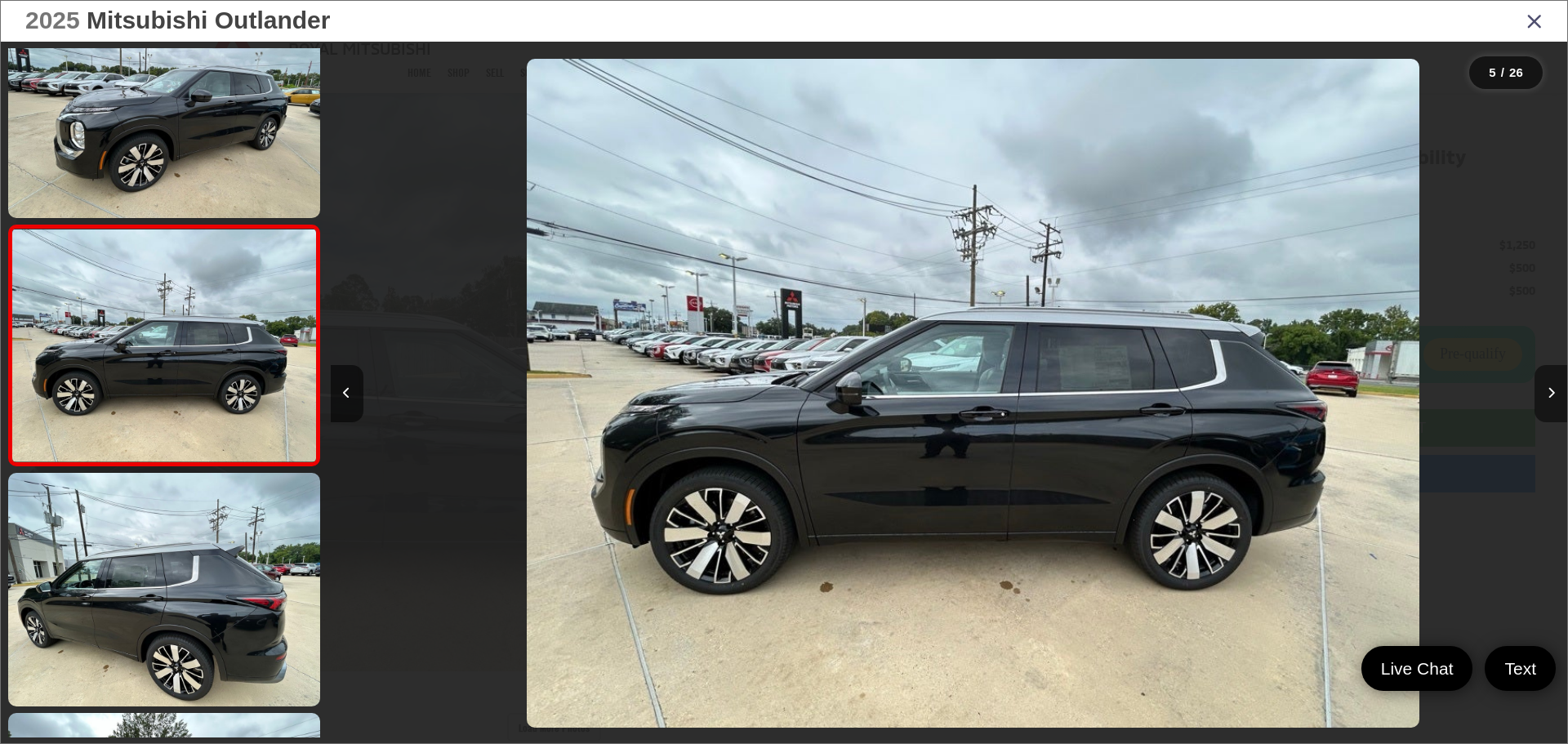
scroll to position [0, 4949]
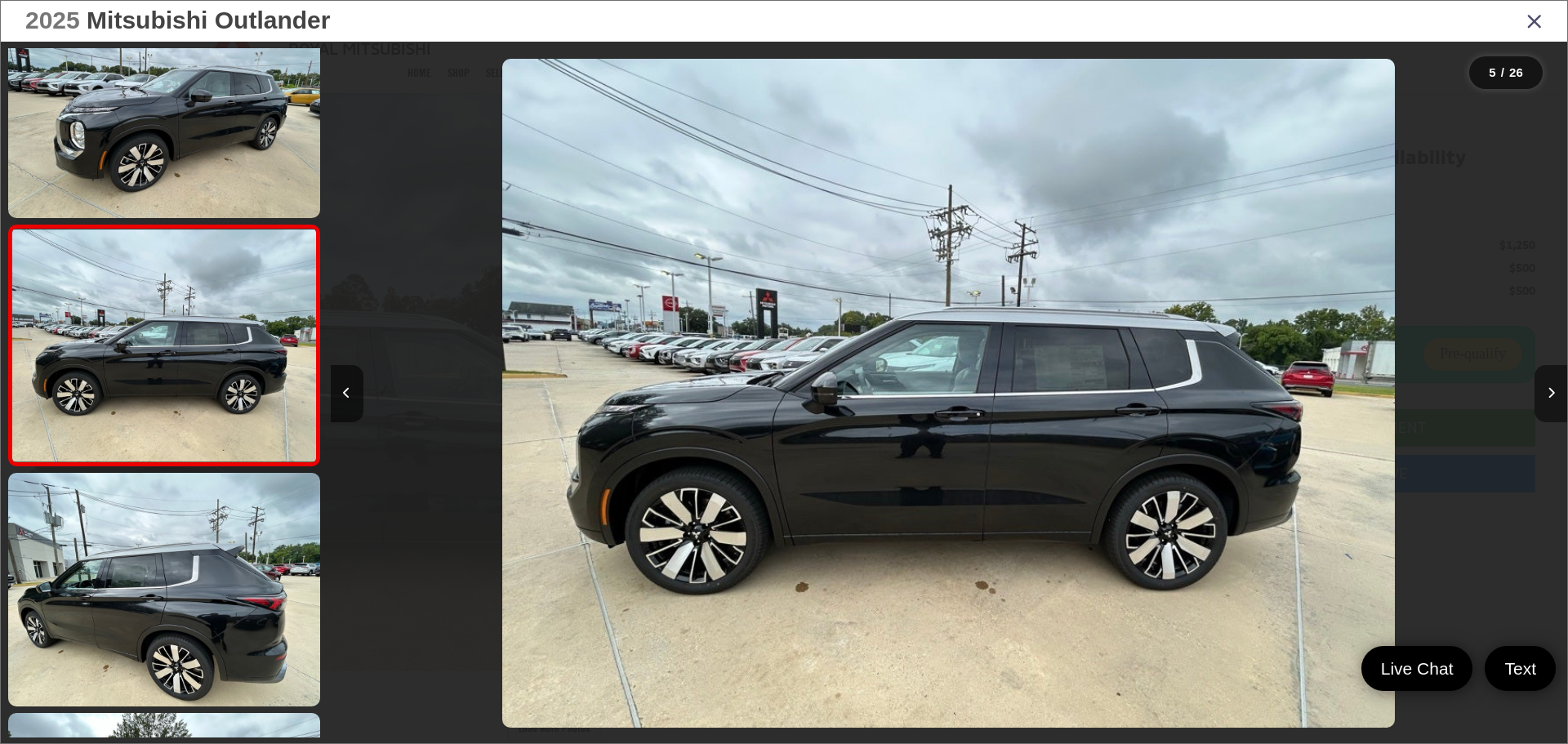
click at [1555, 388] on icon "Next image" at bounding box center [1551, 392] width 7 height 12
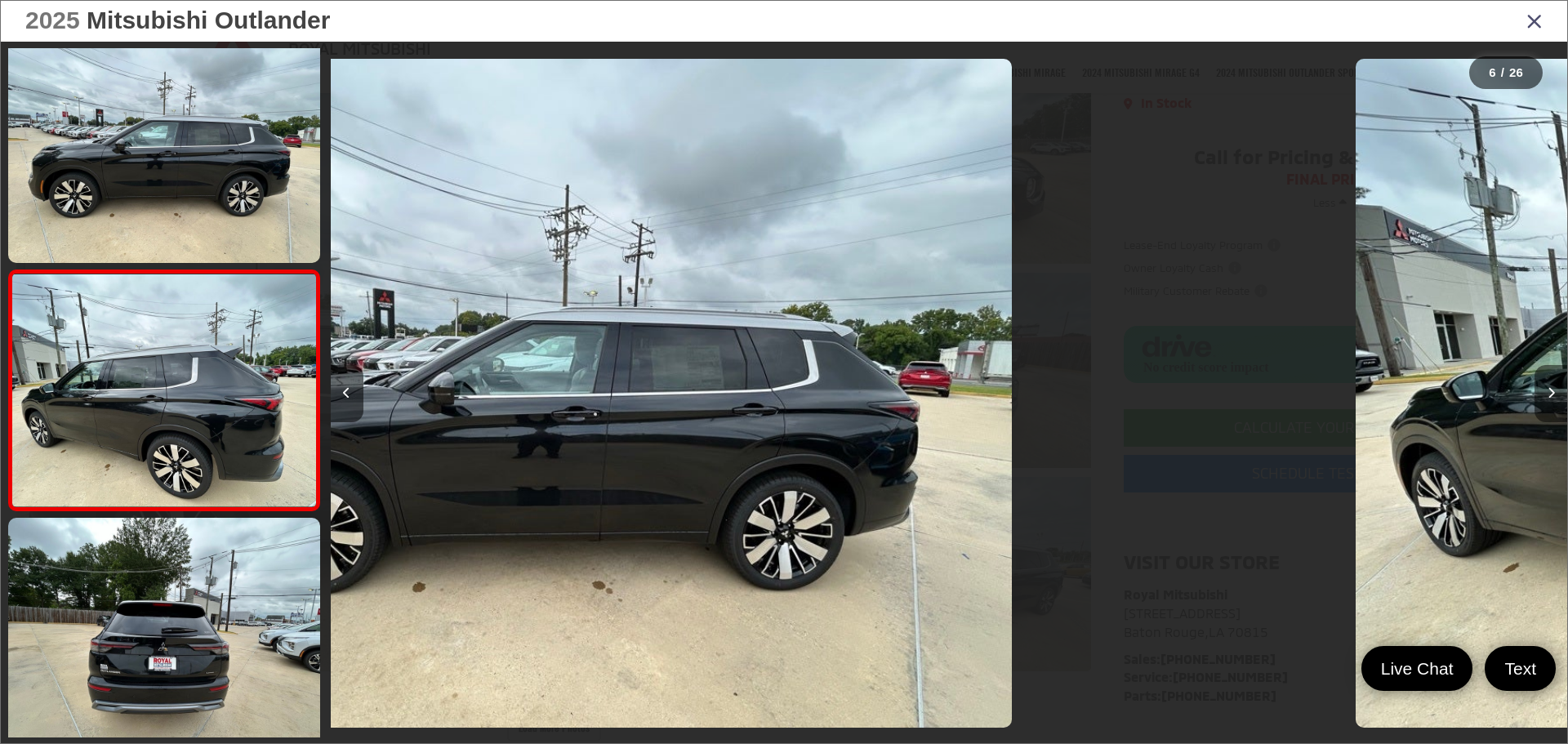
scroll to position [1026, 0]
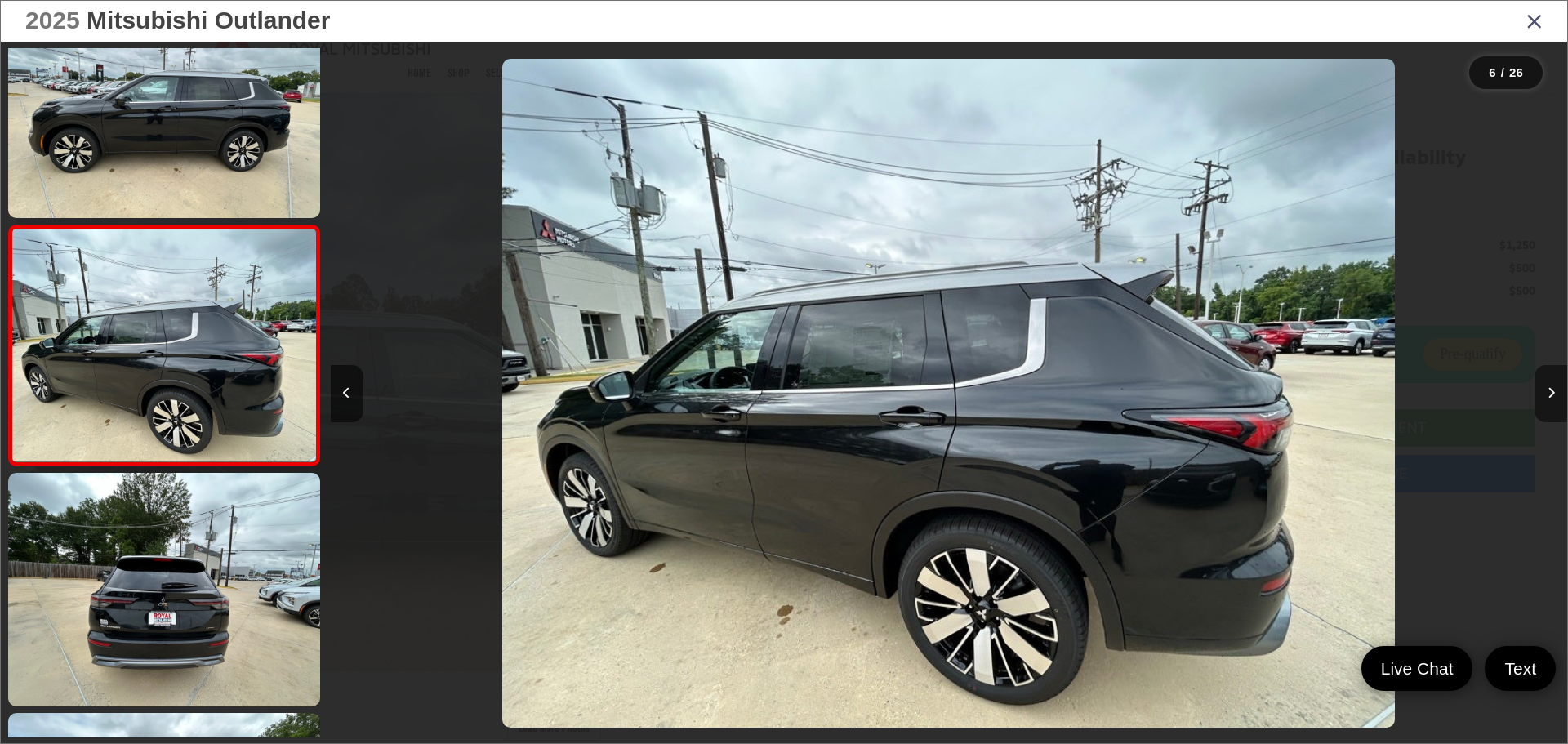
click at [1555, 388] on icon "Next image" at bounding box center [1551, 392] width 7 height 12
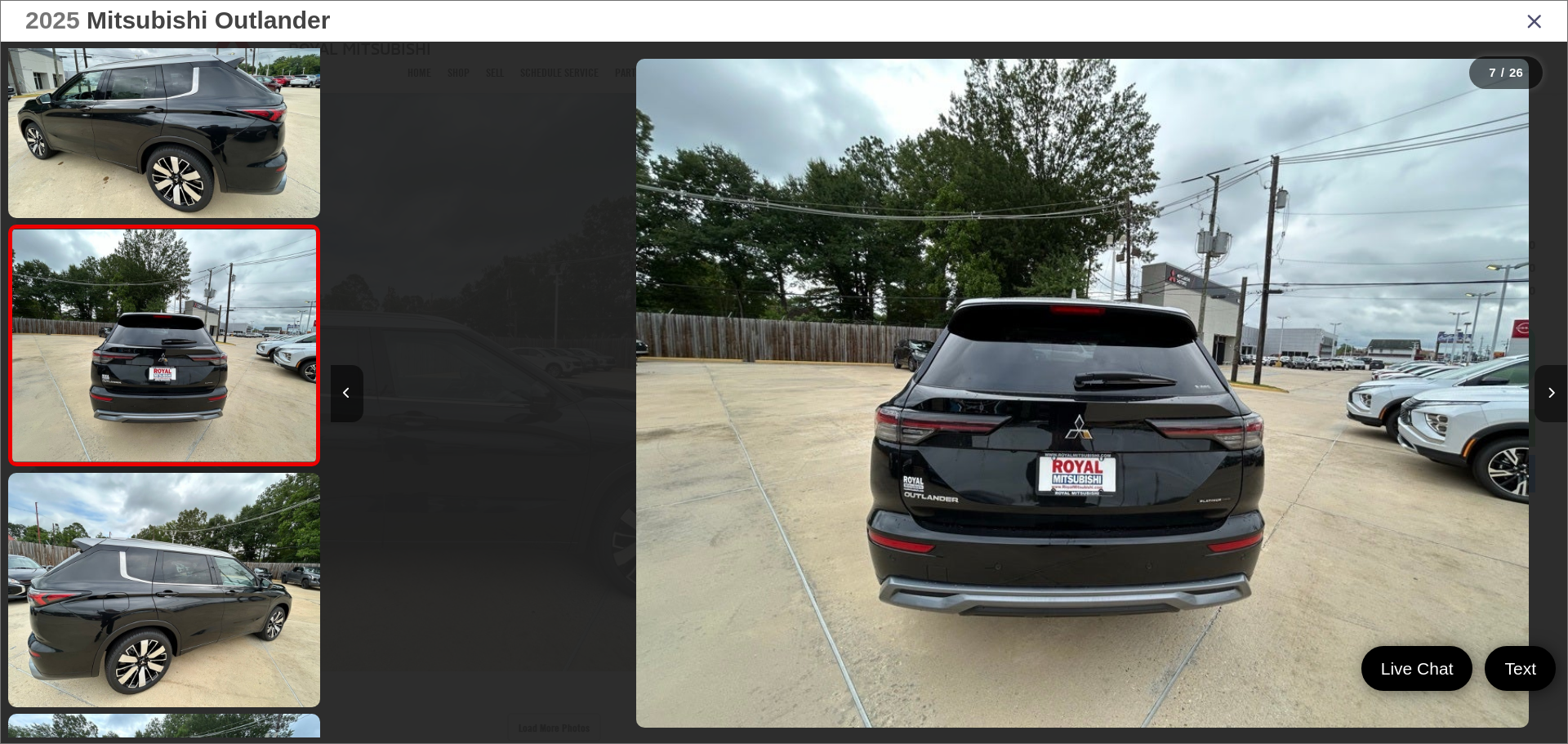
scroll to position [0, 7422]
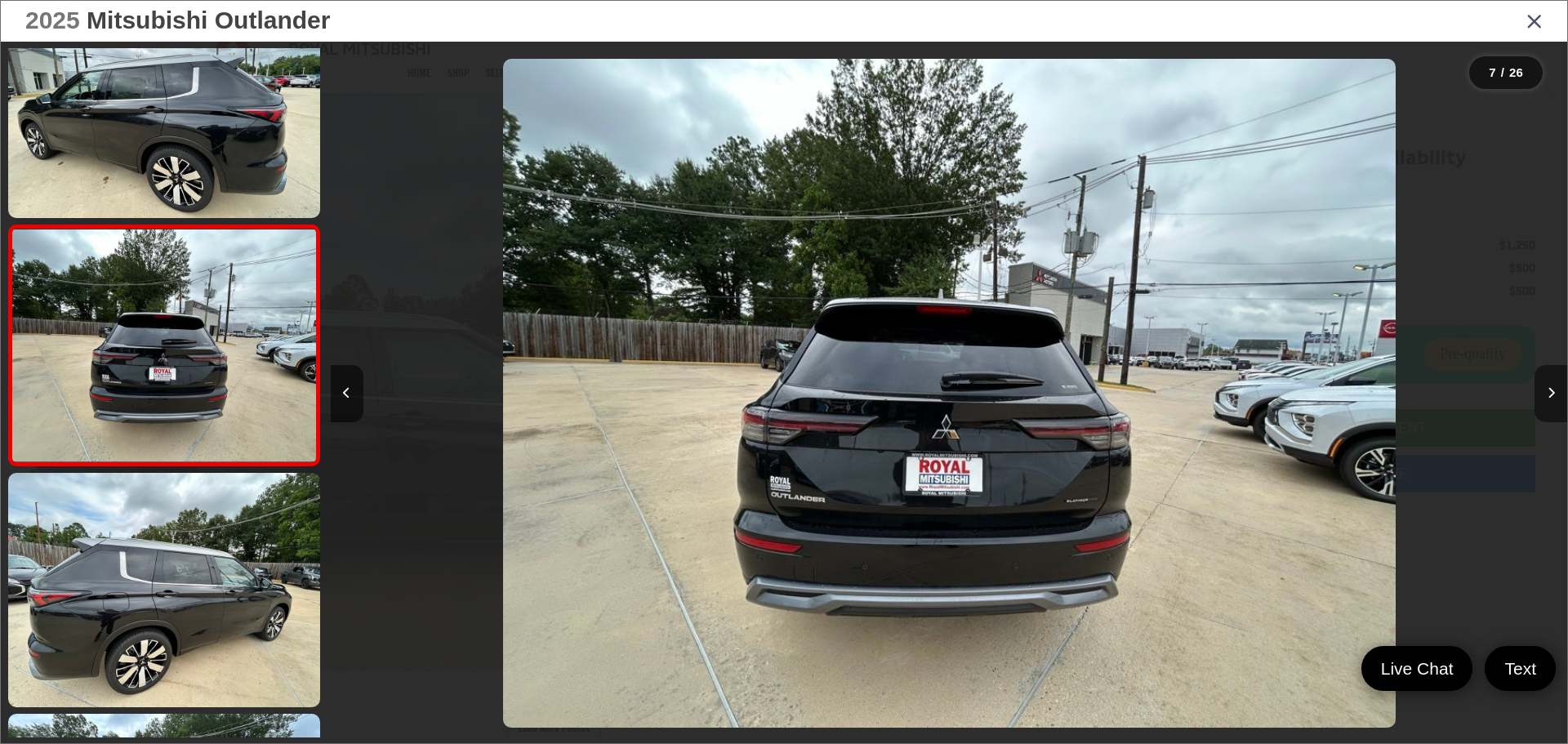
click at [1555, 388] on icon "Next image" at bounding box center [1551, 392] width 7 height 12
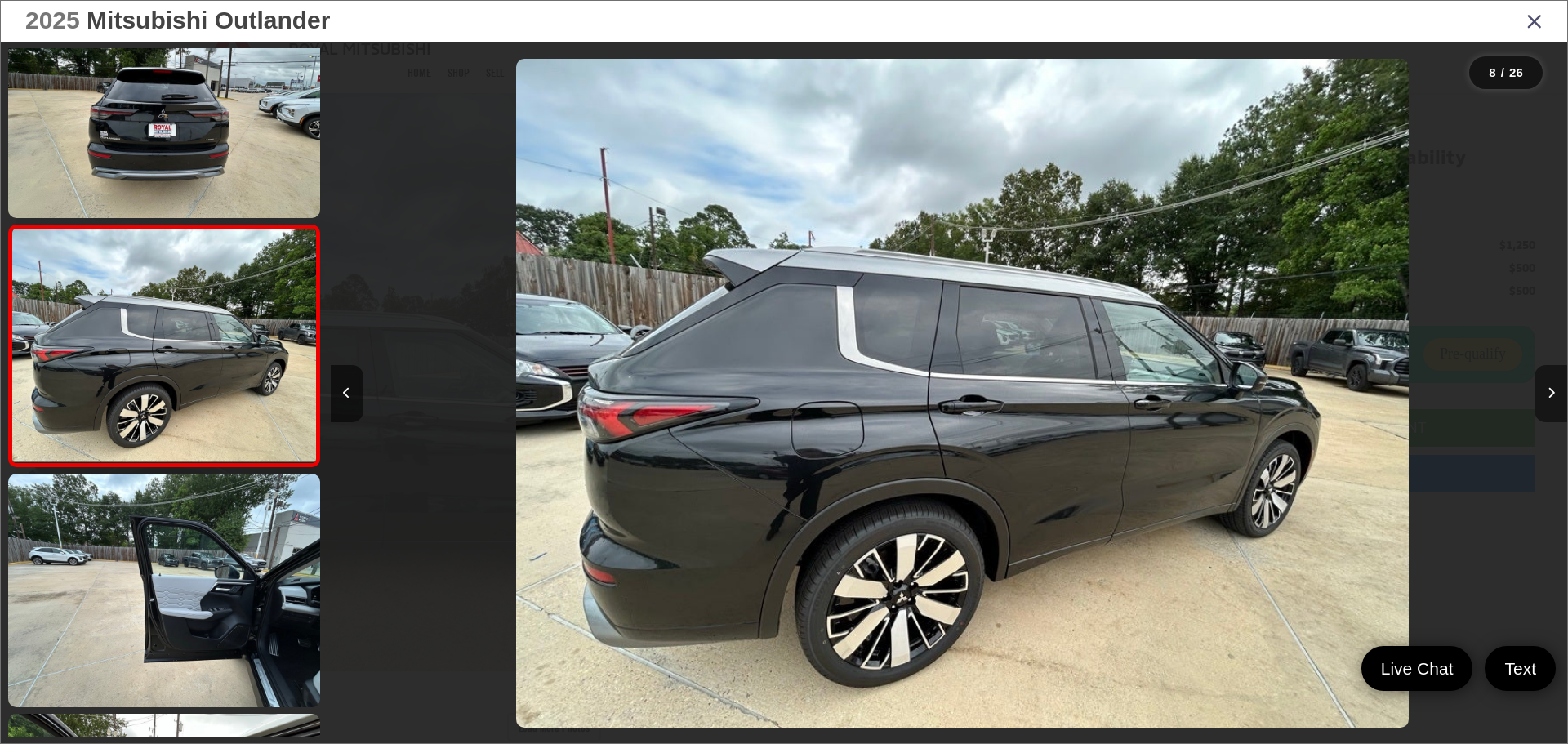
scroll to position [0, 0]
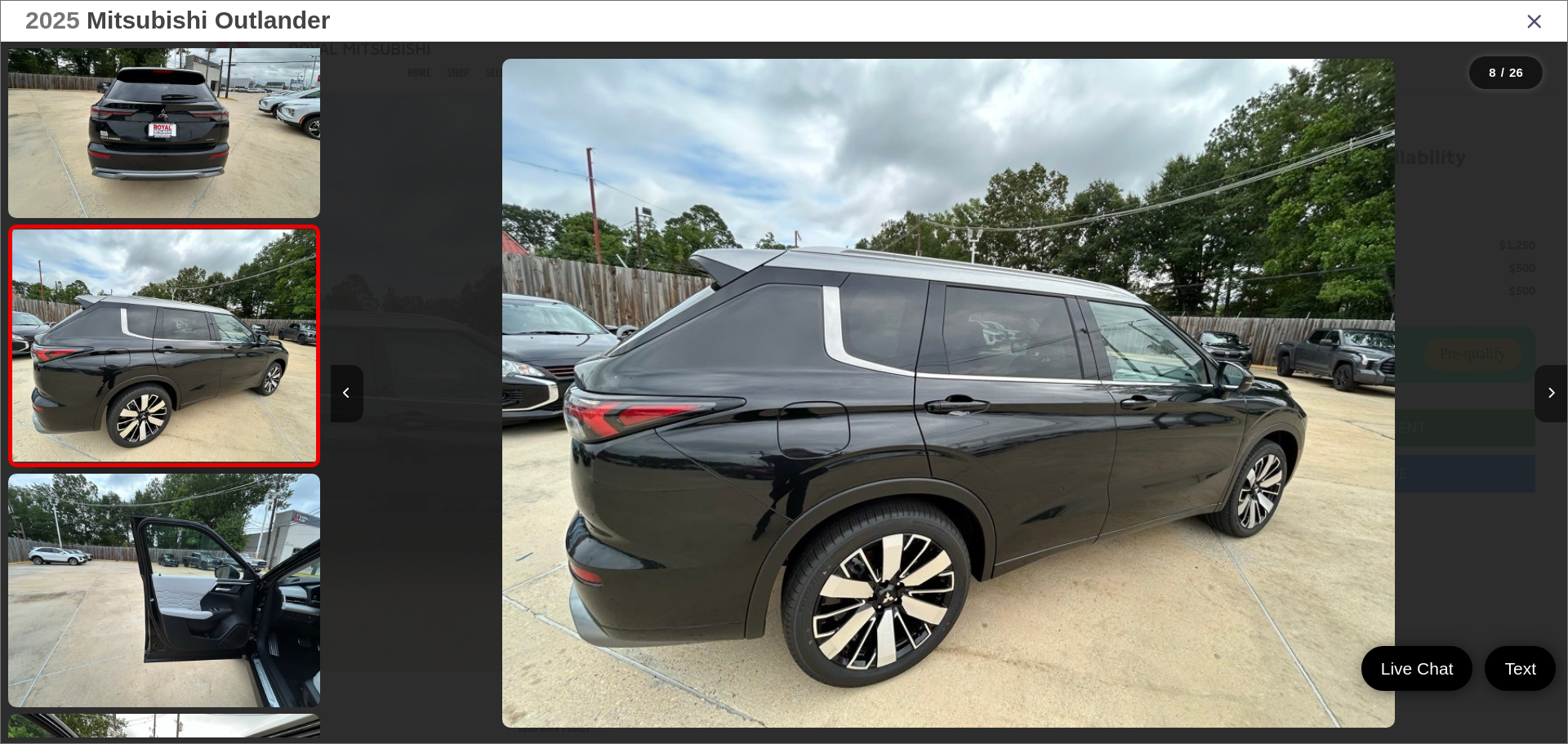
click at [1555, 388] on icon "Next image" at bounding box center [1551, 392] width 7 height 12
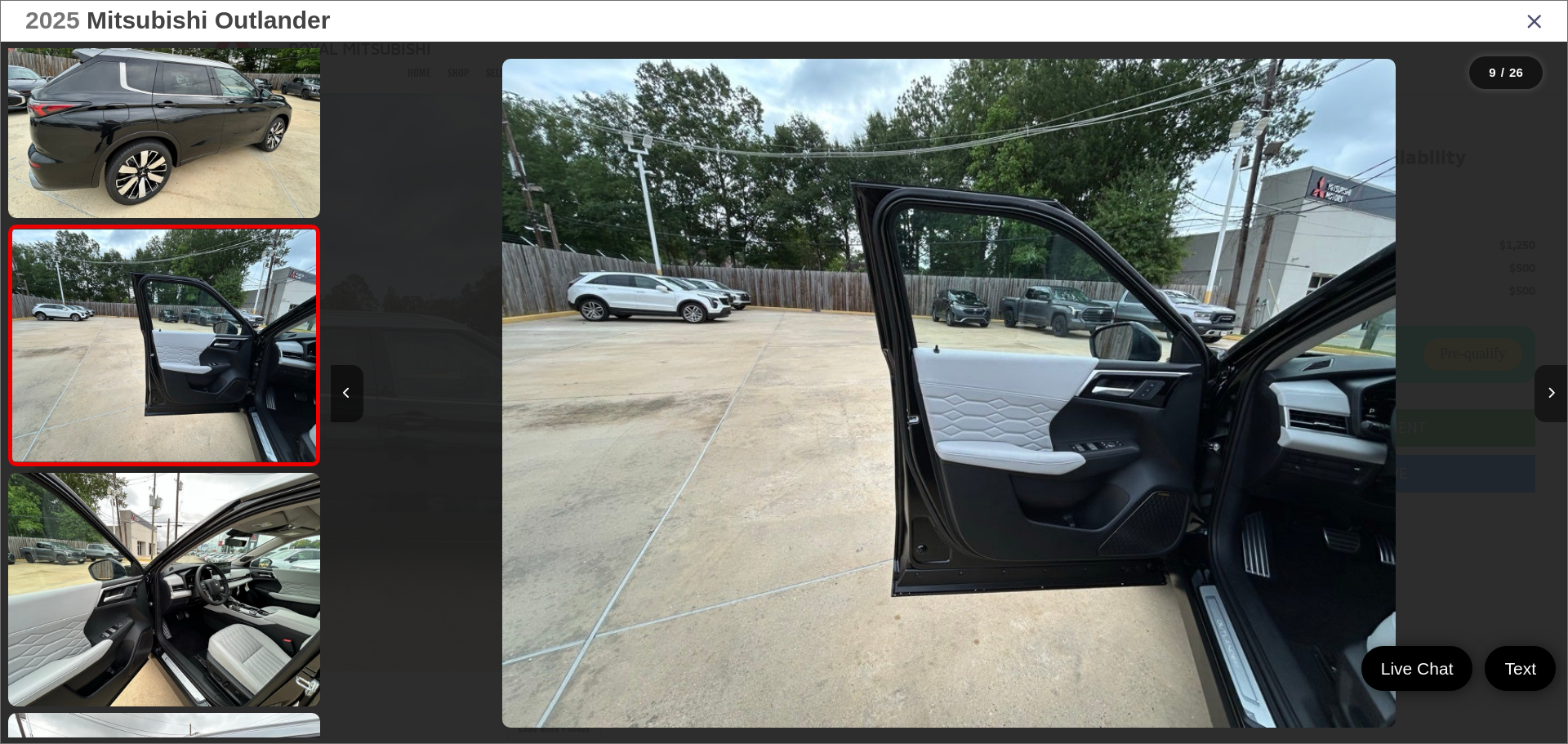
click at [1555, 388] on icon "Next image" at bounding box center [1551, 392] width 7 height 12
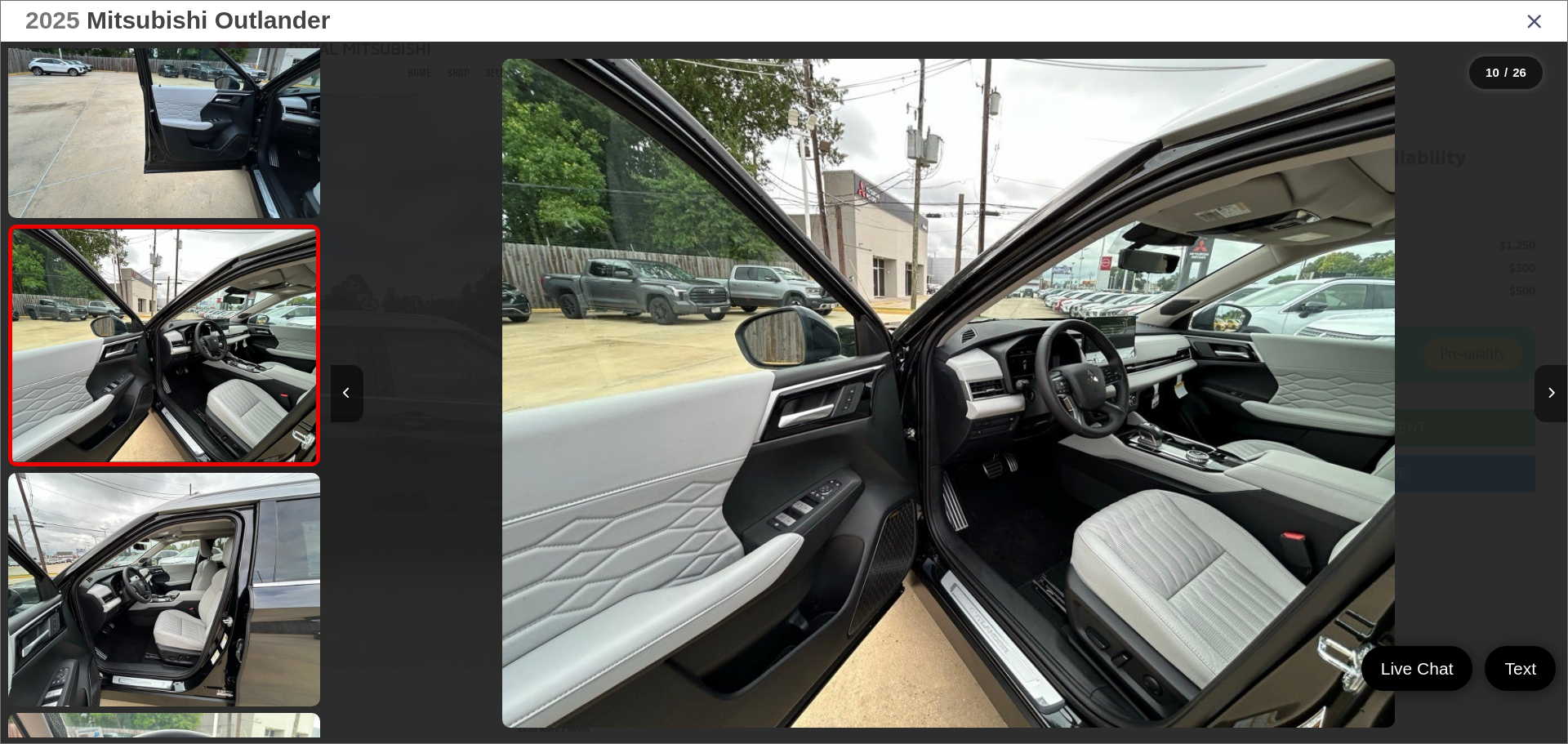
click at [1555, 388] on icon "Next image" at bounding box center [1551, 392] width 7 height 12
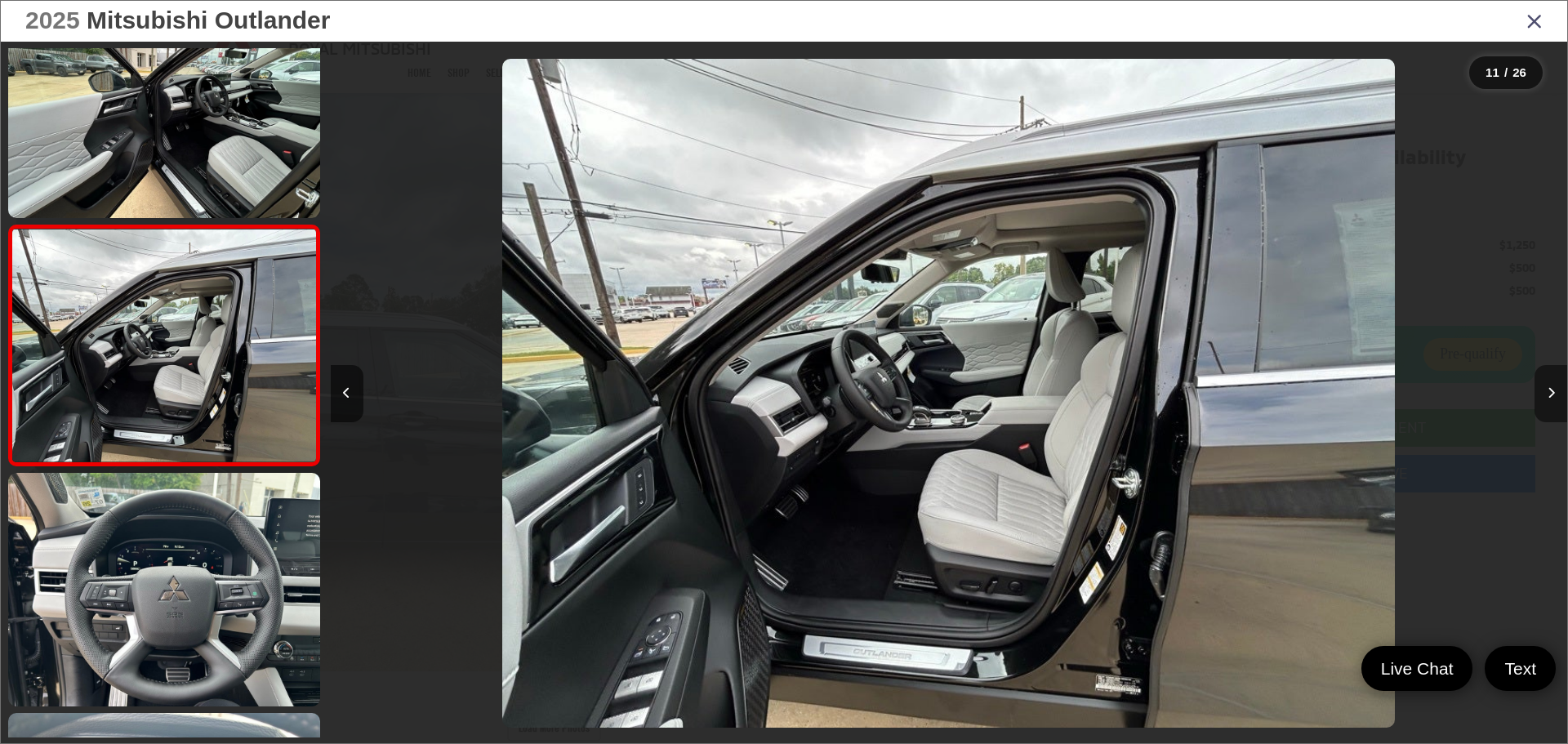
click at [1555, 388] on icon "Next image" at bounding box center [1551, 392] width 7 height 12
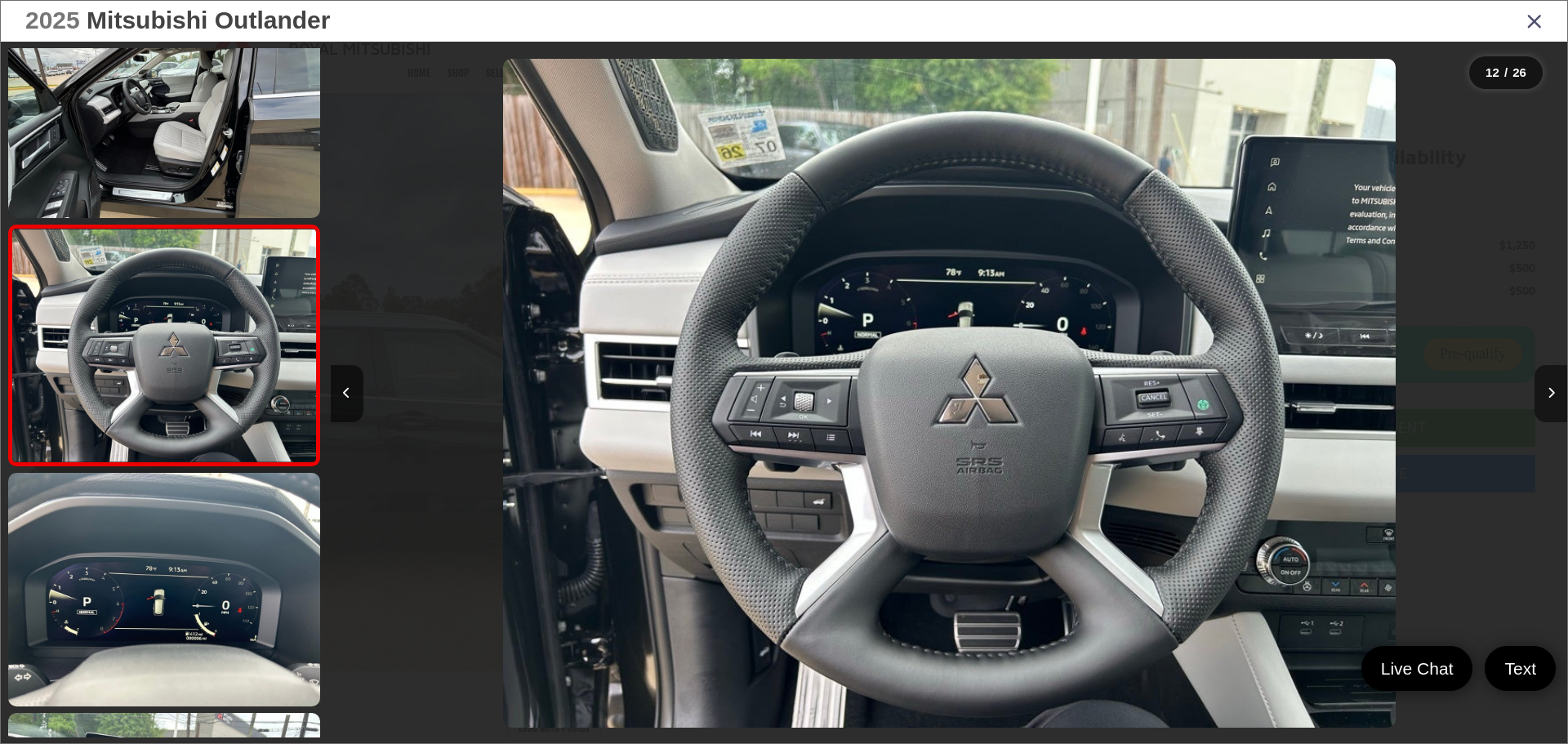
click at [1555, 388] on icon "Next image" at bounding box center [1551, 392] width 7 height 12
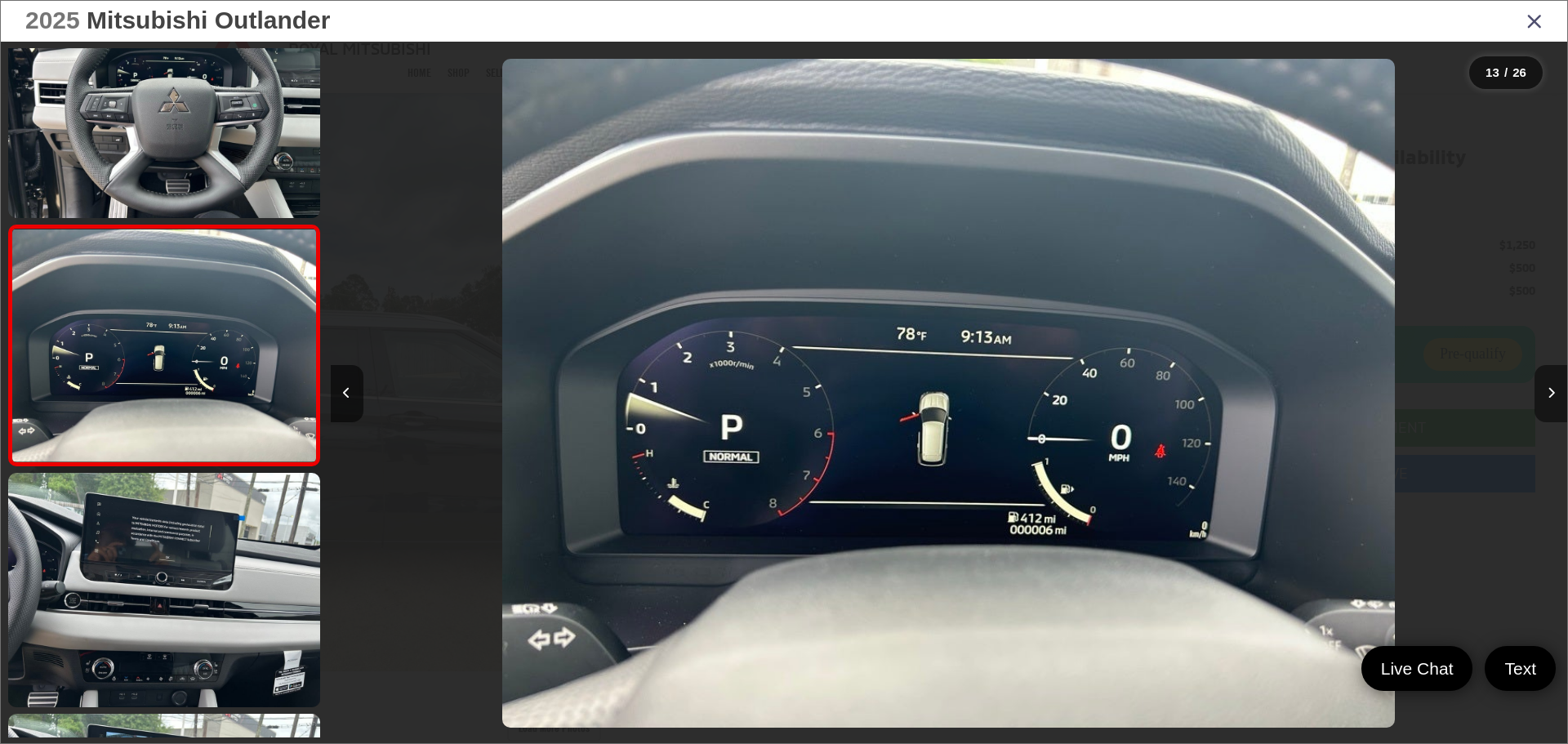
click at [1555, 388] on icon "Next image" at bounding box center [1551, 392] width 7 height 12
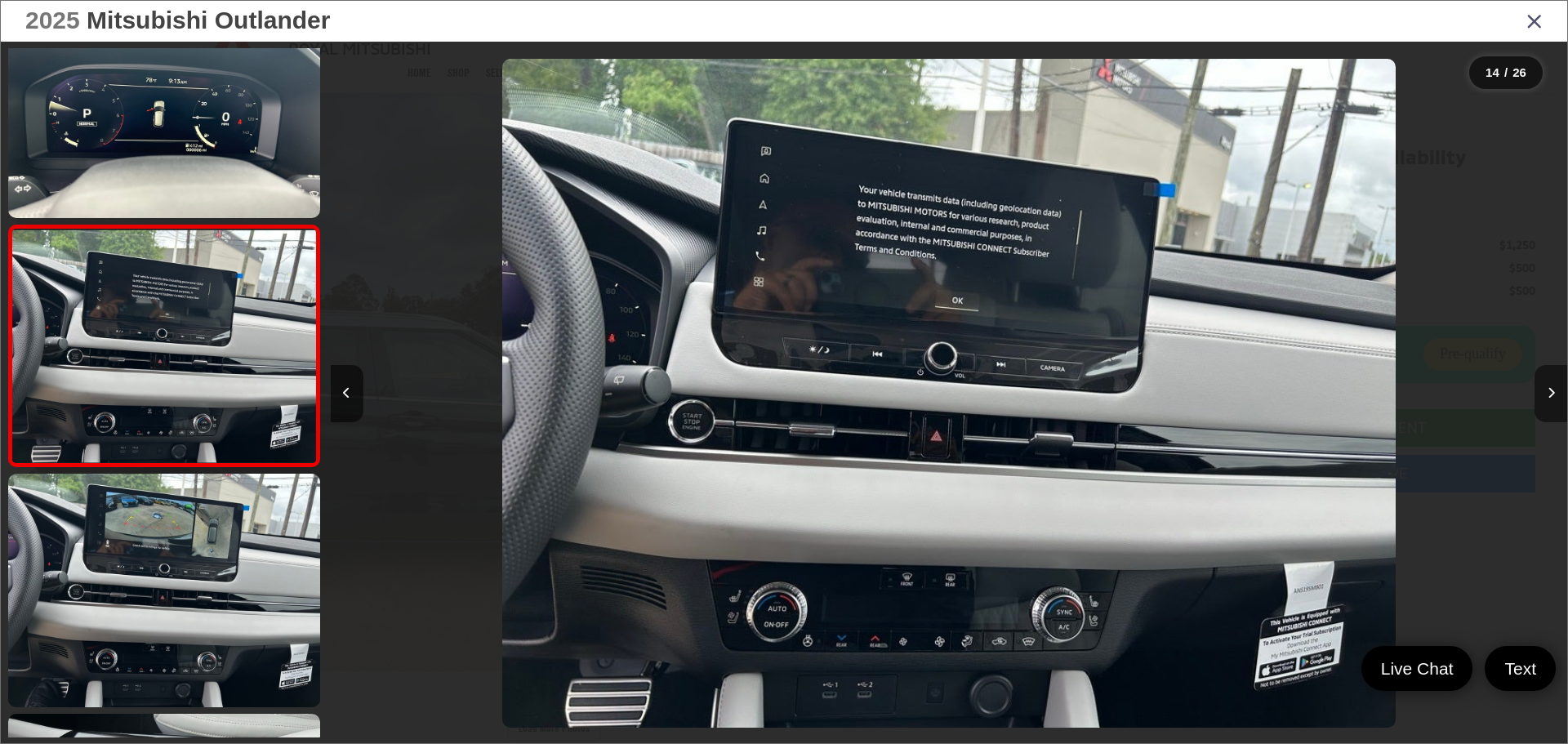
click at [1555, 388] on icon "Next image" at bounding box center [1551, 392] width 7 height 12
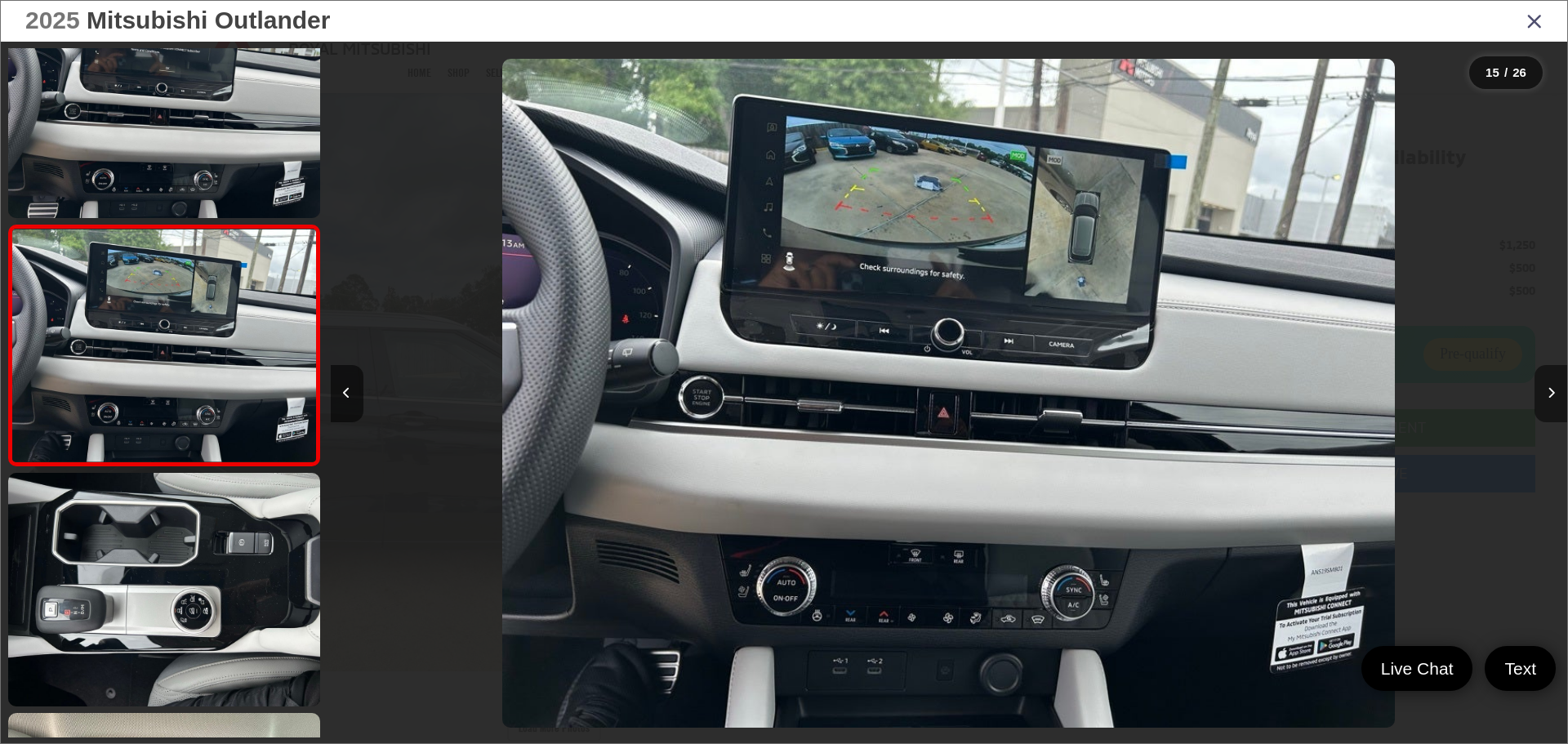
click at [1555, 388] on icon "Next image" at bounding box center [1551, 392] width 7 height 12
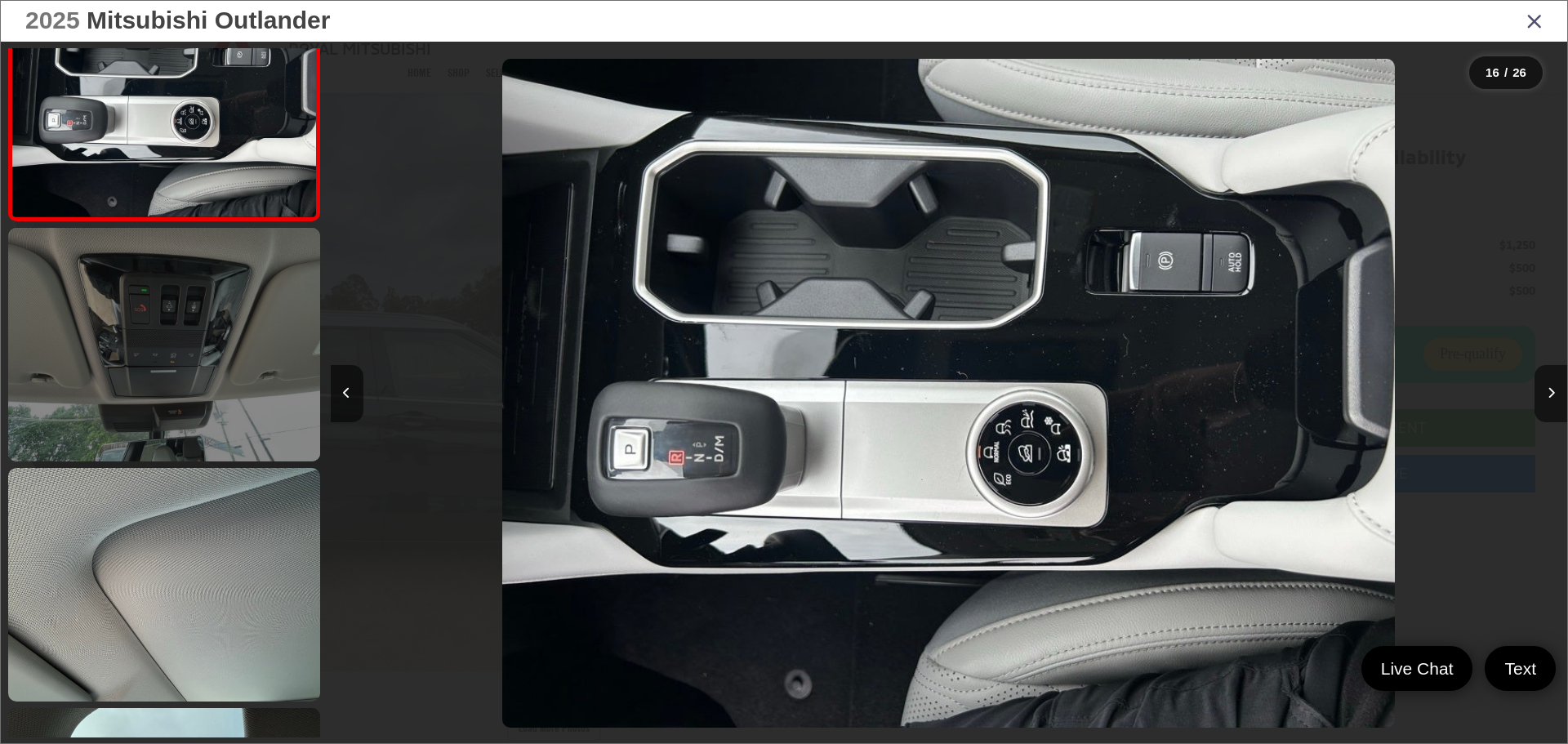
click at [226, 339] on link at bounding box center [164, 345] width 312 height 234
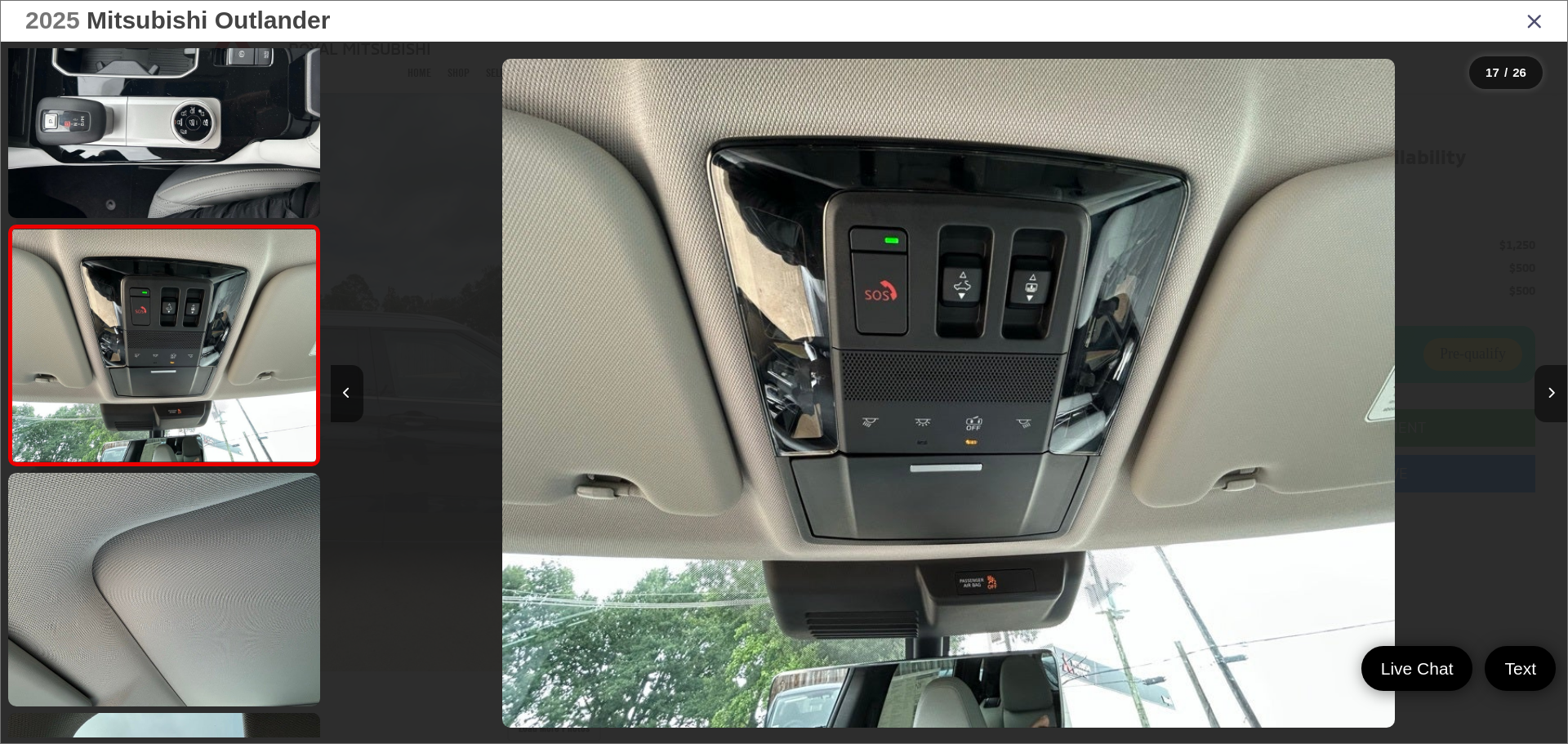
click at [1555, 385] on button "Next image" at bounding box center [1551, 393] width 33 height 58
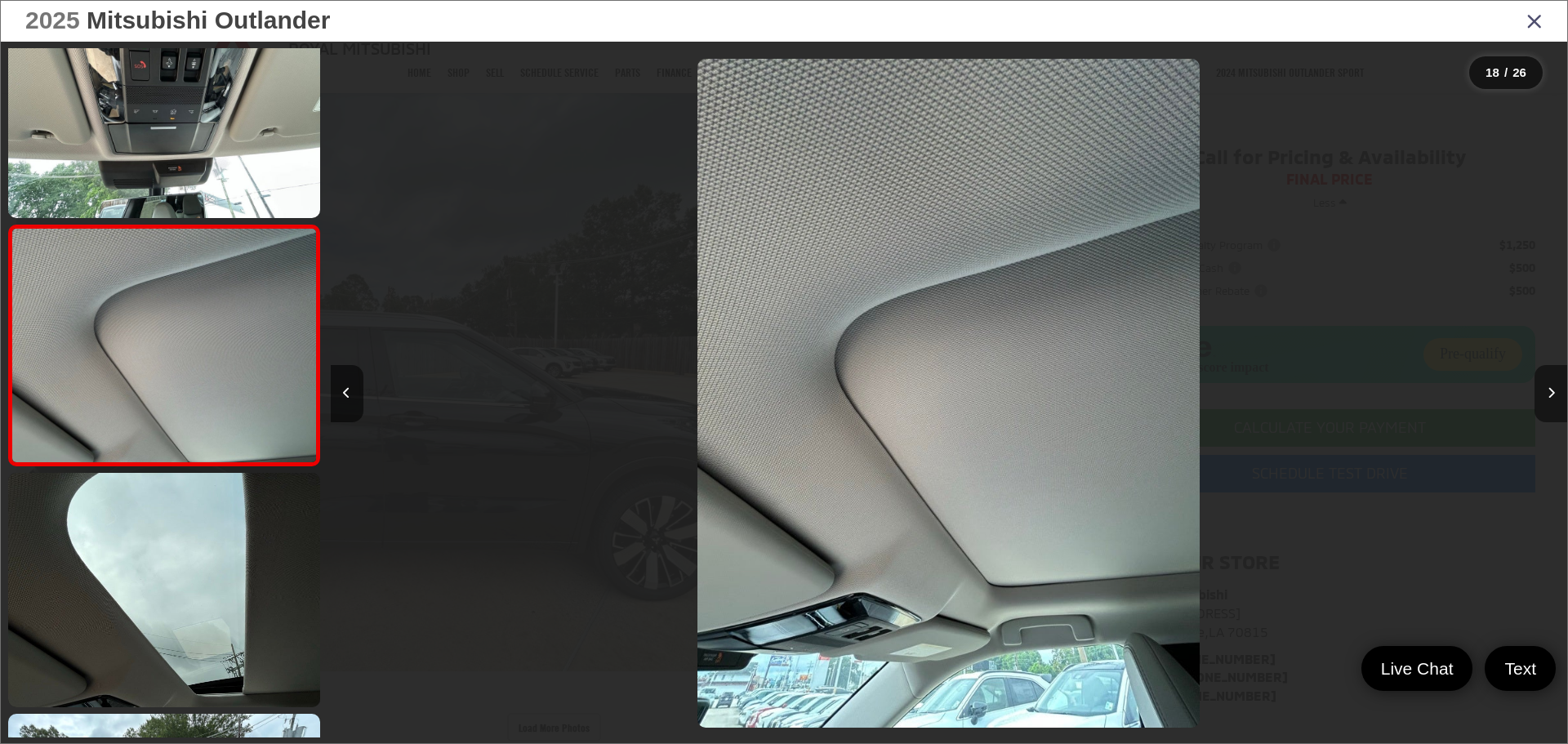
click at [1556, 386] on button "Next image" at bounding box center [1551, 393] width 33 height 58
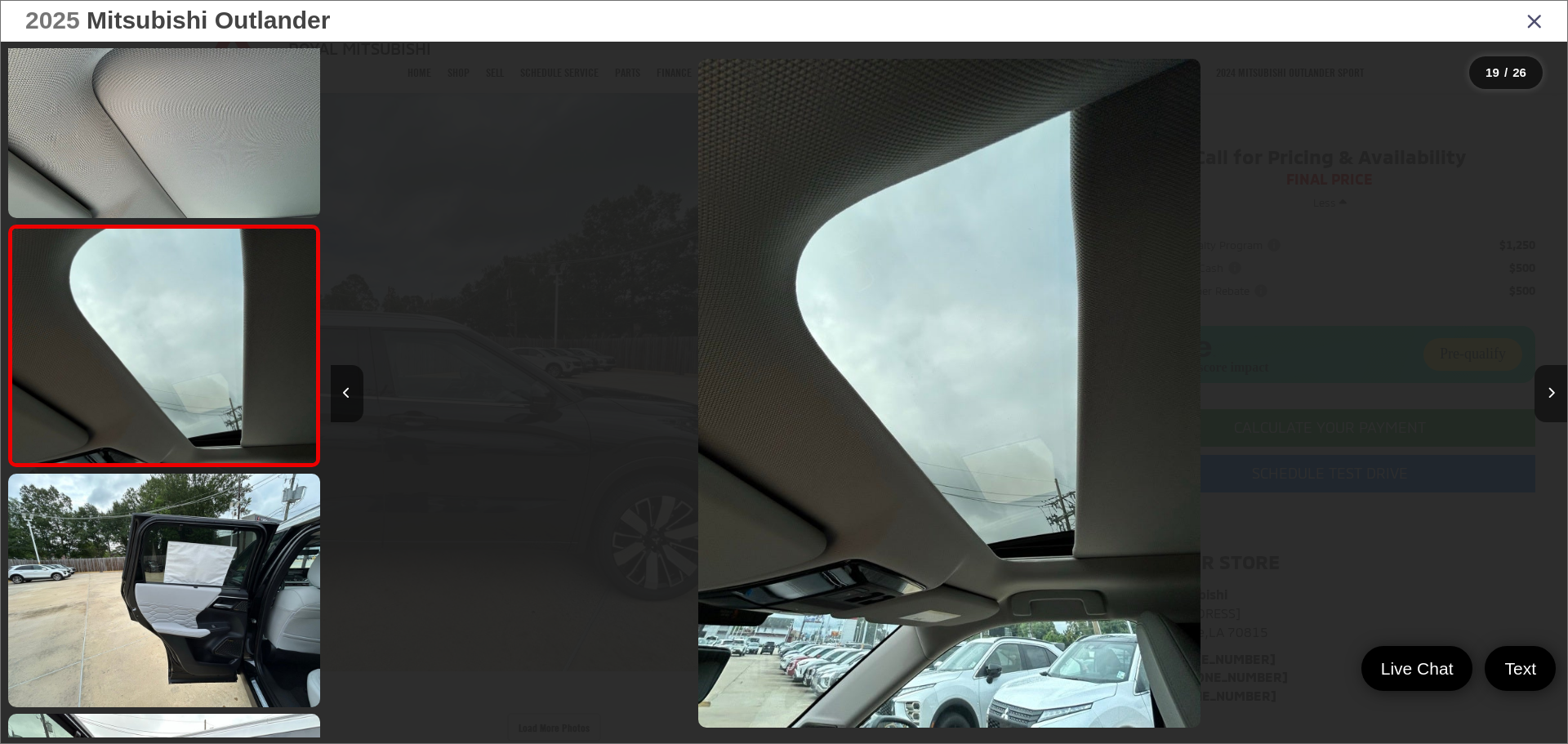
click at [1554, 387] on icon "Next image" at bounding box center [1551, 392] width 7 height 12
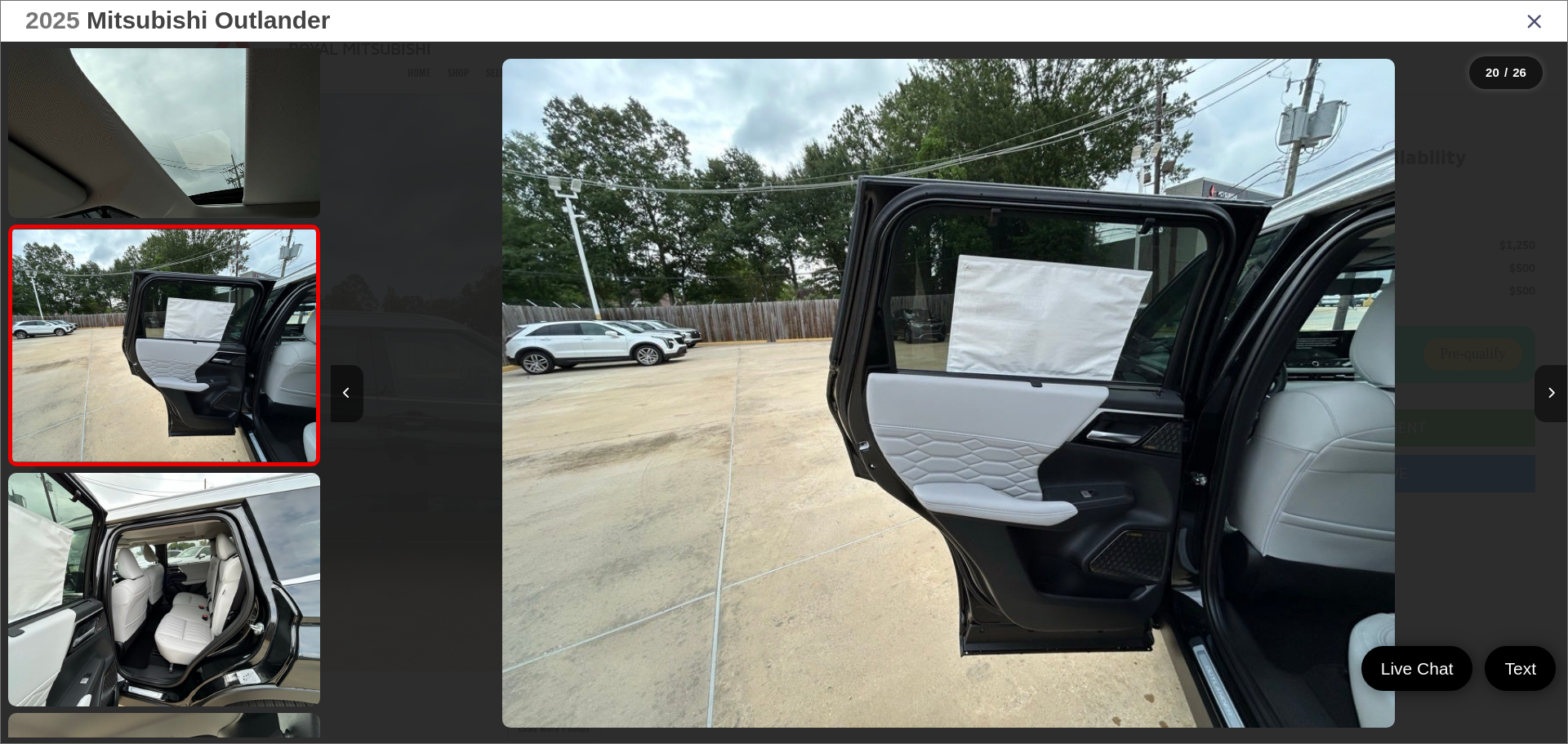
click at [1540, 391] on button "Next image" at bounding box center [1551, 393] width 33 height 58
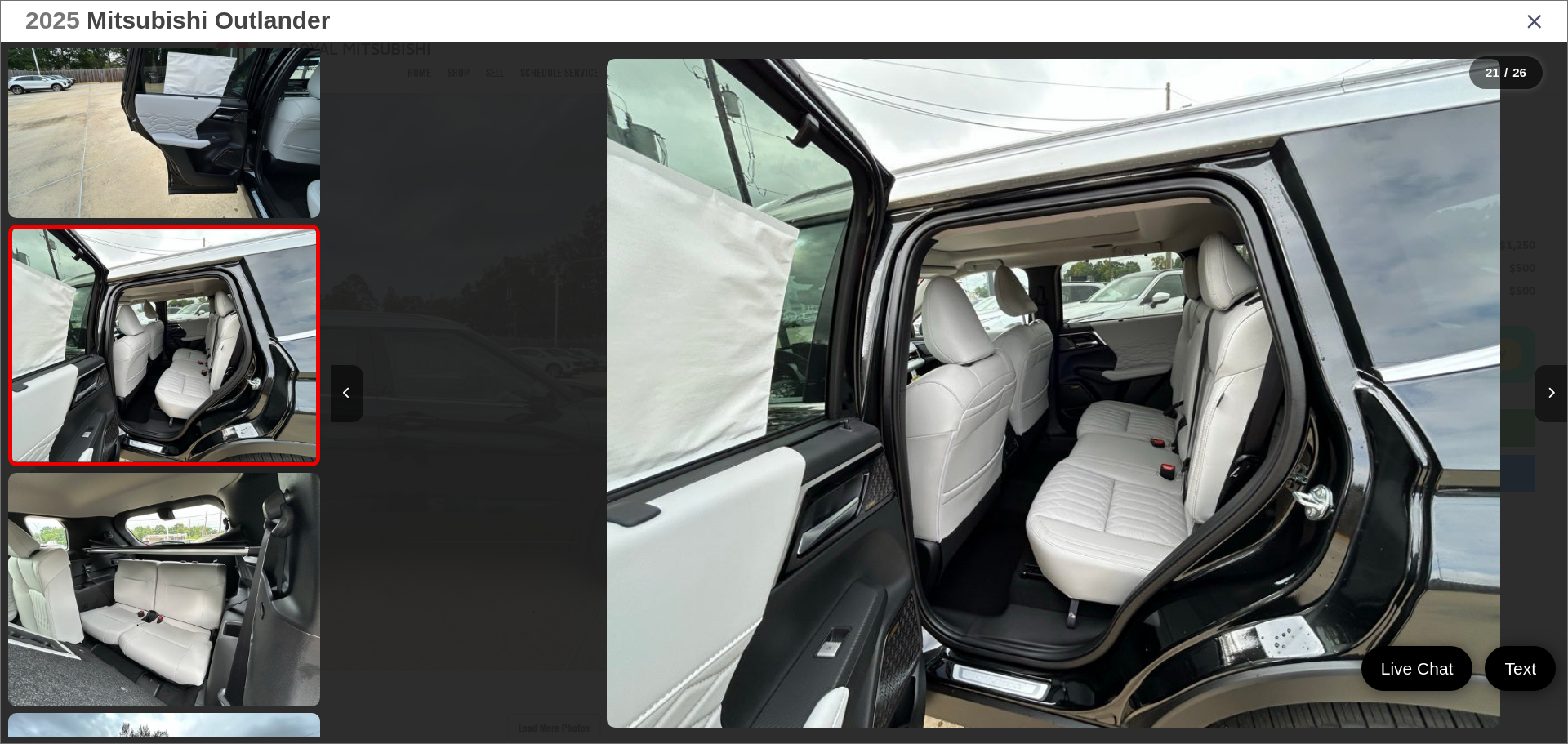
scroll to position [0, 24742]
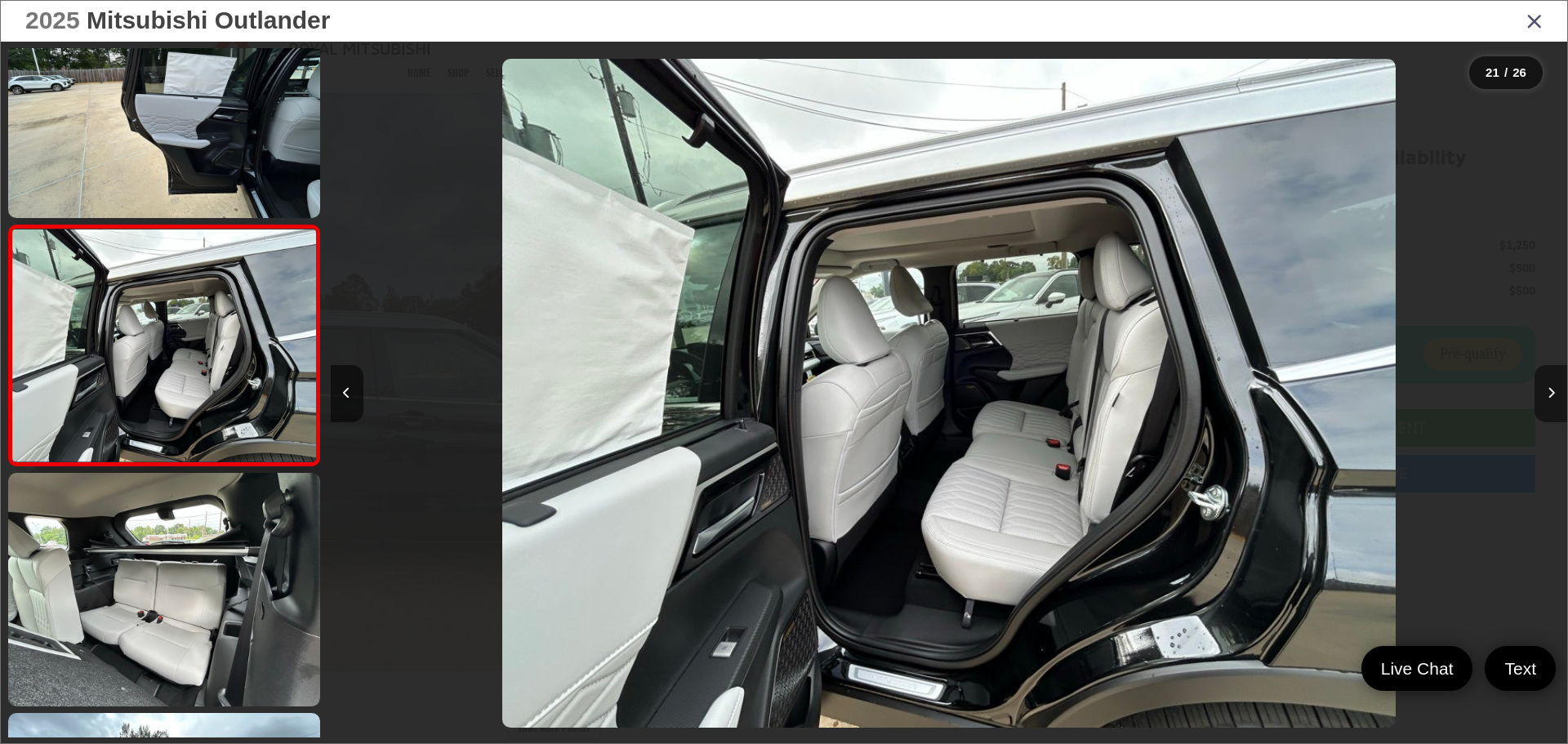
click at [1540, 391] on button "Next image" at bounding box center [1551, 393] width 33 height 58
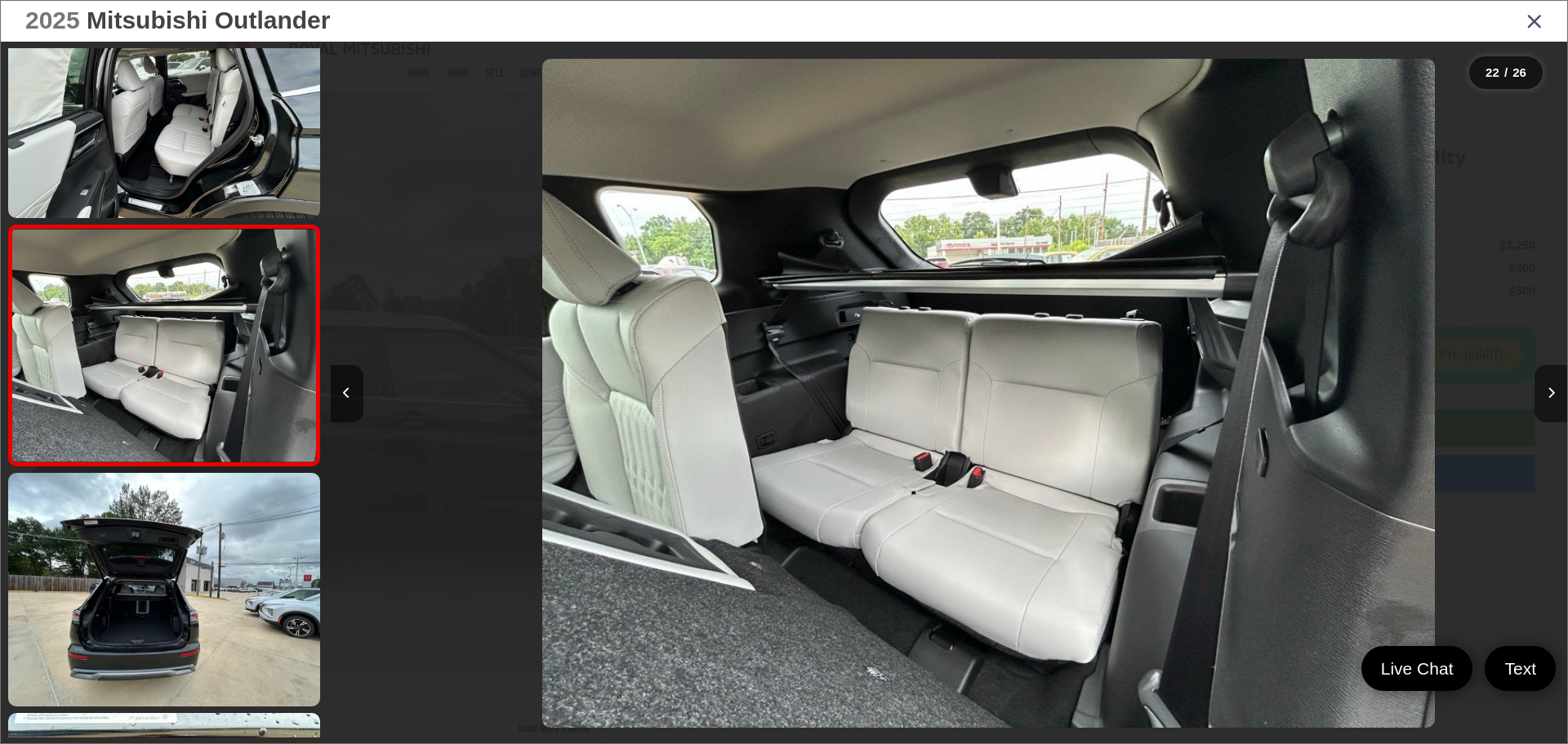
scroll to position [0, 25979]
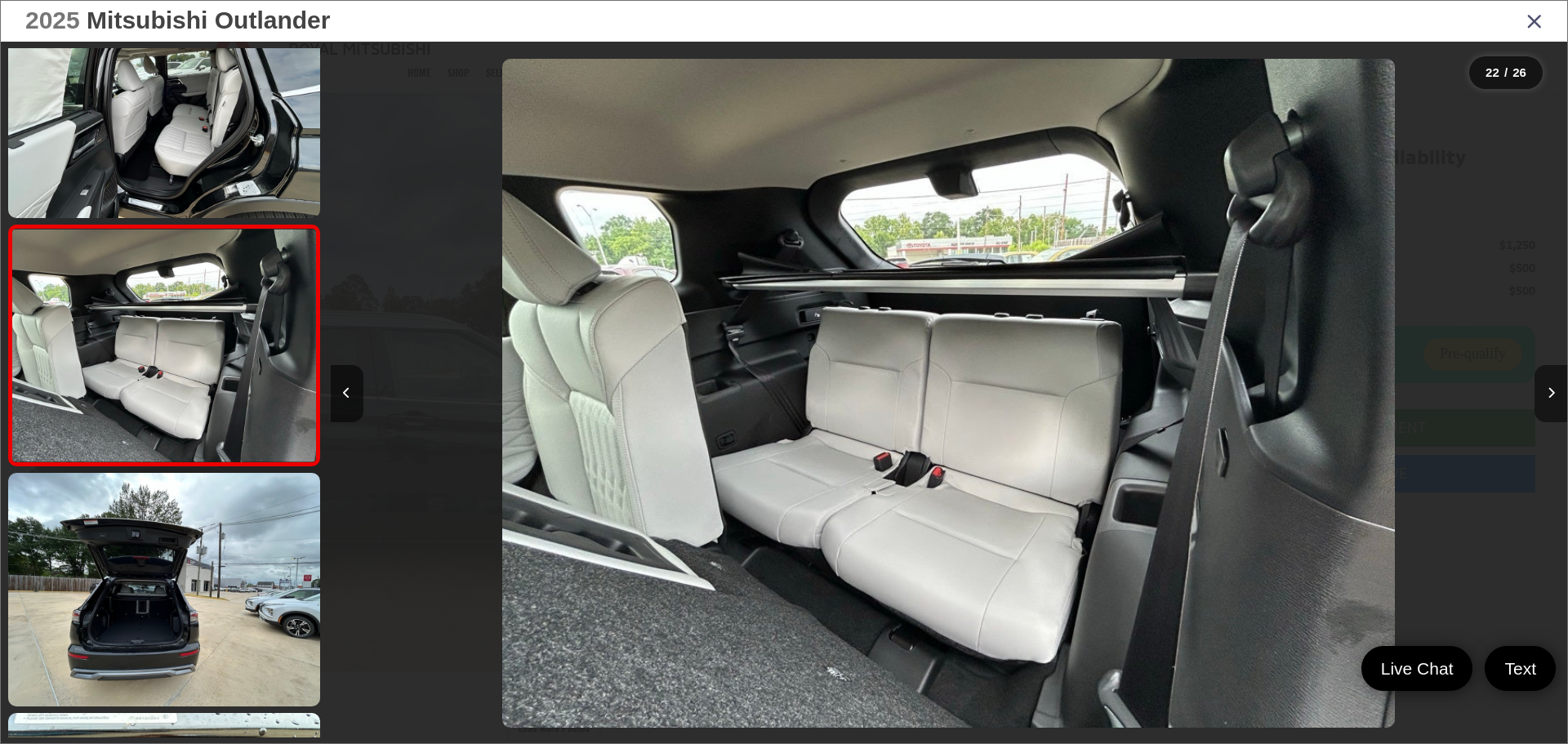
click at [1540, 391] on button "Next image" at bounding box center [1551, 393] width 33 height 58
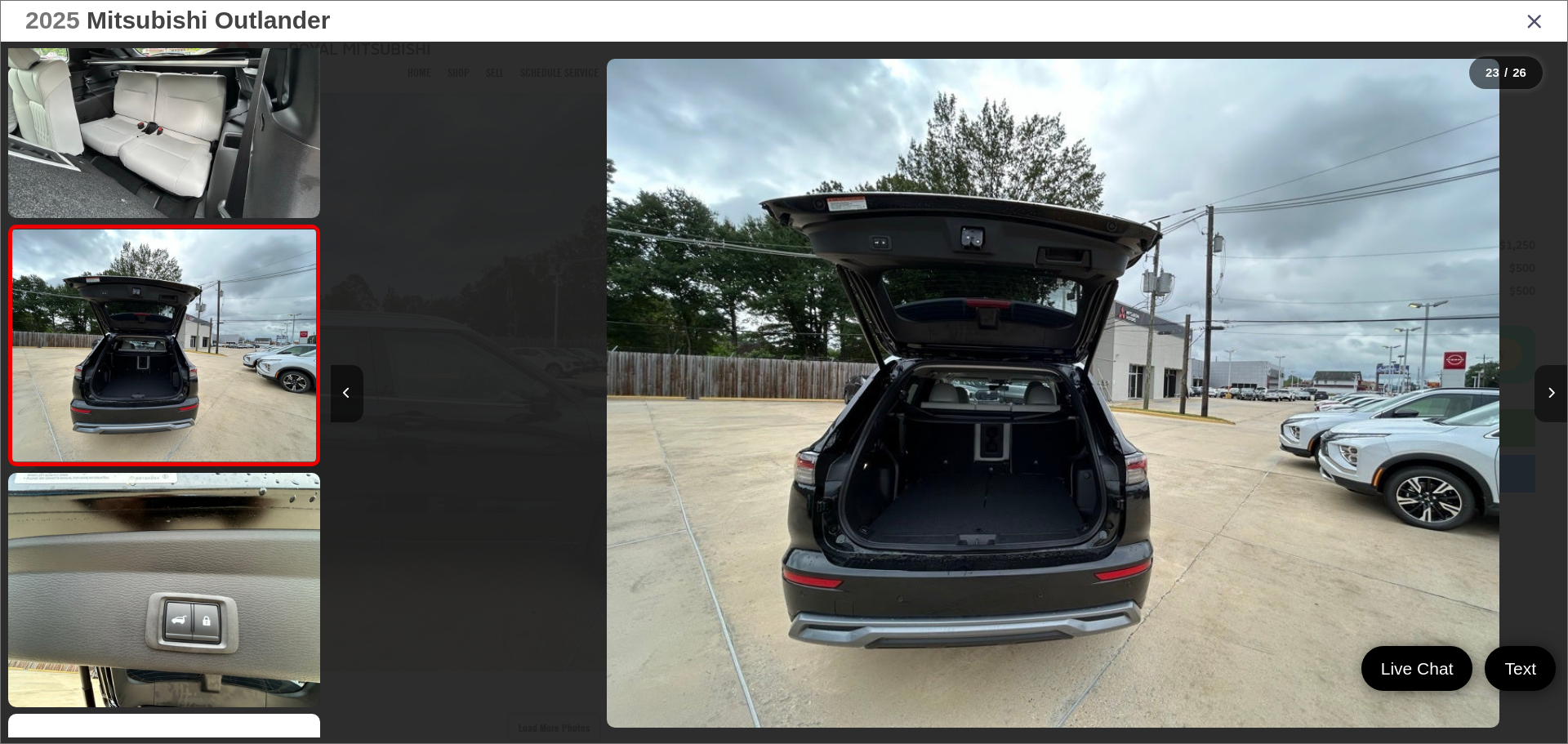
scroll to position [0, 27216]
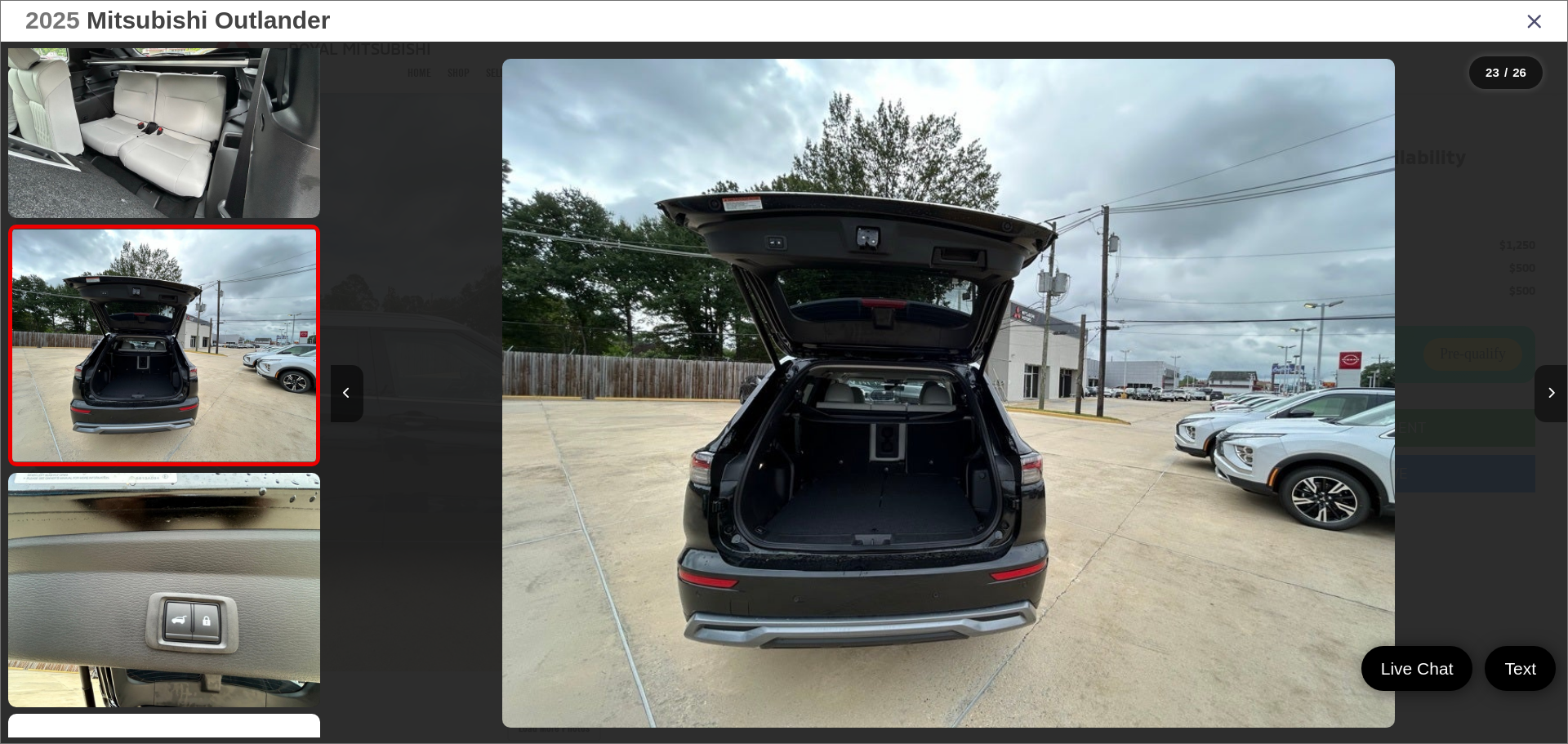
click at [1540, 391] on button "Next image" at bounding box center [1551, 393] width 33 height 58
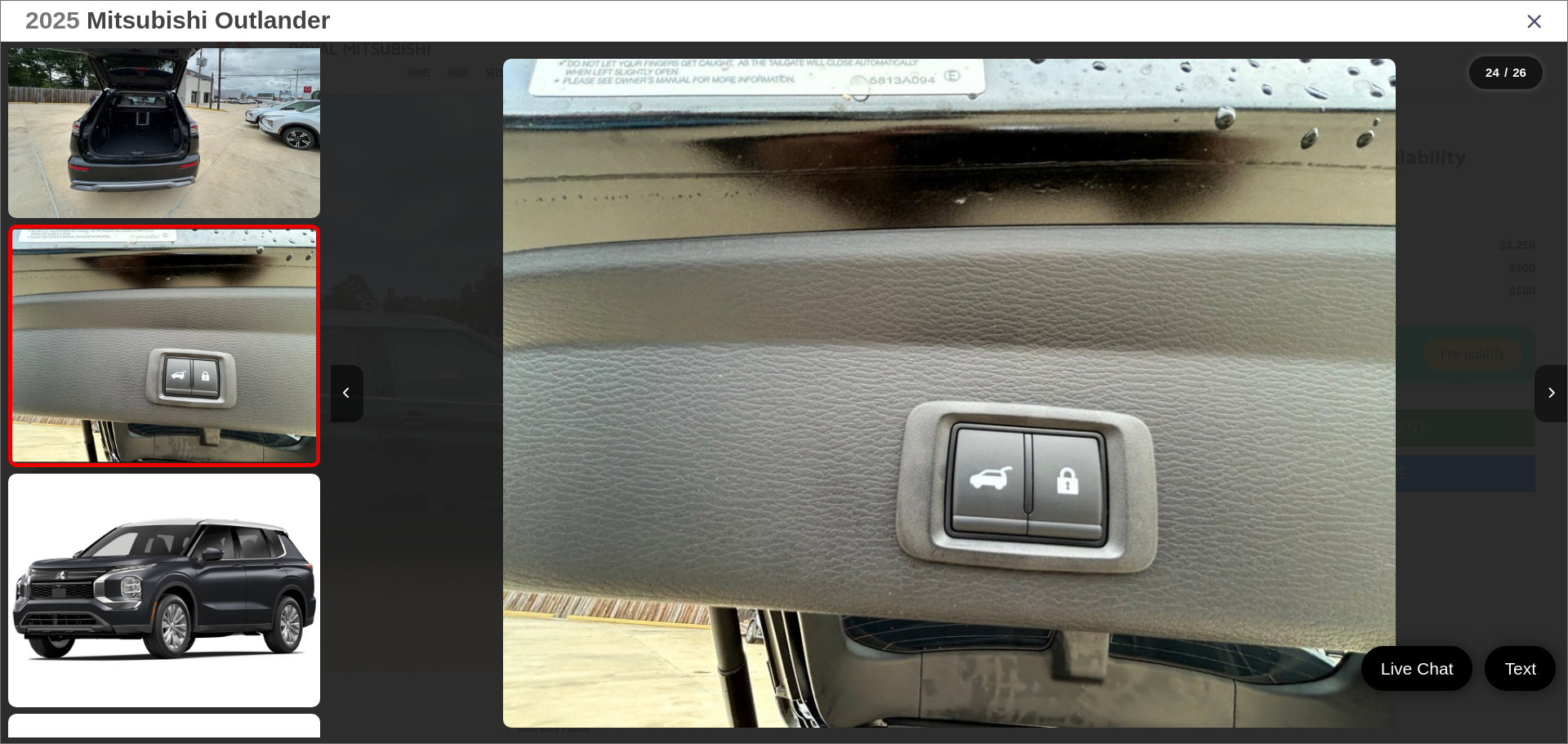
click at [1540, 391] on button "Next image" at bounding box center [1551, 393] width 33 height 58
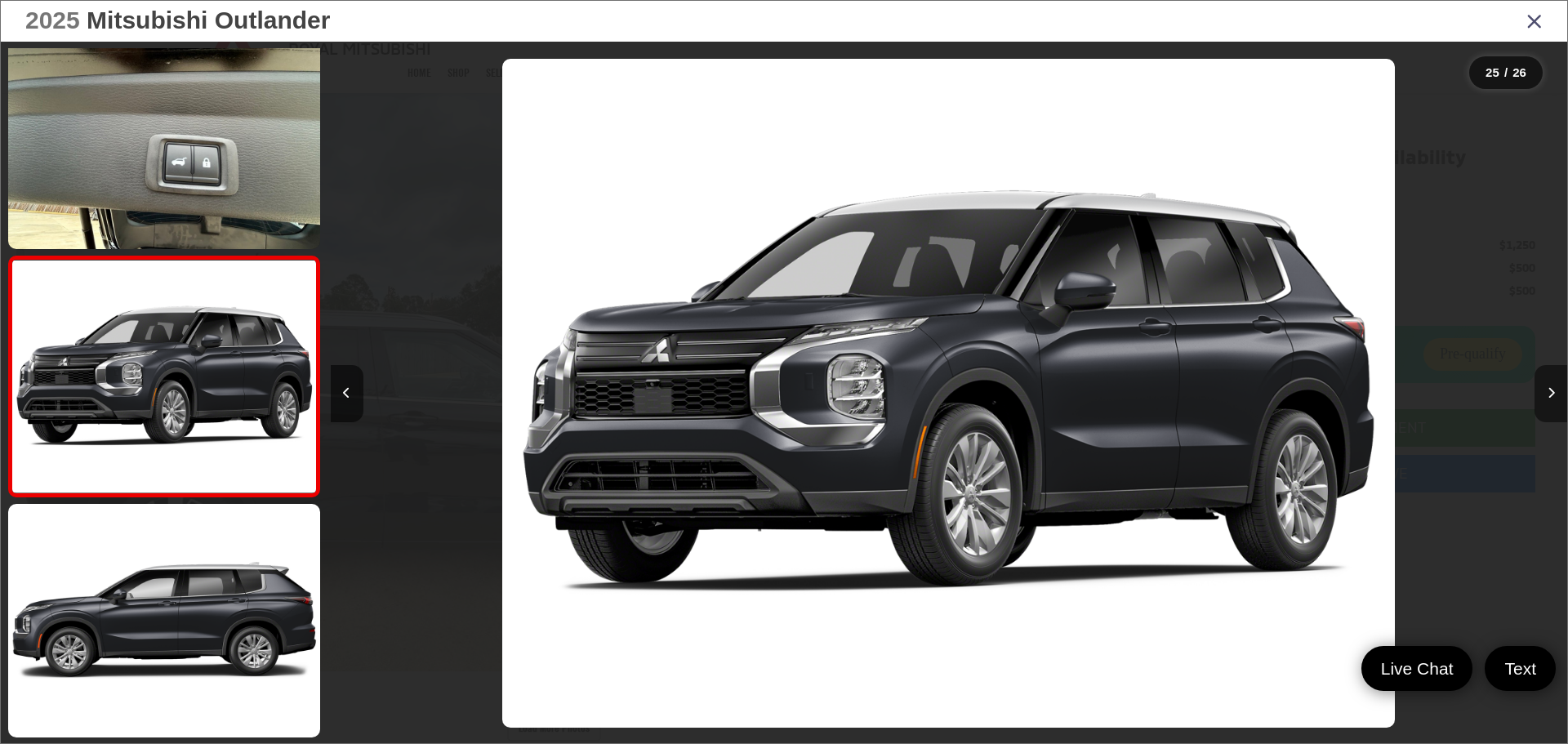
click at [1540, 391] on button "Next image" at bounding box center [1551, 393] width 33 height 58
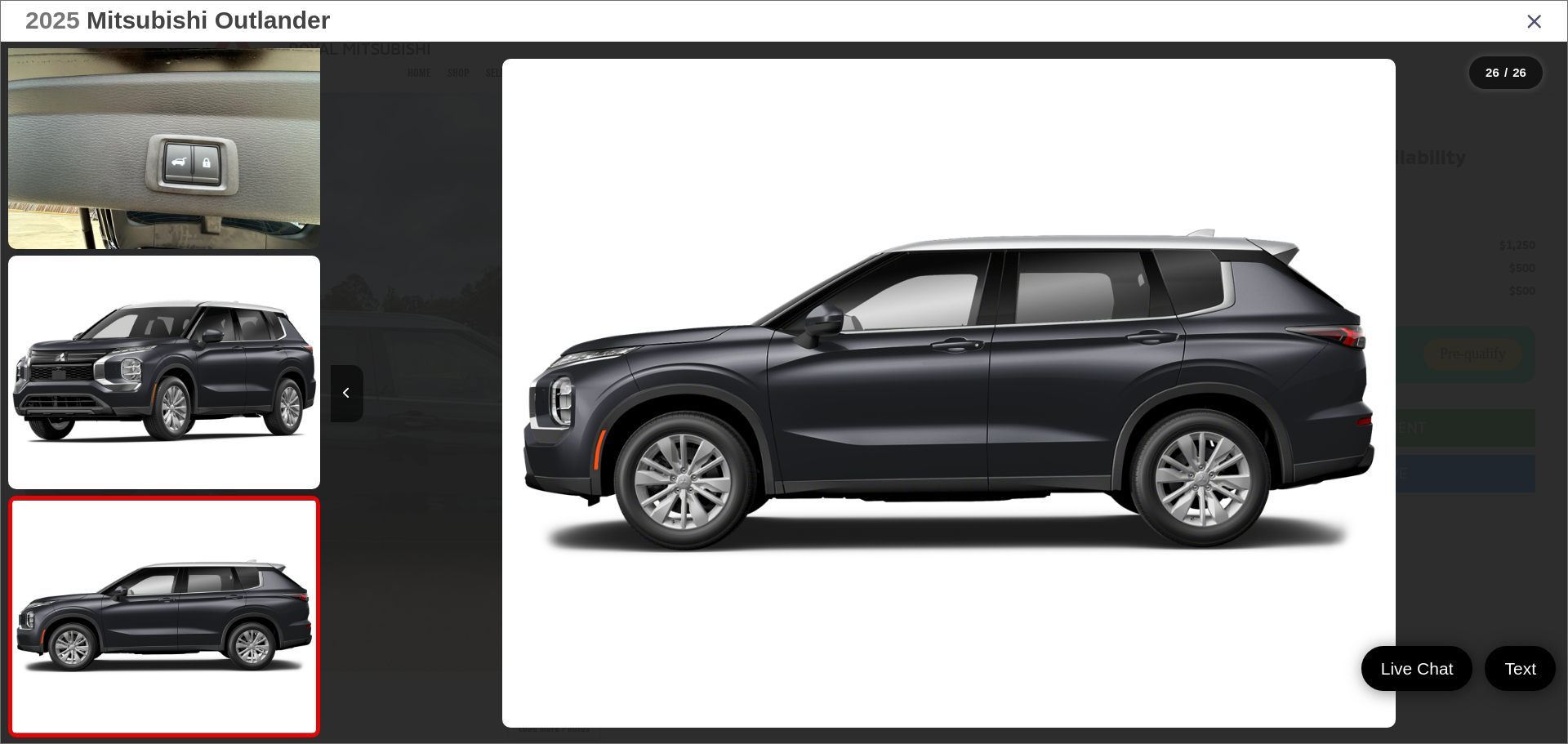
click at [1537, 28] on icon "Close gallery" at bounding box center [1534, 20] width 16 height 21
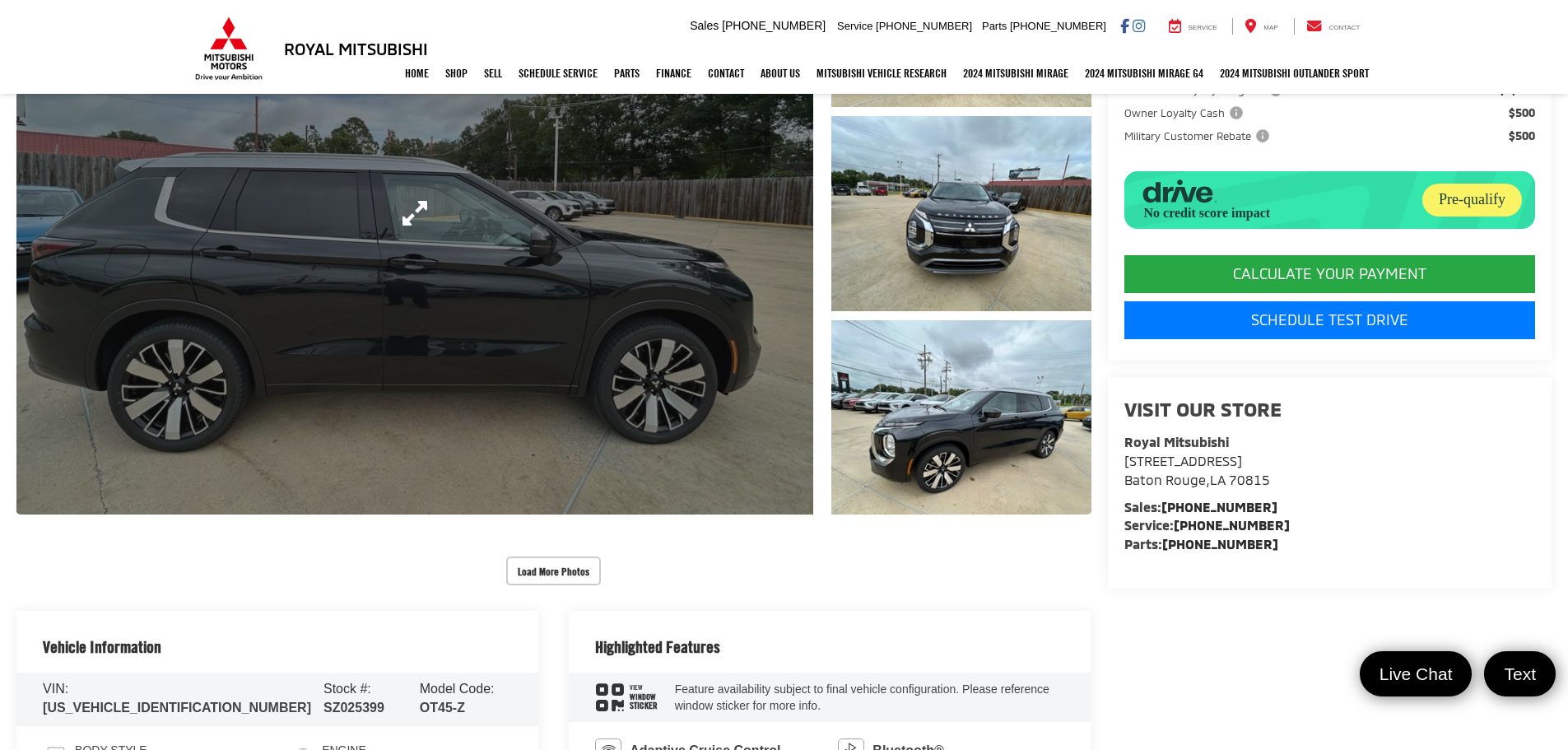
scroll to position [329, 0]
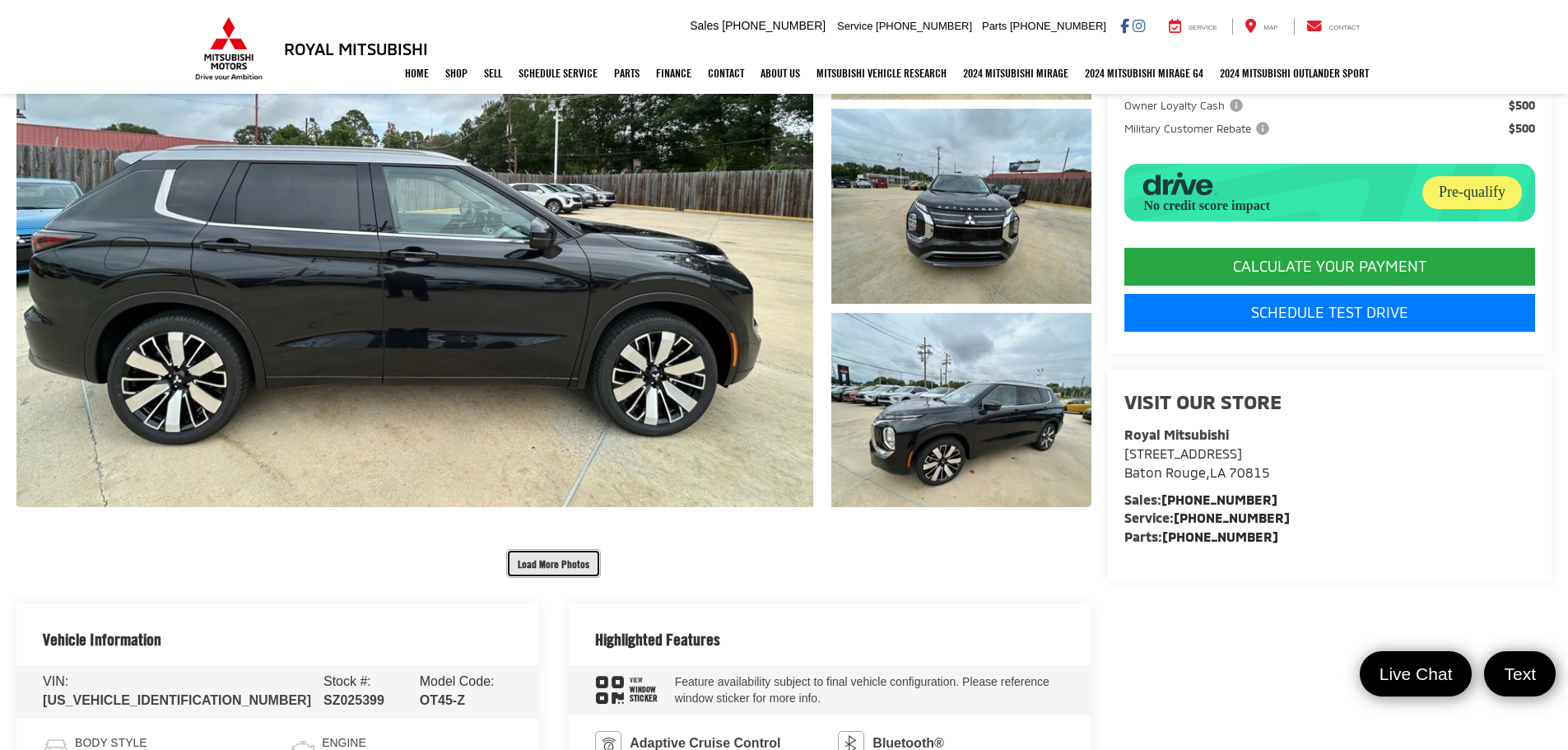
click at [561, 565] on button "Load More Photos" at bounding box center [553, 563] width 95 height 29
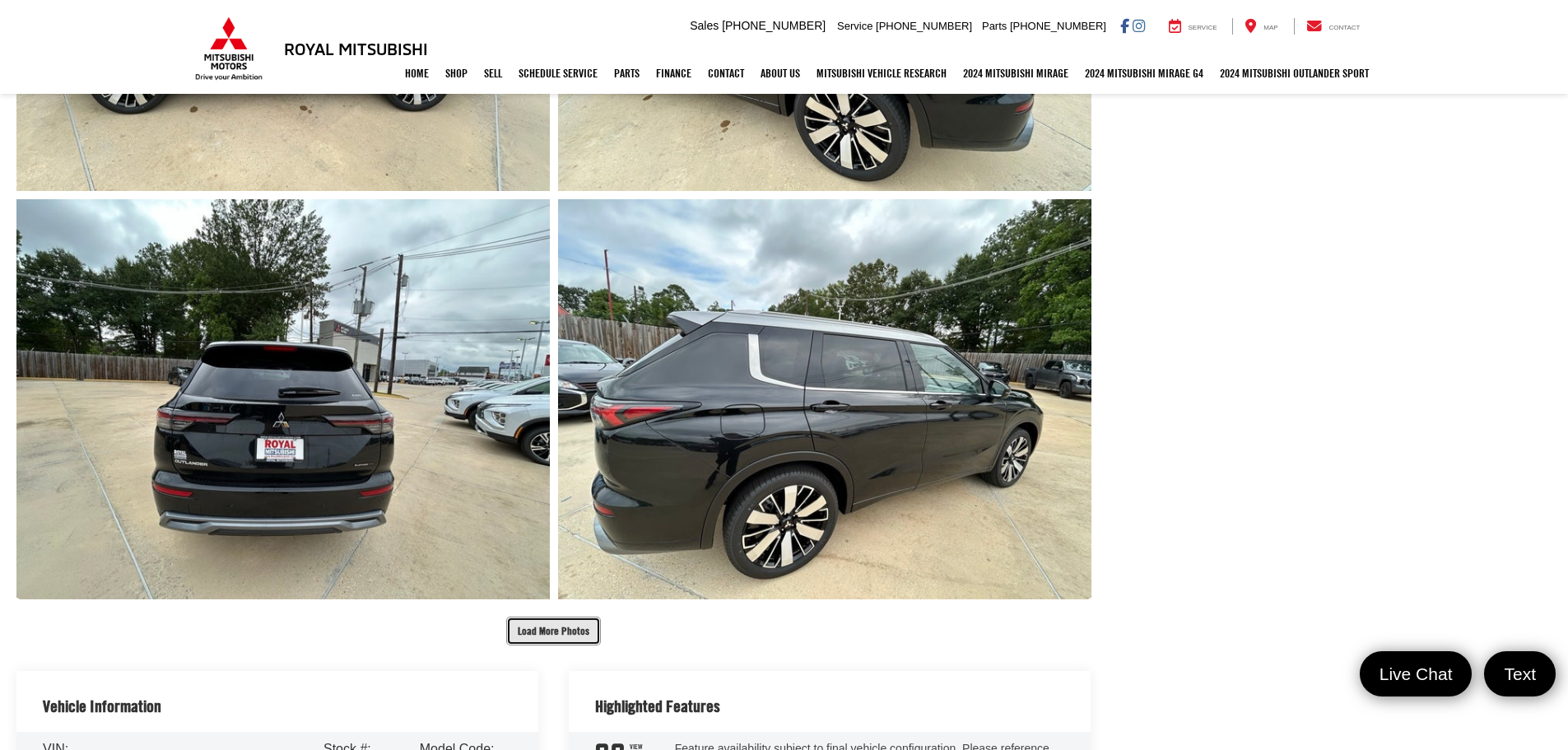
scroll to position [1235, 0]
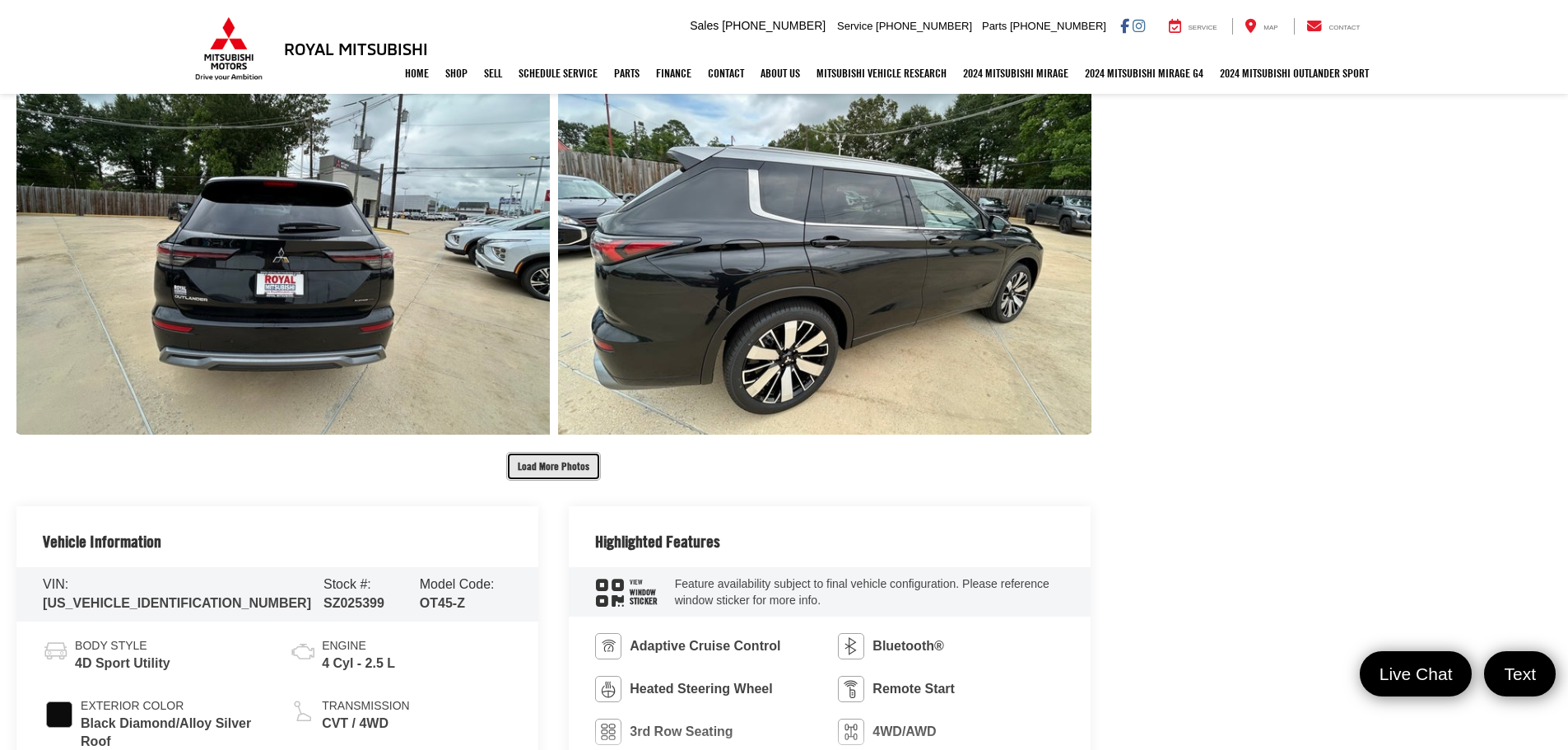
click at [544, 469] on button "Load More Photos" at bounding box center [553, 466] width 95 height 29
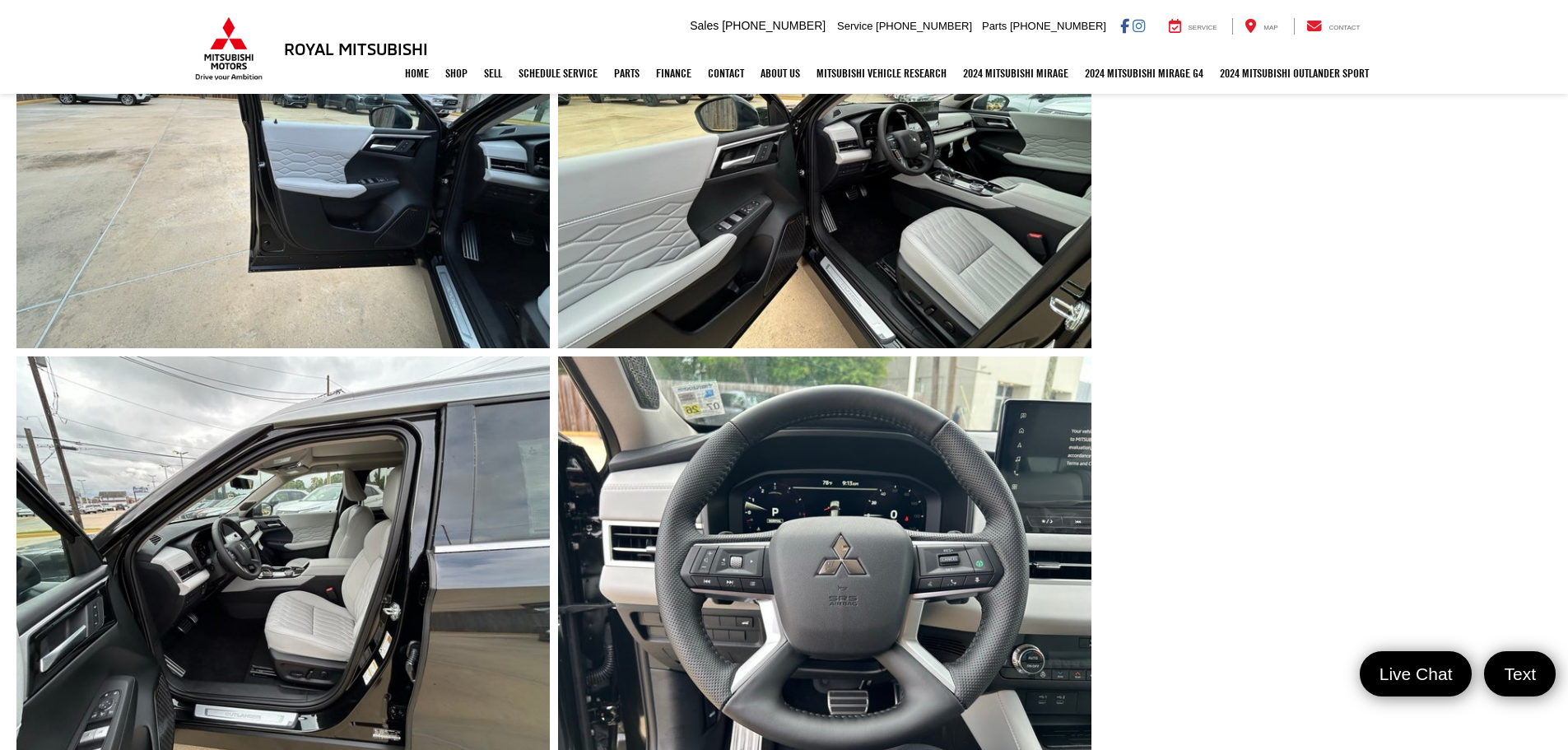
scroll to position [1729, 0]
